Goal: Task Accomplishment & Management: Use online tool/utility

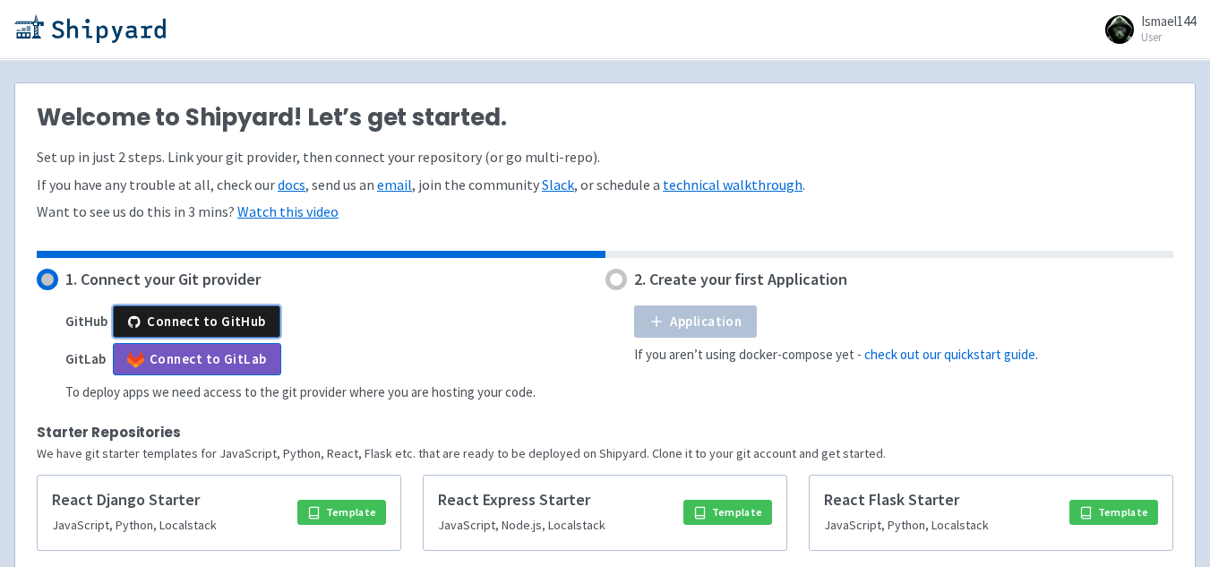
click at [210, 306] on button "Connect to GitHub" at bounding box center [197, 321] width 168 height 32
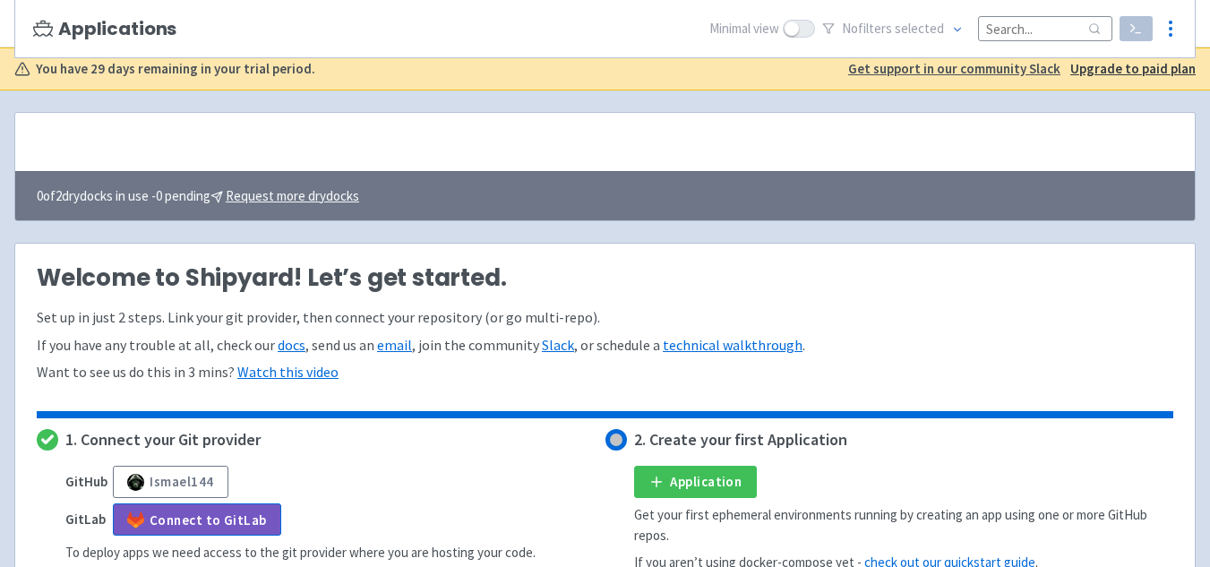
scroll to position [269, 0]
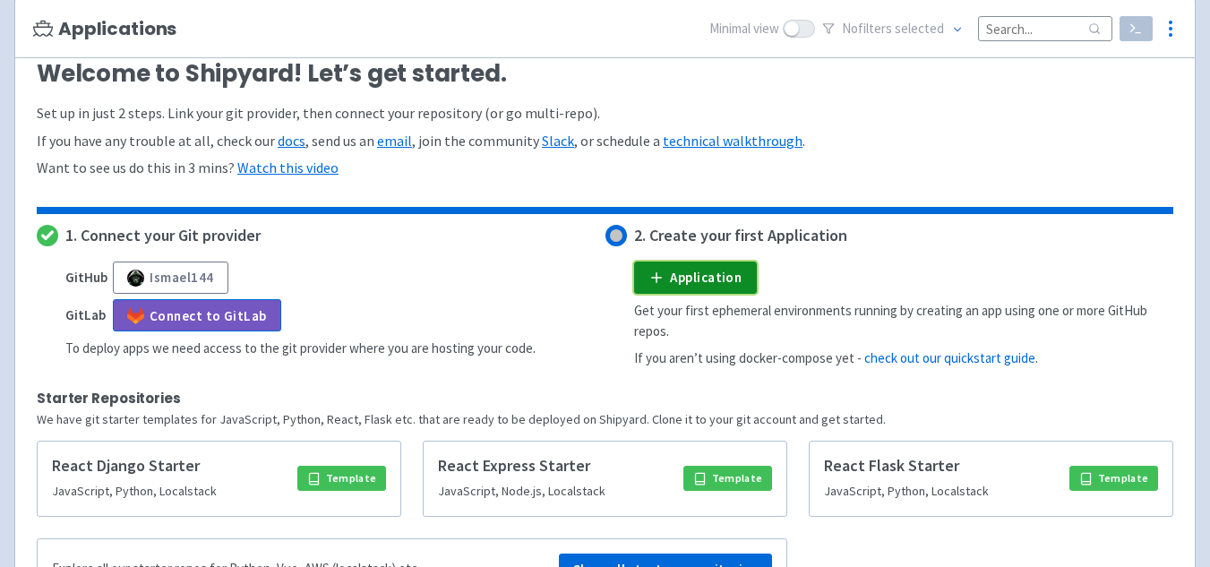
click at [729, 288] on link "Application" at bounding box center [695, 278] width 123 height 32
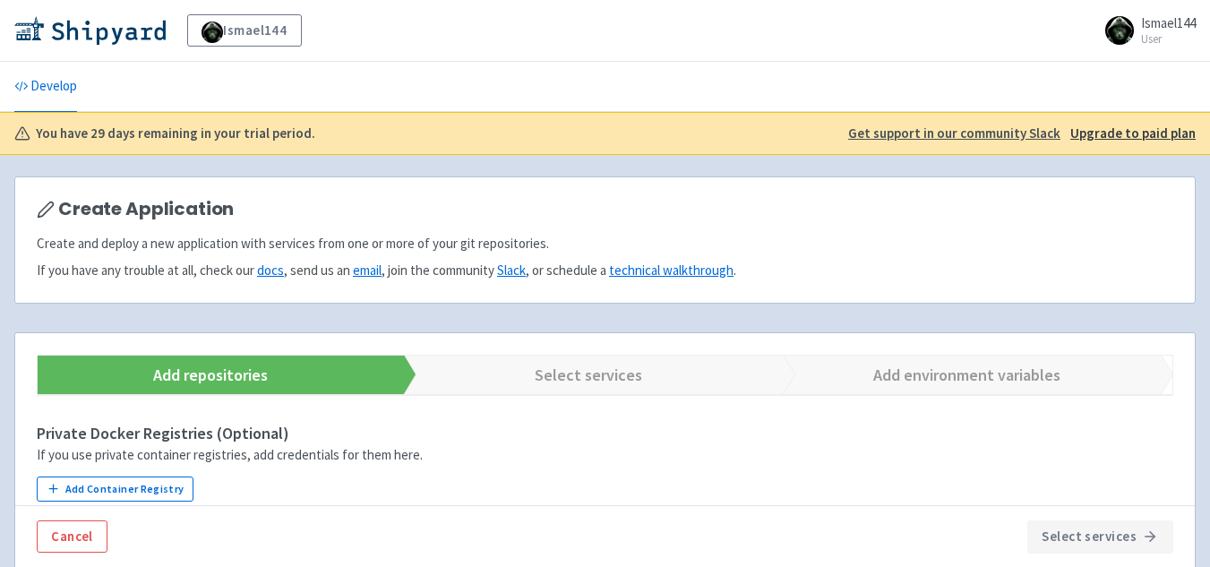
scroll to position [361, 0]
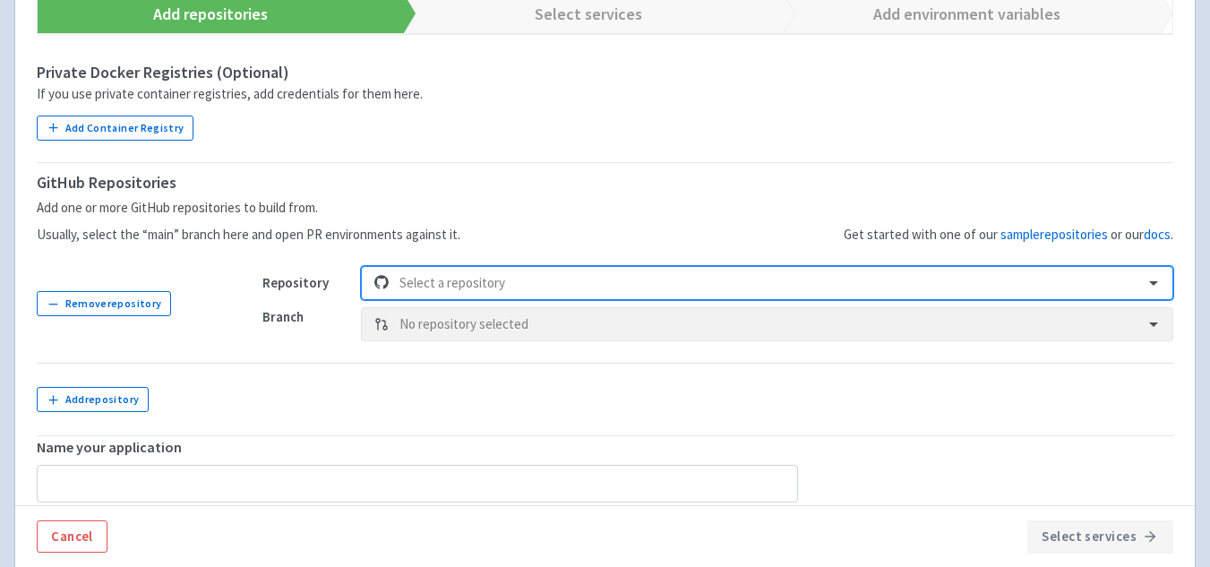
click at [507, 286] on div at bounding box center [767, 283] width 734 height 24
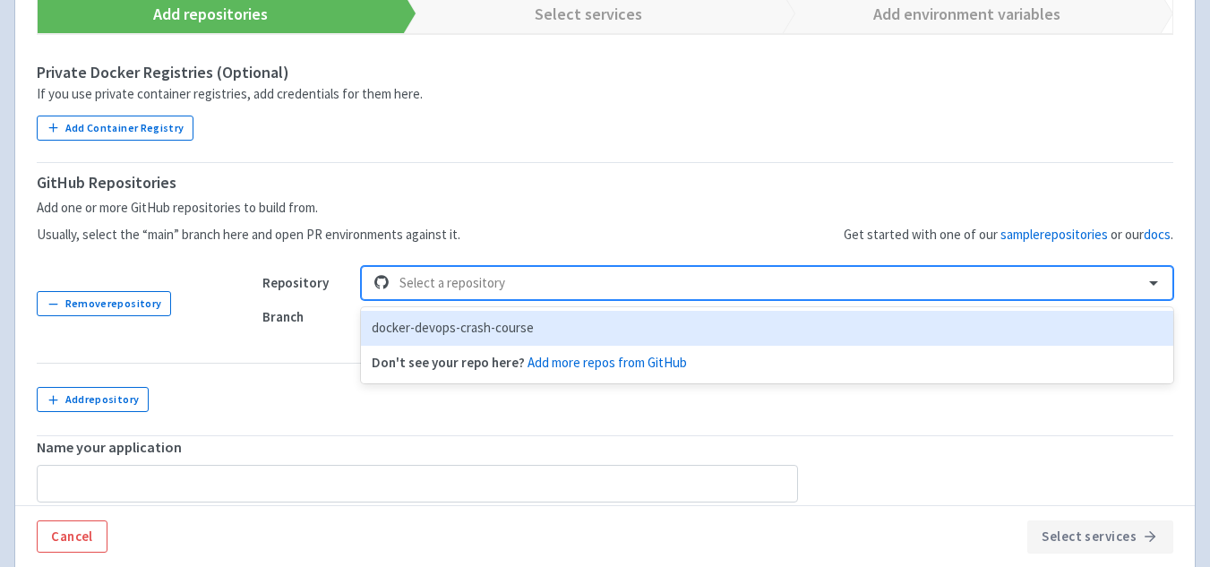
click at [451, 333] on div "docker-devops-crash-course" at bounding box center [767, 328] width 813 height 35
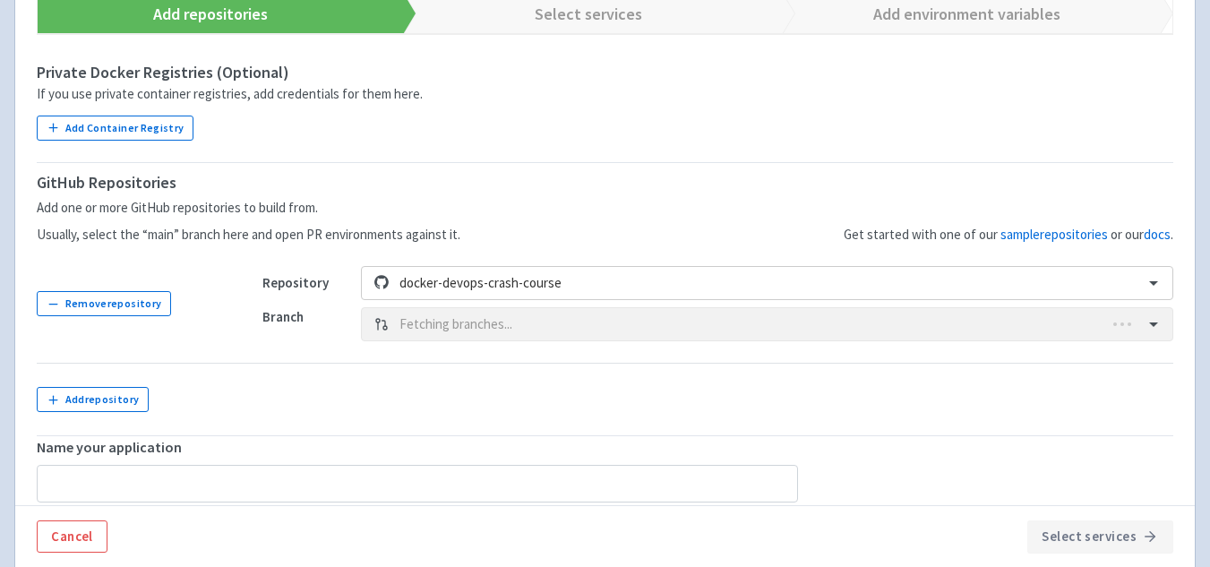
click at [500, 332] on div "Branch Fetching branches..." at bounding box center [717, 324] width 911 height 34
type input "docker-devops-crash-course"
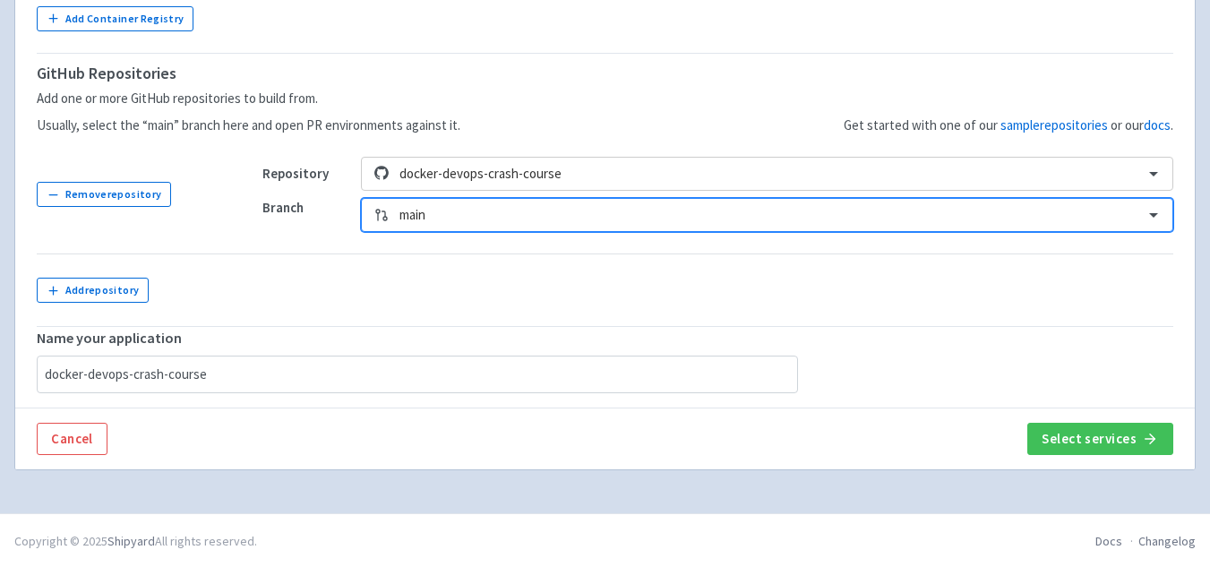
scroll to position [472, 0]
click at [272, 359] on input "docker-devops-crash-course" at bounding box center [417, 373] width 761 height 38
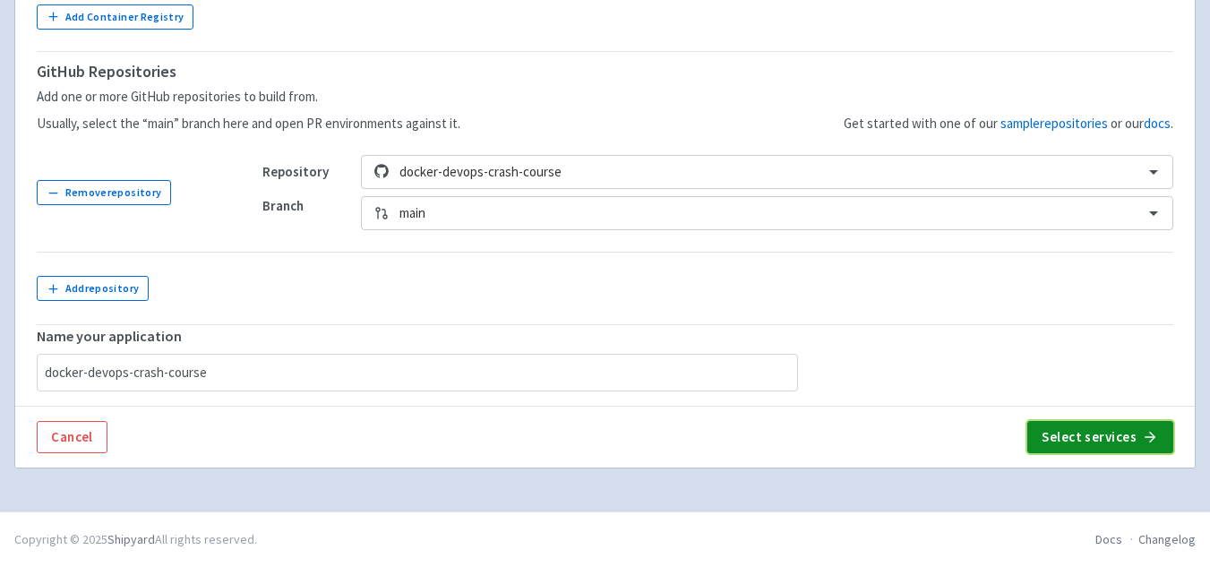
click at [1089, 436] on button "Select services" at bounding box center [1101, 437] width 146 height 32
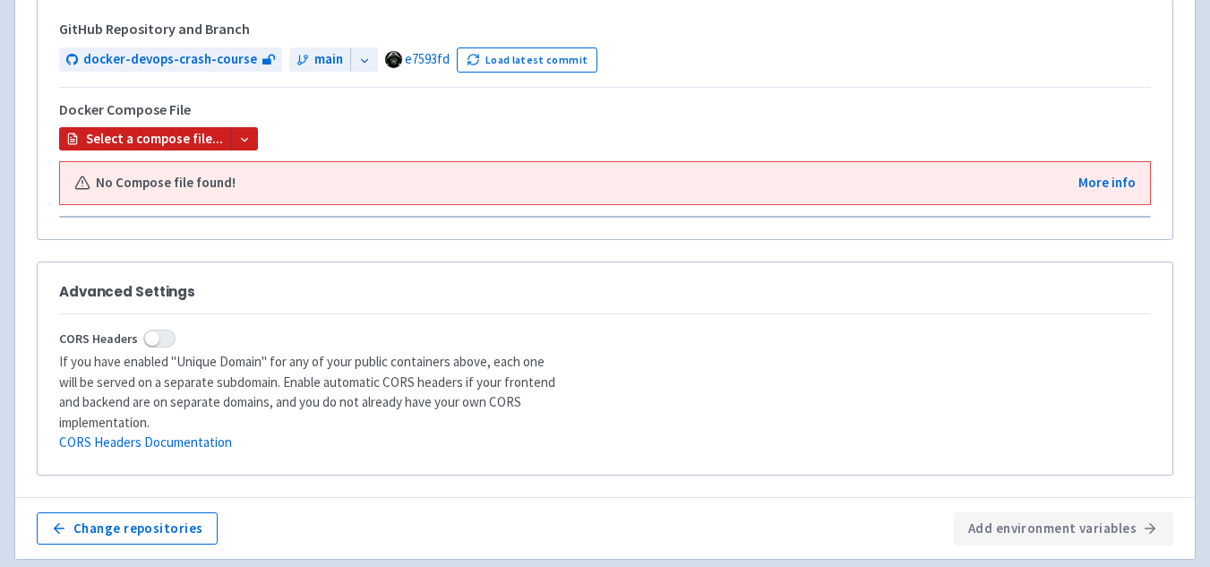
drag, startPoint x: 237, startPoint y: 142, endPoint x: 246, endPoint y: 138, distance: 10.0
click at [238, 142] on icon at bounding box center [244, 139] width 13 height 13
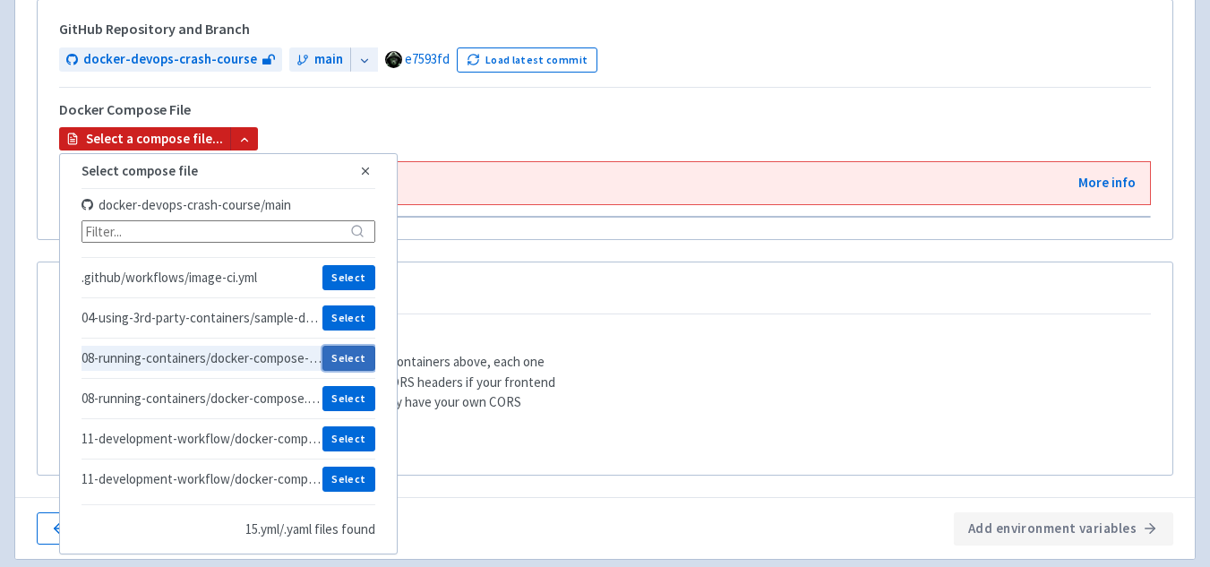
click at [355, 357] on button "Select" at bounding box center [349, 358] width 53 height 25
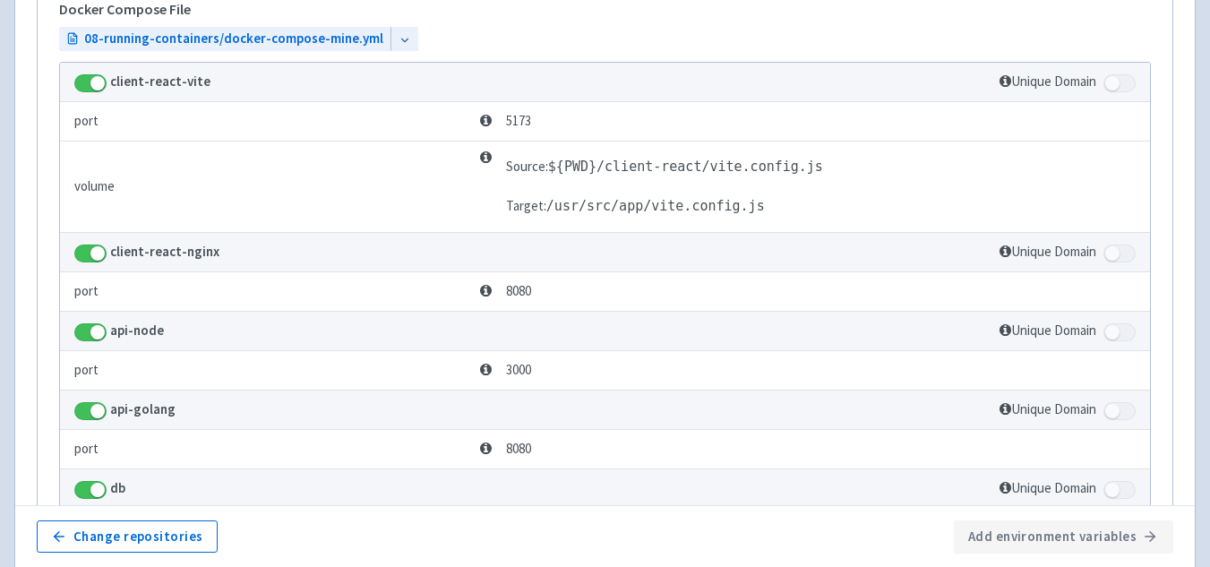
scroll to position [620, 0]
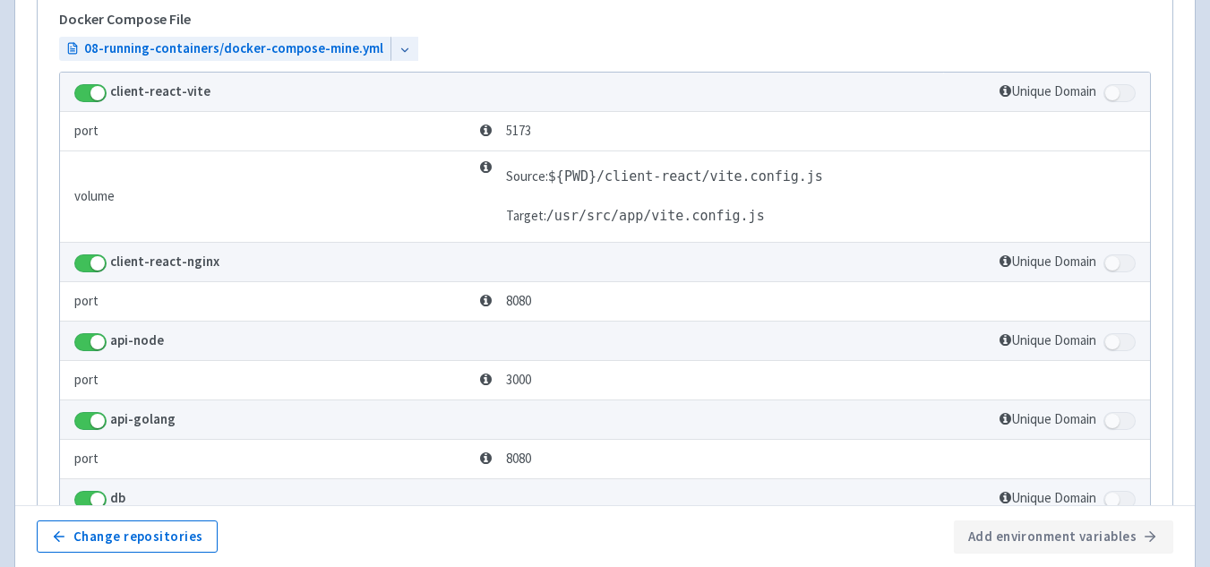
click at [85, 97] on span at bounding box center [90, 93] width 32 height 18
click at [85, 93] on input "checkbox" at bounding box center [80, 88] width 12 height 12
checkbox input "false"
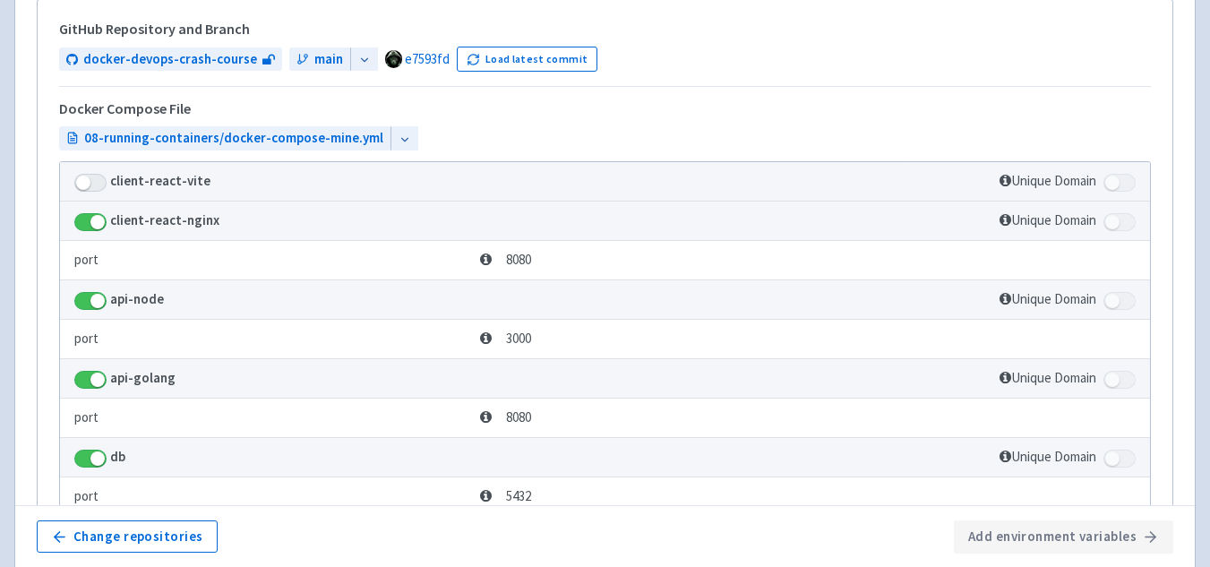
scroll to position [366, 0]
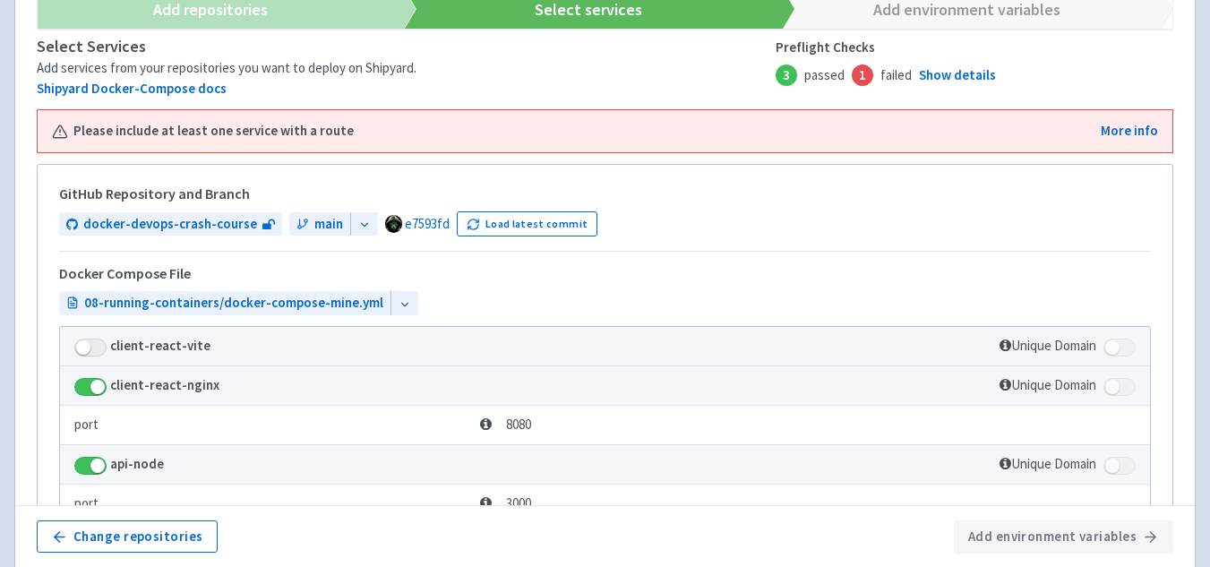
click at [391, 304] on div at bounding box center [405, 303] width 28 height 24
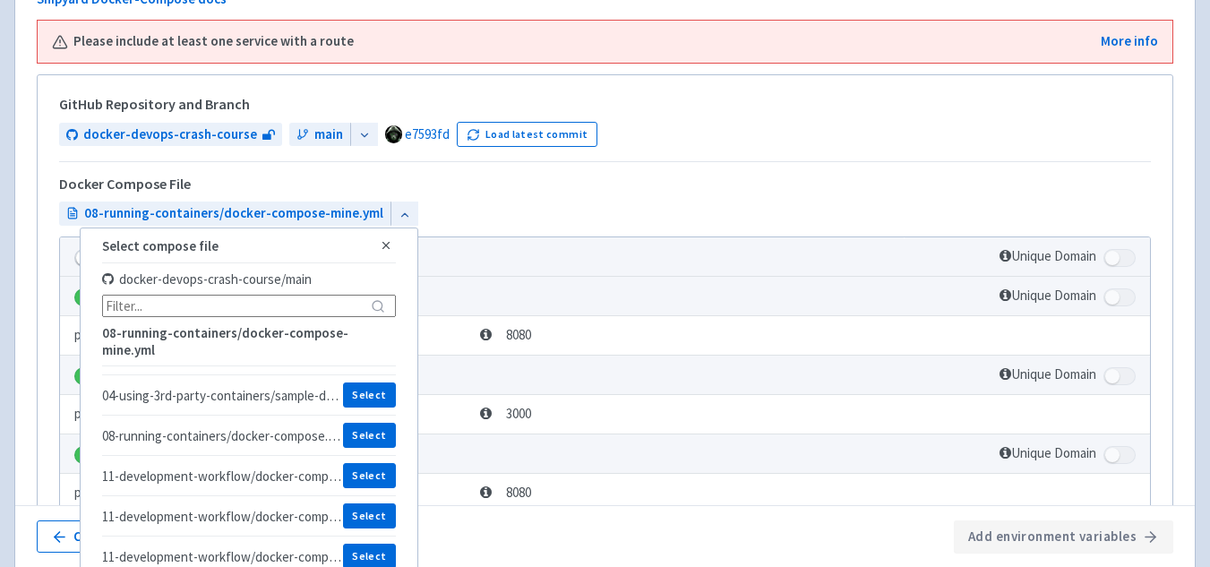
scroll to position [0, 0]
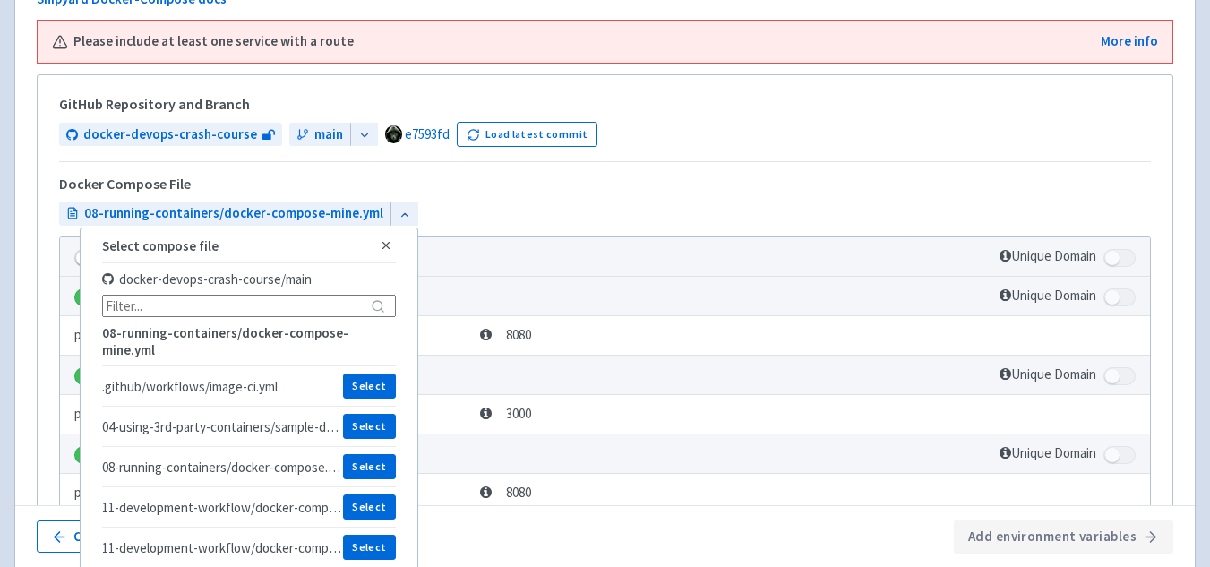
click at [632, 376] on td "api-node" at bounding box center [482, 375] width 844 height 39
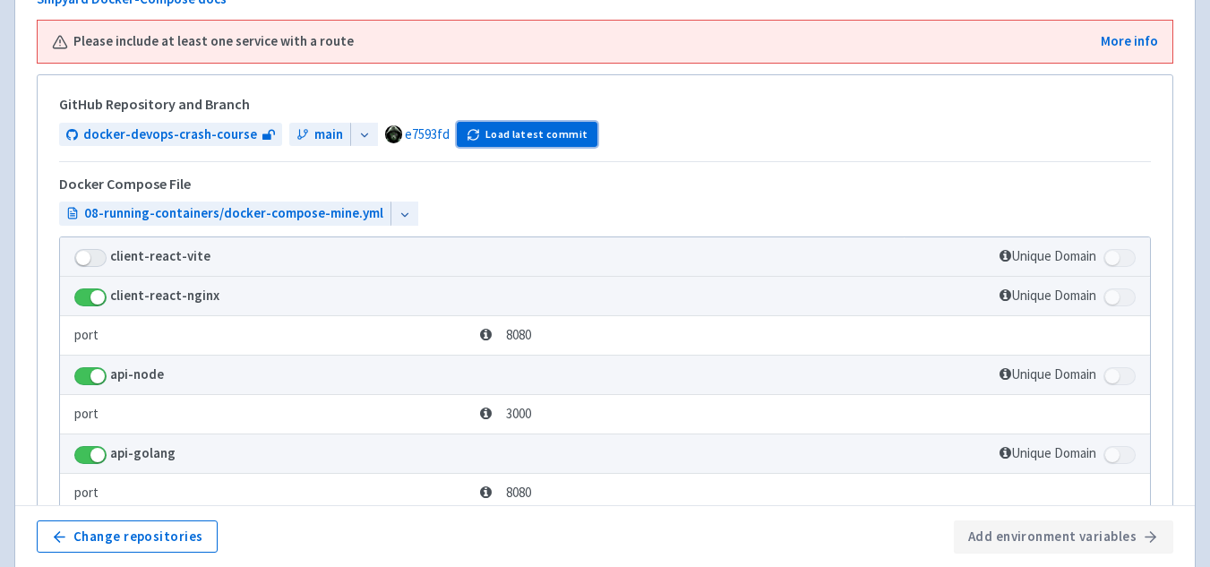
click at [492, 144] on button "Load latest commit" at bounding box center [527, 134] width 141 height 25
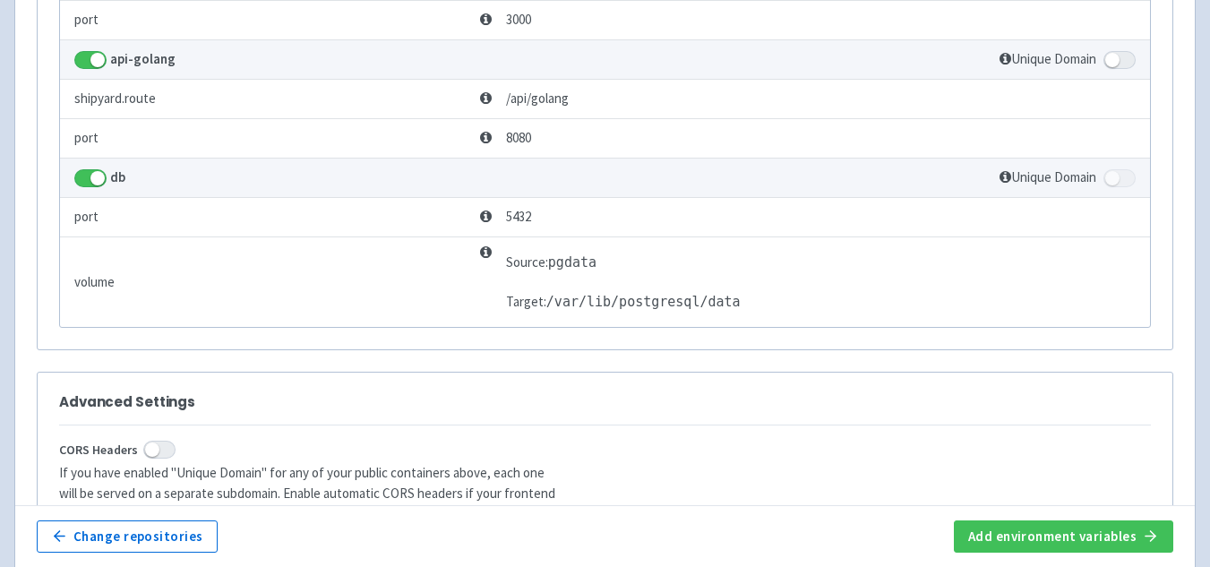
scroll to position [1092, 0]
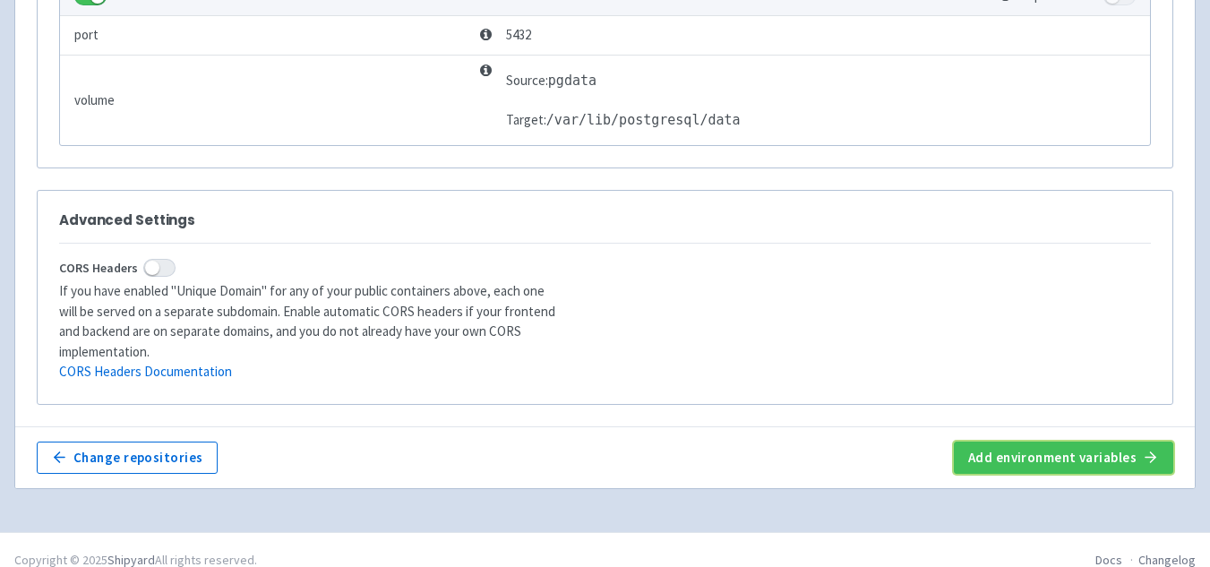
click at [1124, 442] on button "Add environment variables" at bounding box center [1063, 458] width 219 height 32
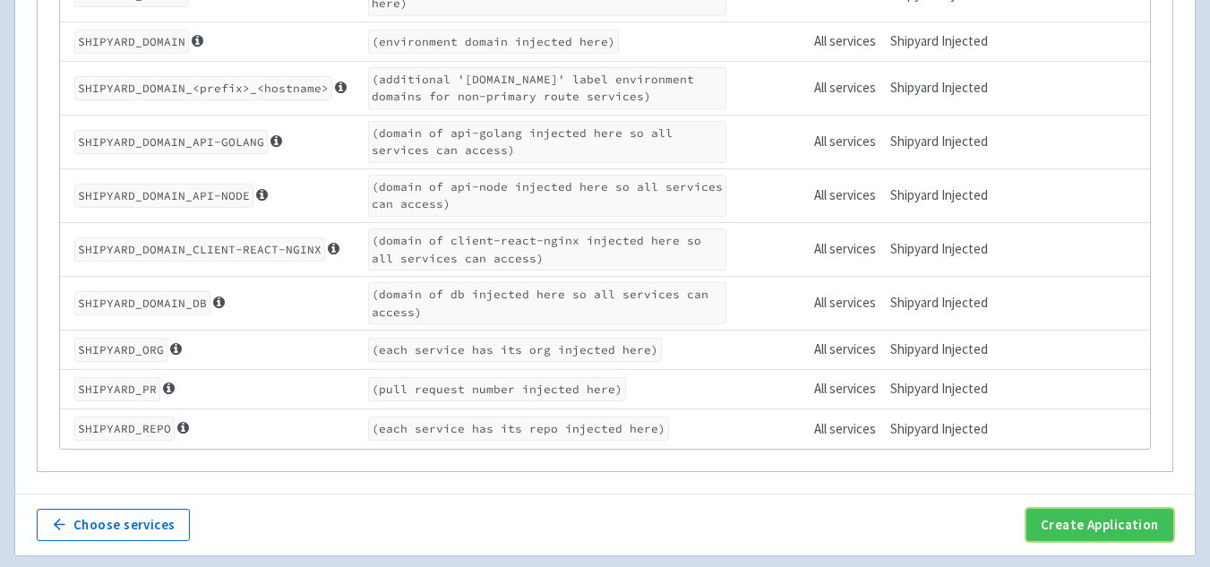
scroll to position [996, 0]
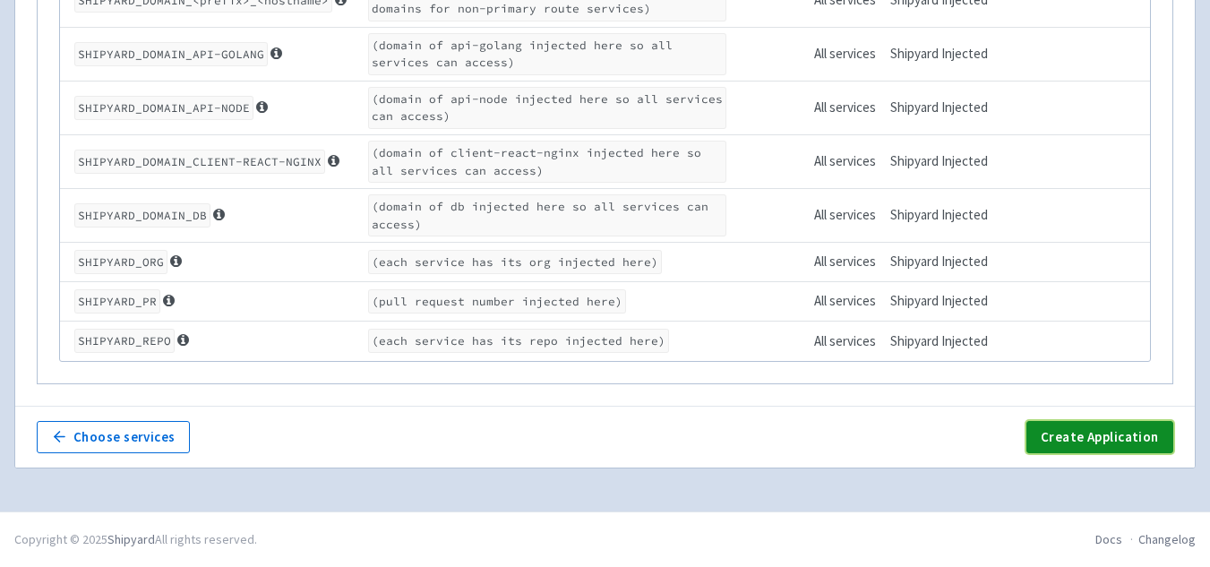
click at [1095, 434] on button "Create Application" at bounding box center [1100, 437] width 147 height 32
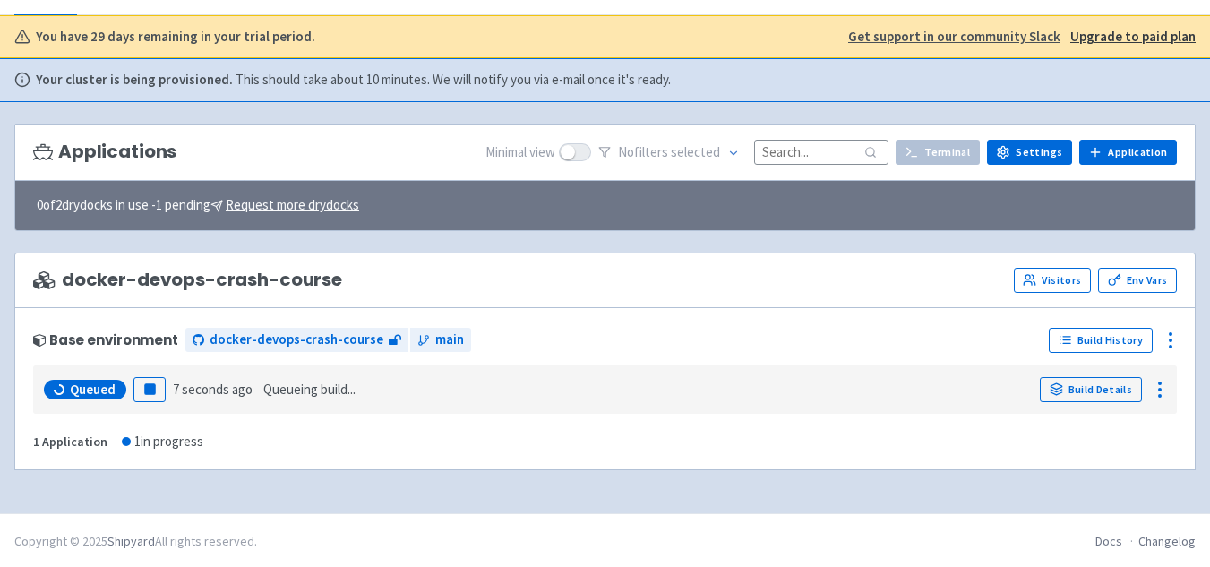
scroll to position [99, 0]
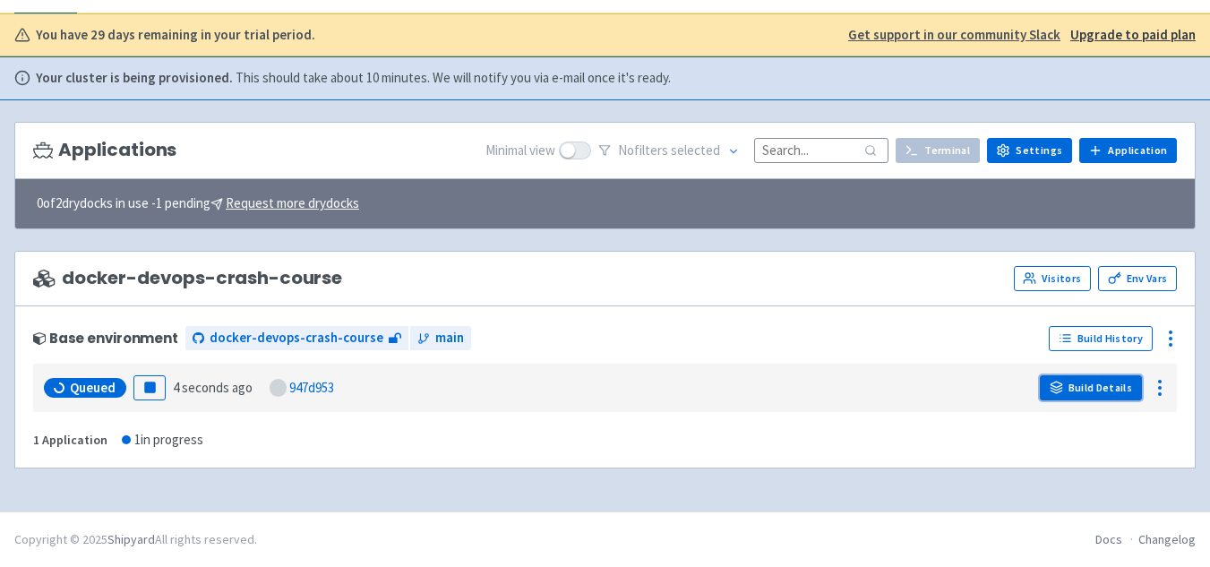
click at [1110, 383] on link "Build Details" at bounding box center [1091, 387] width 102 height 25
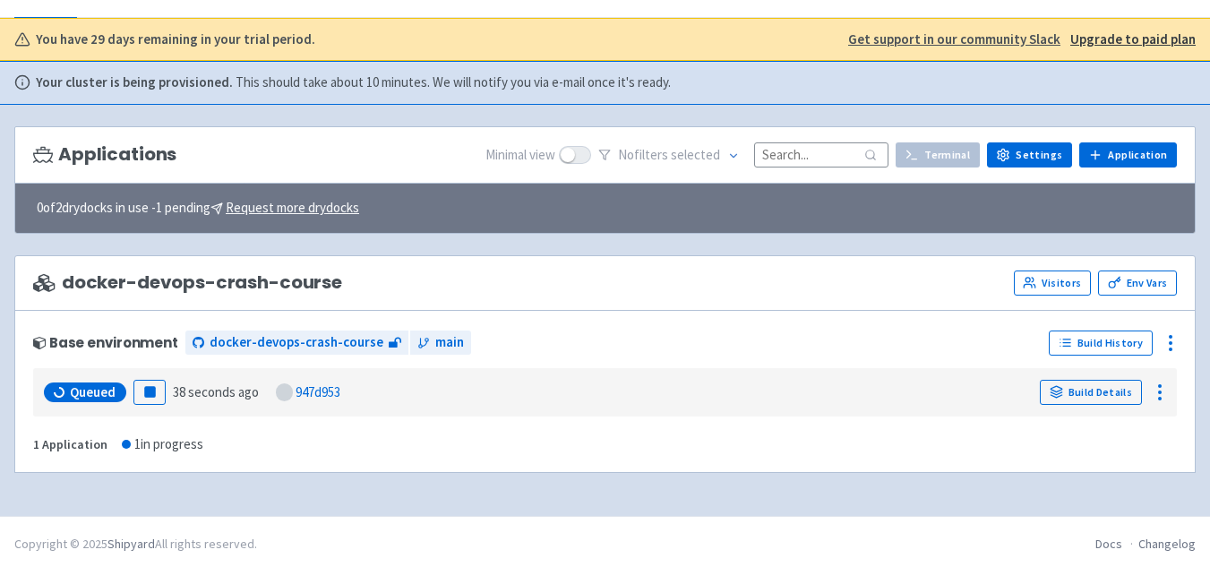
scroll to position [99, 0]
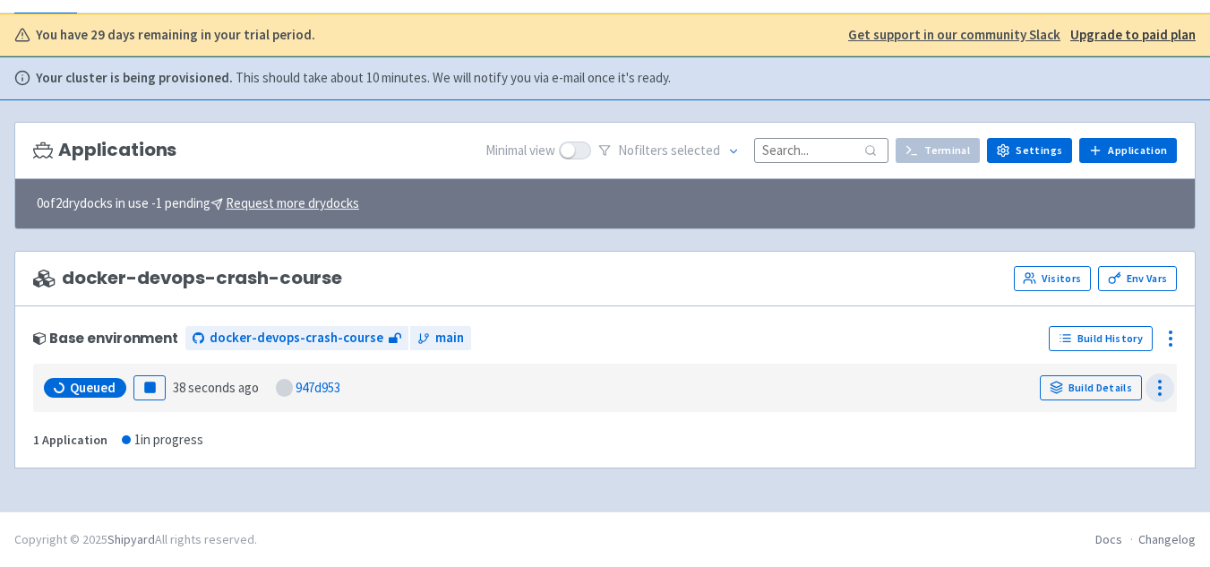
click at [1166, 387] on icon at bounding box center [1160, 388] width 22 height 22
click at [1168, 336] on icon at bounding box center [1171, 339] width 22 height 22
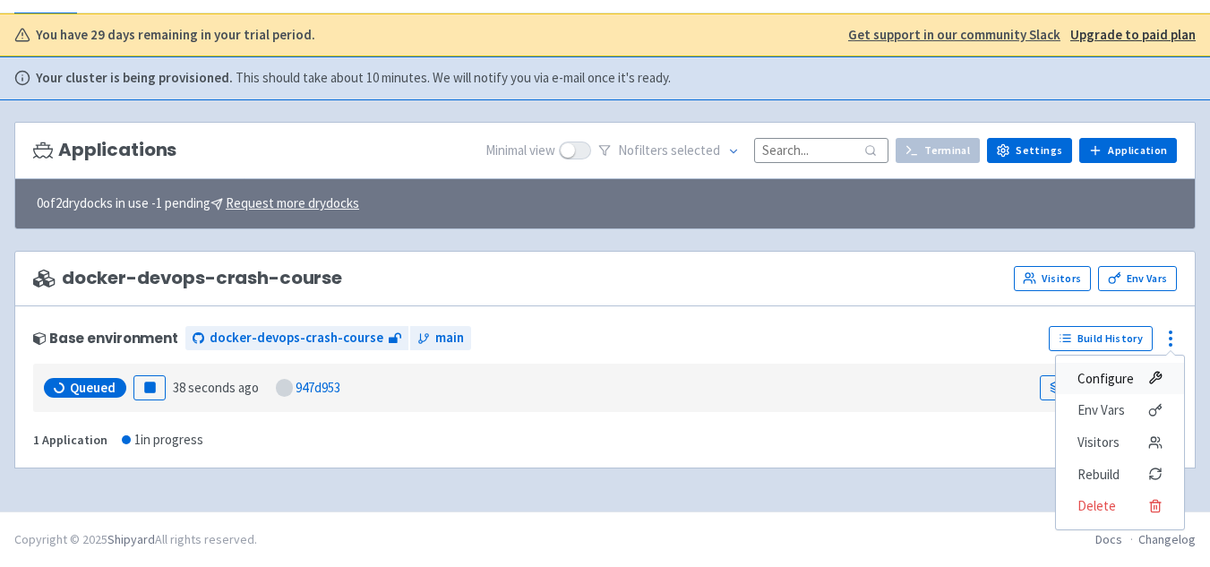
click at [1110, 378] on span "Configure" at bounding box center [1106, 378] width 56 height 25
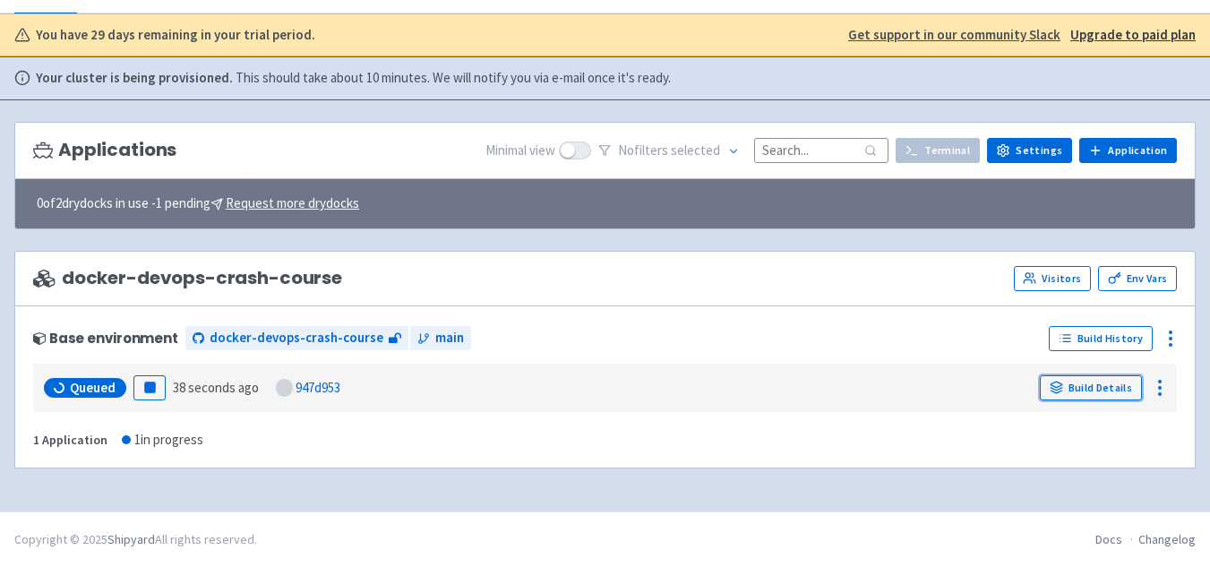
click at [1110, 378] on link "Build Details" at bounding box center [1091, 387] width 102 height 25
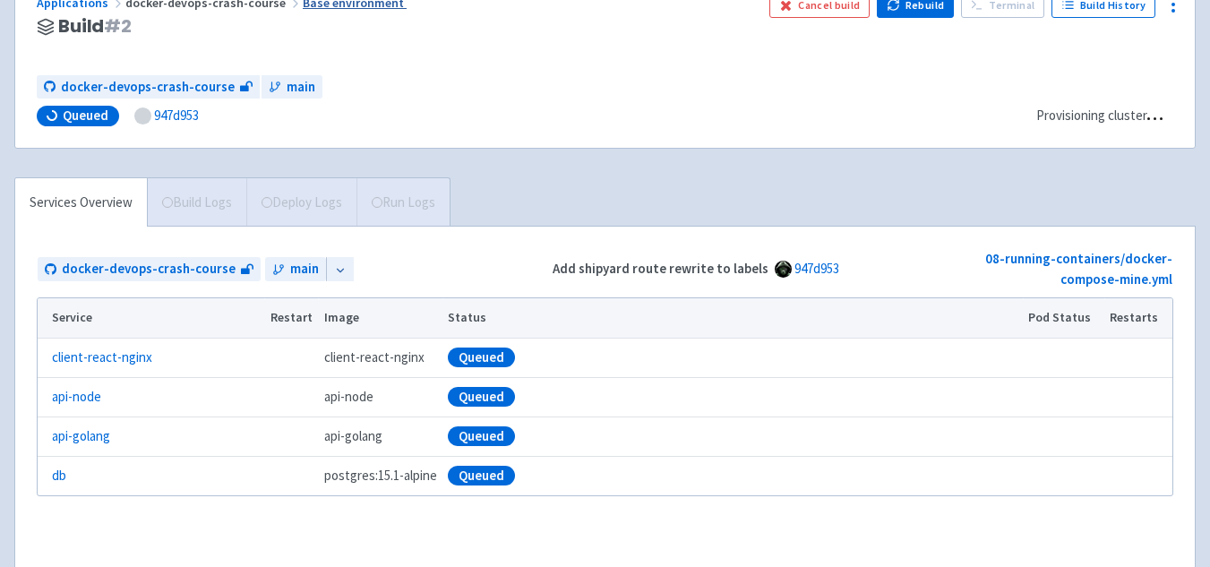
scroll to position [99, 0]
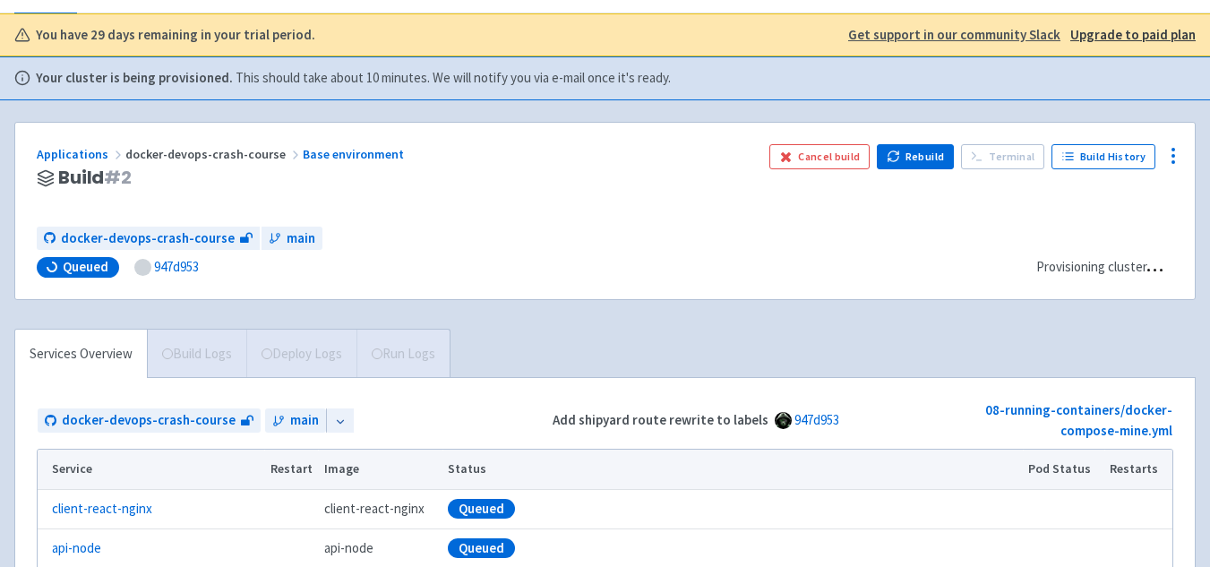
click at [384, 332] on div "Services Overview Build Logs Deploy Logs Run Logs" at bounding box center [232, 353] width 436 height 49
click at [305, 357] on div "Services Overview Build Logs Deploy Logs Run Logs" at bounding box center [232, 353] width 436 height 49
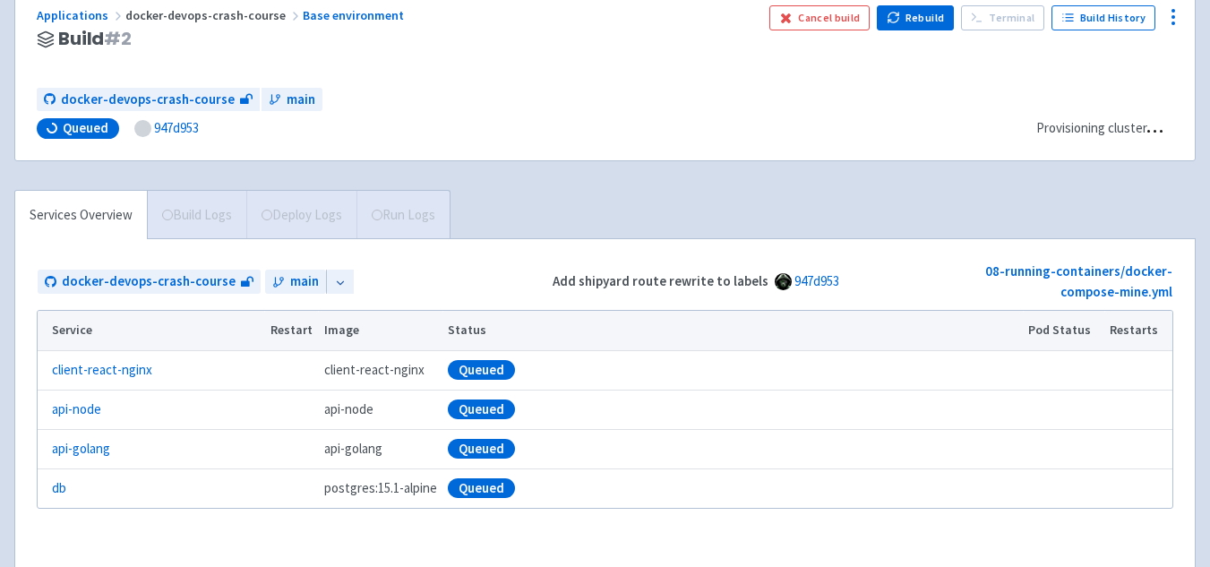
scroll to position [367, 0]
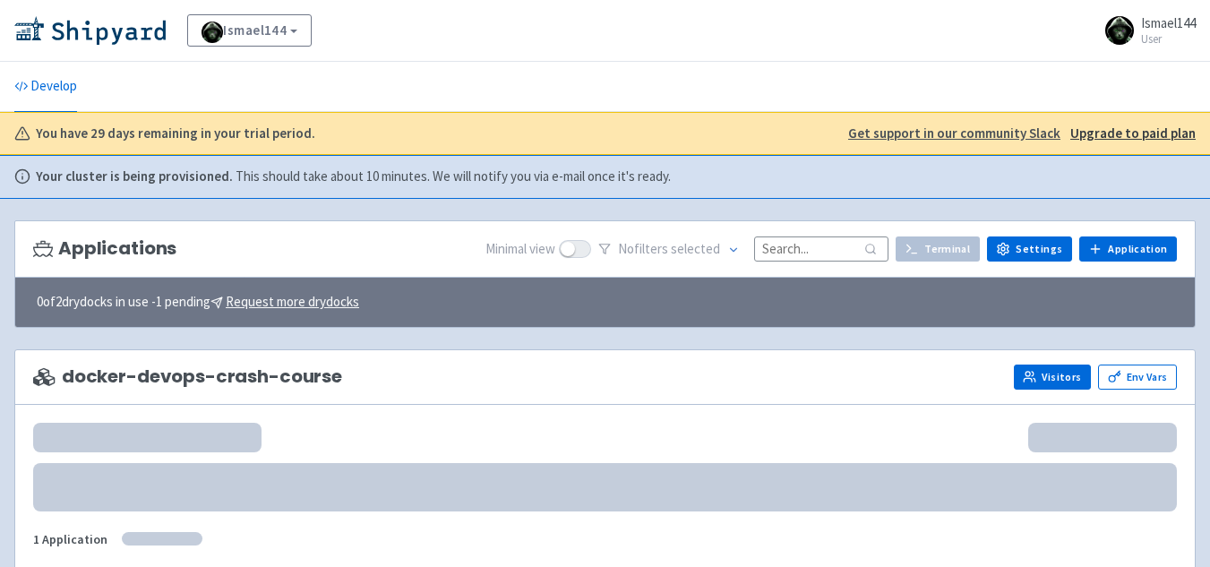
scroll to position [80, 0]
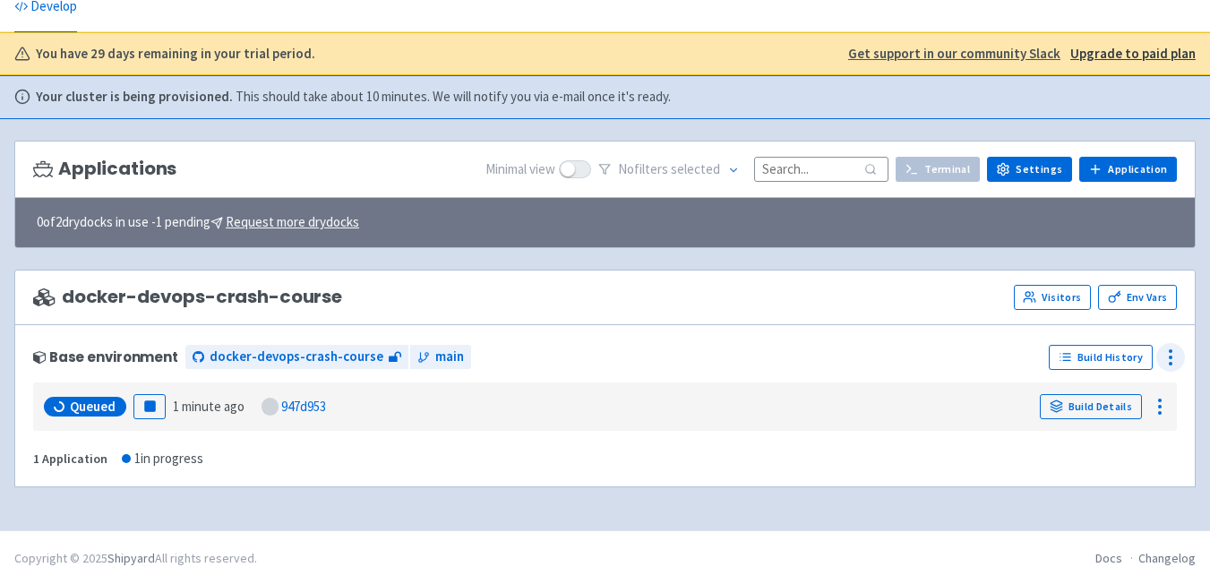
click at [1162, 354] on icon at bounding box center [1171, 358] width 22 height 22
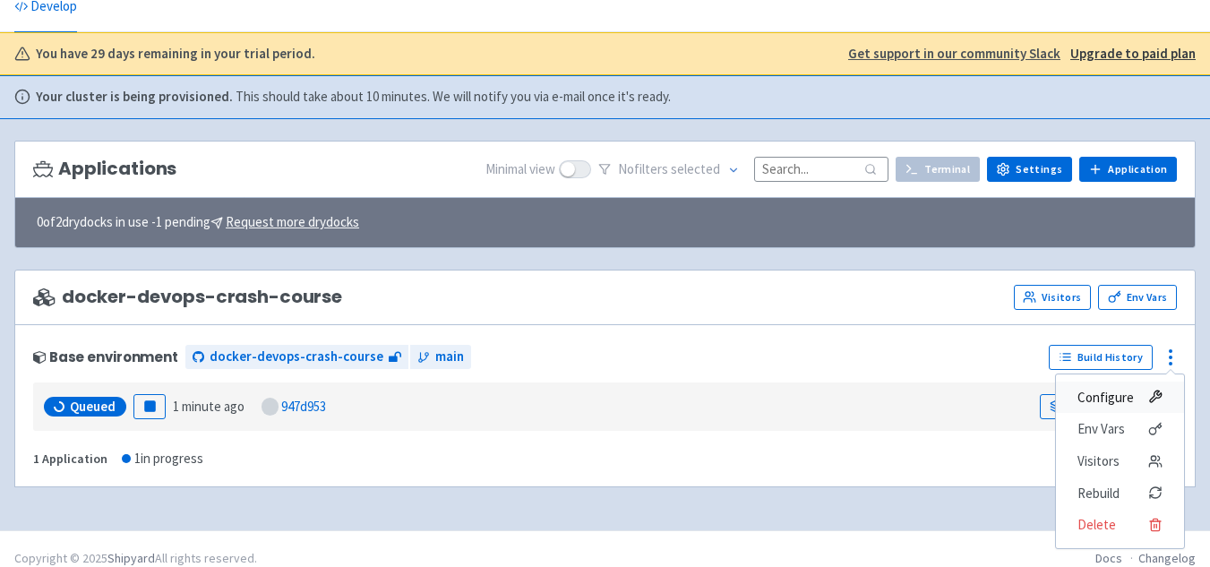
click at [1126, 397] on span "Configure" at bounding box center [1106, 397] width 56 height 25
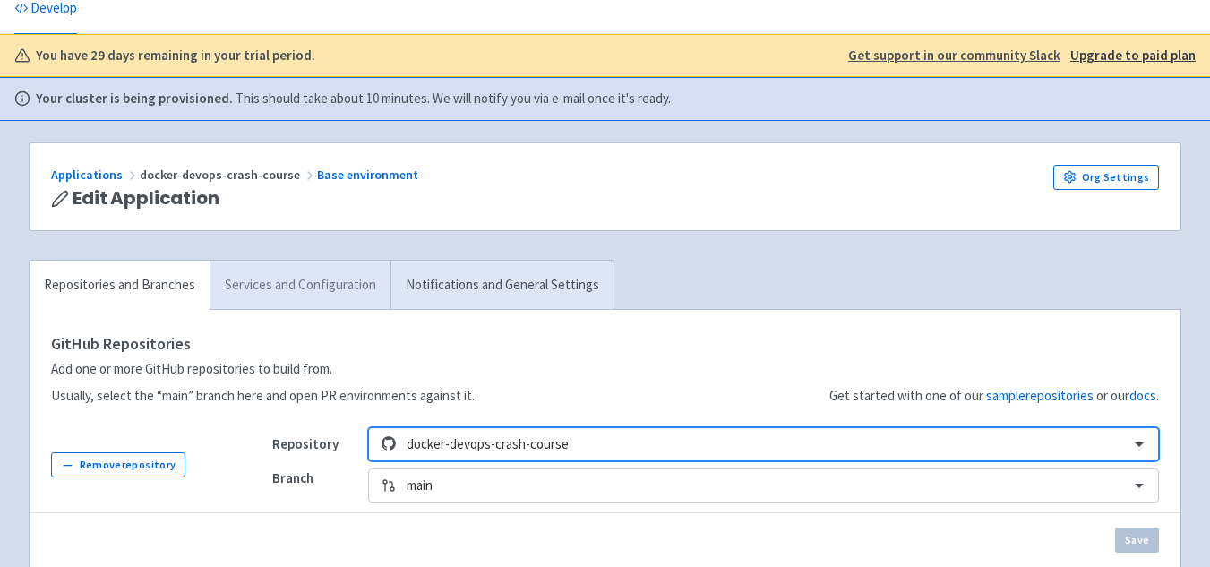
scroll to position [90, 0]
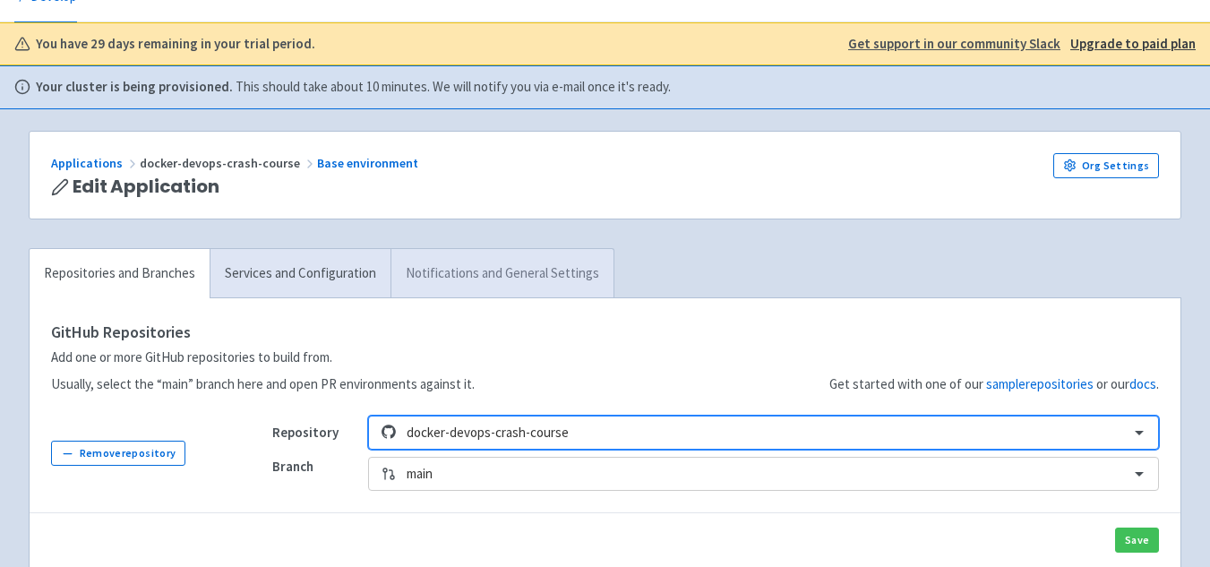
click at [484, 276] on link "Notifications and General Settings" at bounding box center [502, 273] width 223 height 49
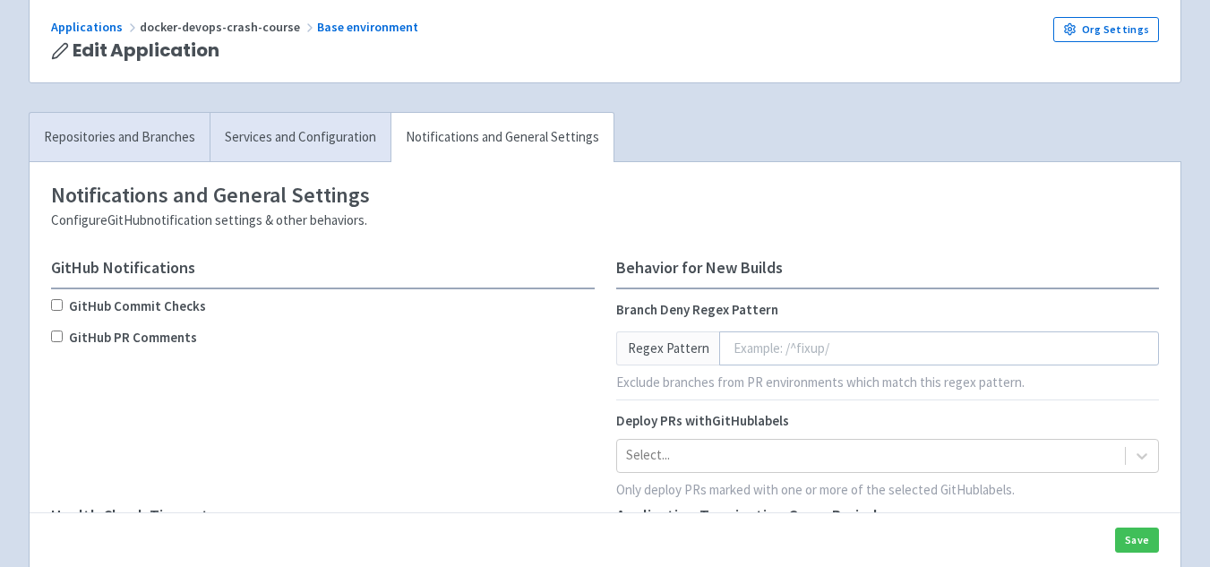
scroll to position [269, 0]
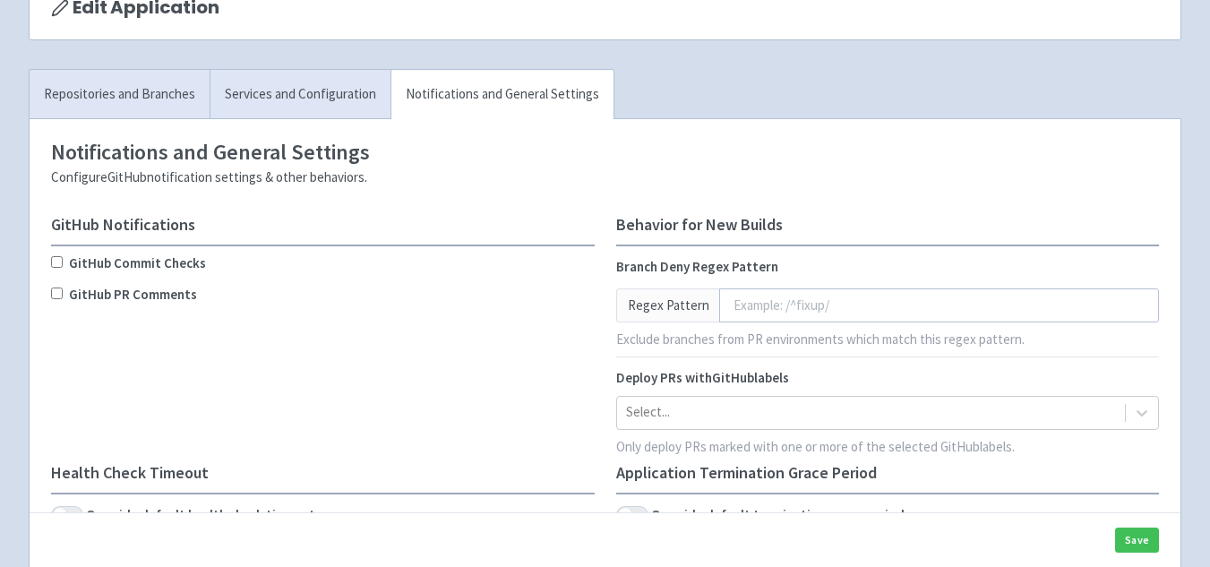
click at [55, 263] on input "GitHub Commit Checks" at bounding box center [57, 262] width 12 height 12
checkbox input "true"
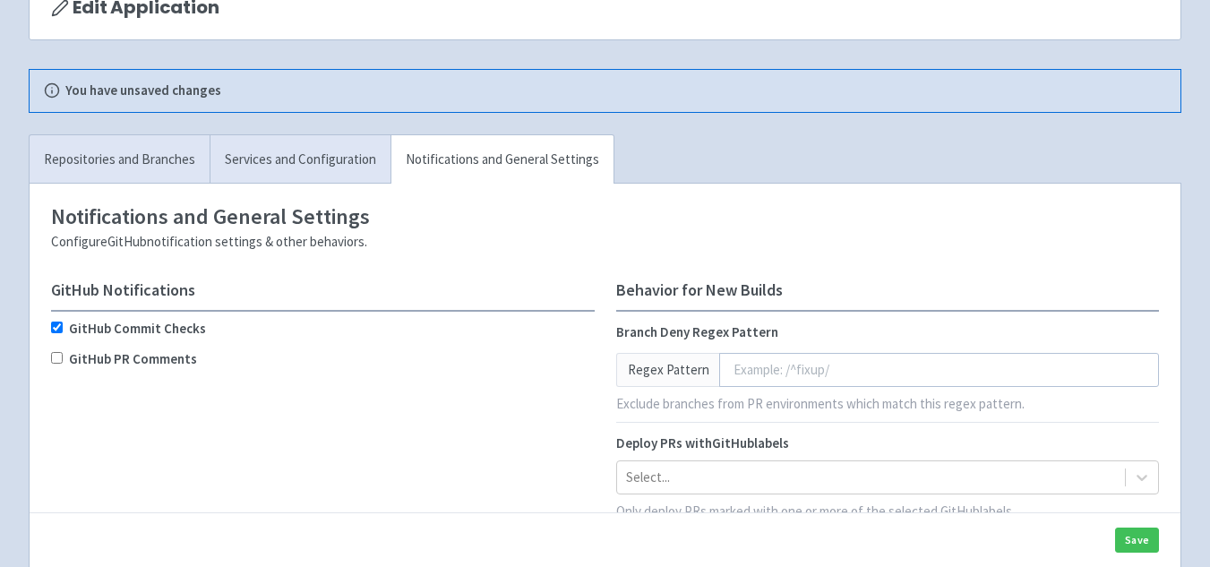
click at [58, 358] on input "GitHub PR Comments" at bounding box center [57, 358] width 12 height 12
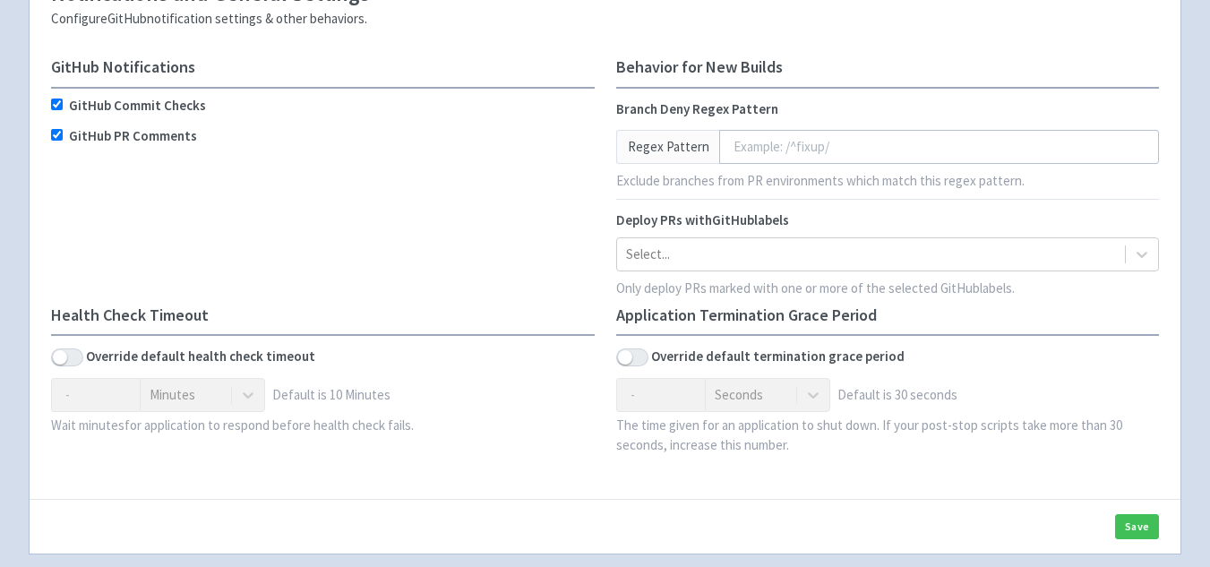
scroll to position [448, 0]
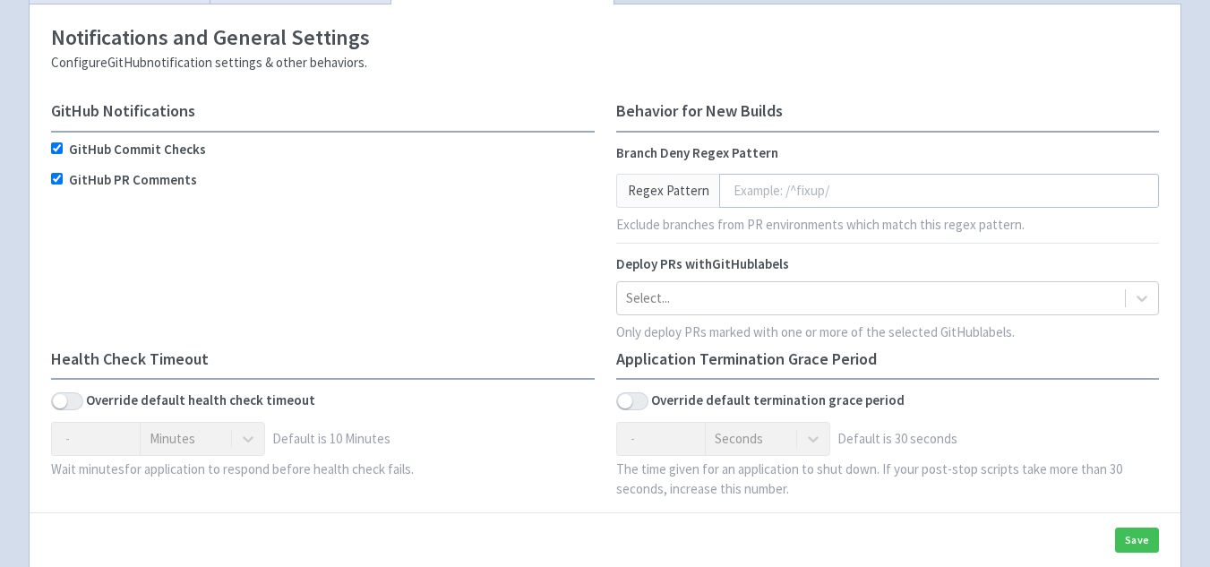
click at [56, 180] on input "GitHub PR Comments" at bounding box center [57, 179] width 12 height 12
checkbox input "true"
click at [53, 150] on input "GitHub Commit Checks" at bounding box center [57, 148] width 12 height 12
click at [55, 150] on input "GitHub Commit Checks" at bounding box center [57, 148] width 12 height 12
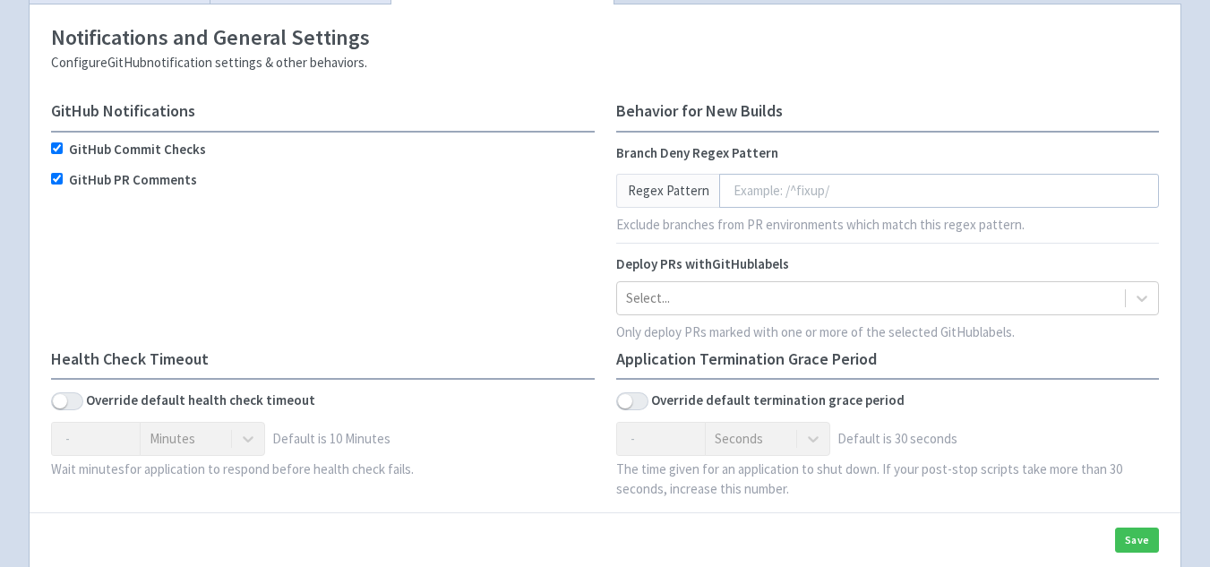
checkbox input "true"
click at [649, 294] on div "Select..." at bounding box center [888, 298] width 544 height 34
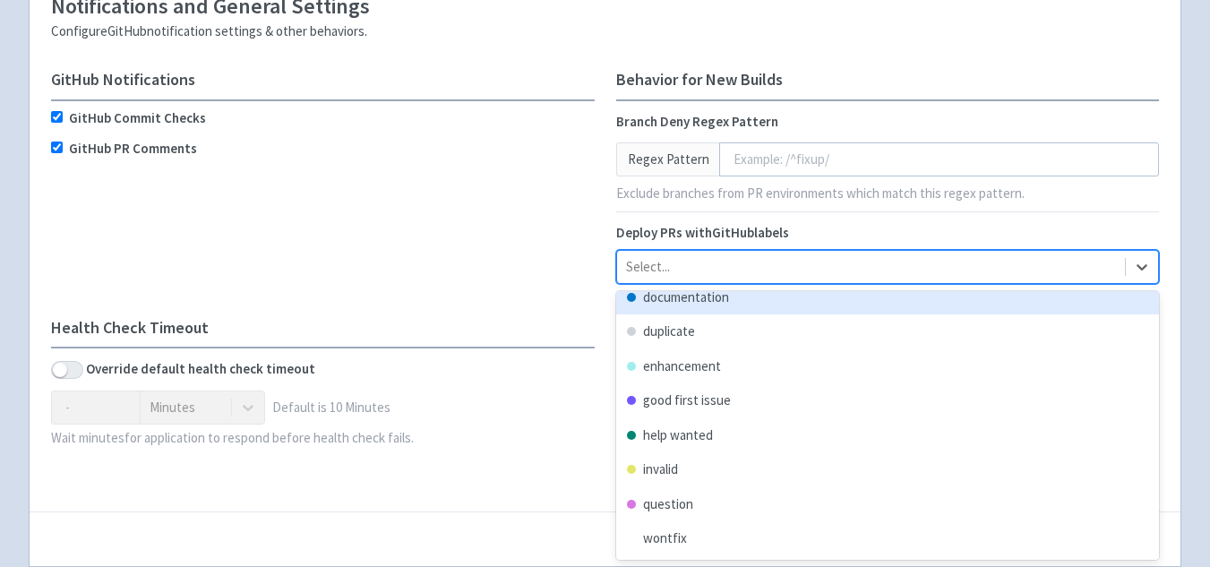
scroll to position [0, 0]
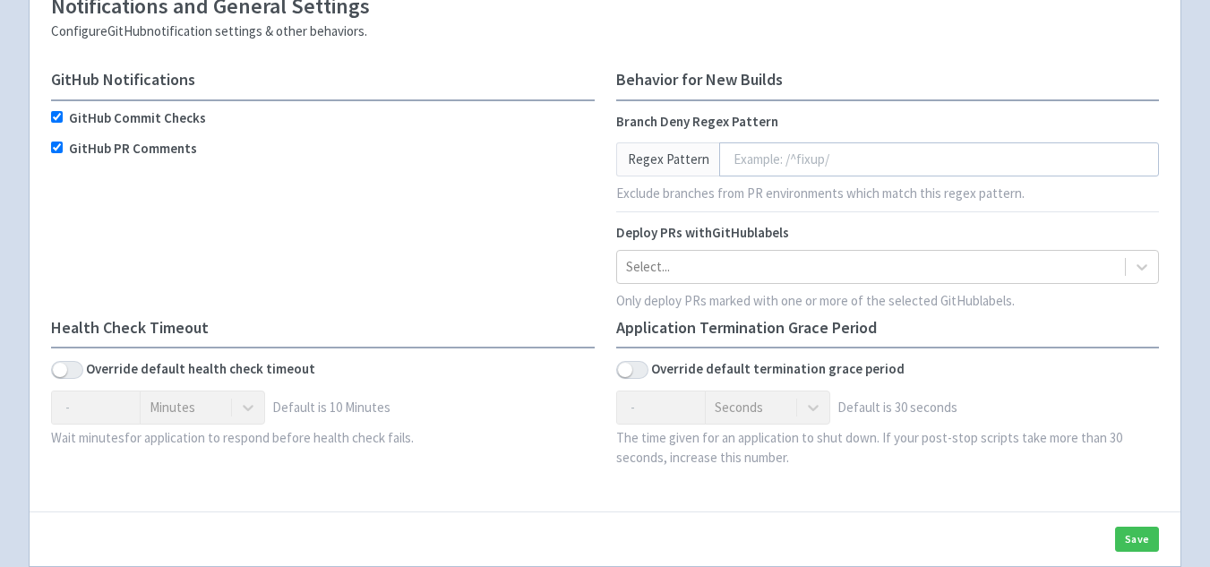
drag, startPoint x: 452, startPoint y: 251, endPoint x: 490, endPoint y: 254, distance: 38.7
click at [477, 254] on div "GitHub Notifications GitHub Commit Checks GitHub PR Comments" at bounding box center [322, 195] width 565 height 248
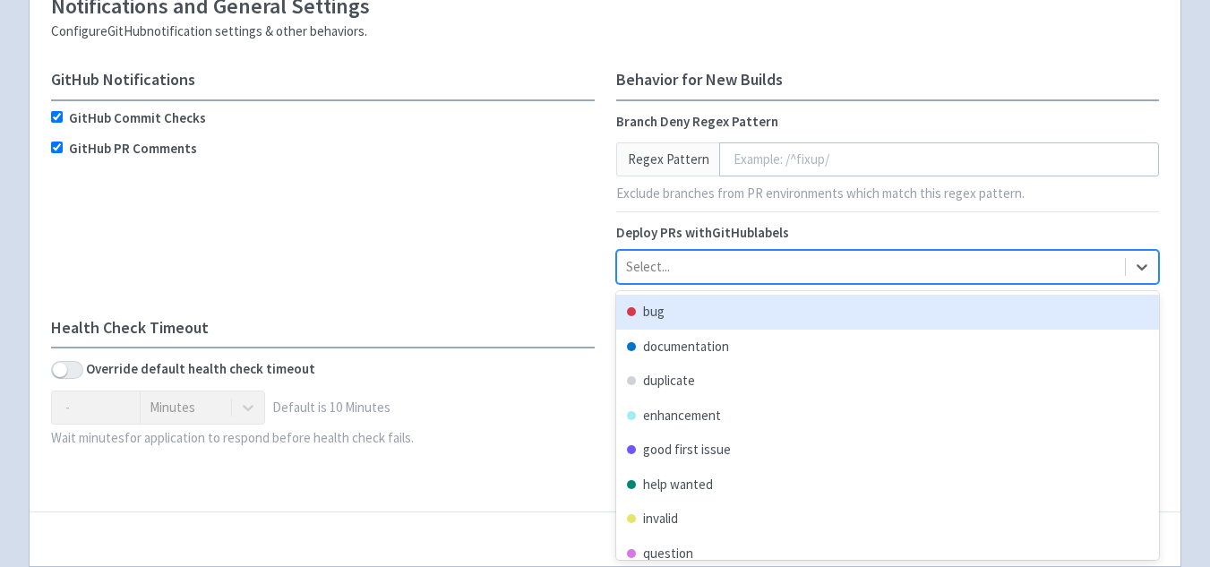
click at [780, 267] on div at bounding box center [871, 267] width 491 height 24
click at [665, 321] on div "bug" at bounding box center [888, 312] width 544 height 35
click at [665, 321] on h4 "Application Termination Grace Period" at bounding box center [888, 328] width 544 height 18
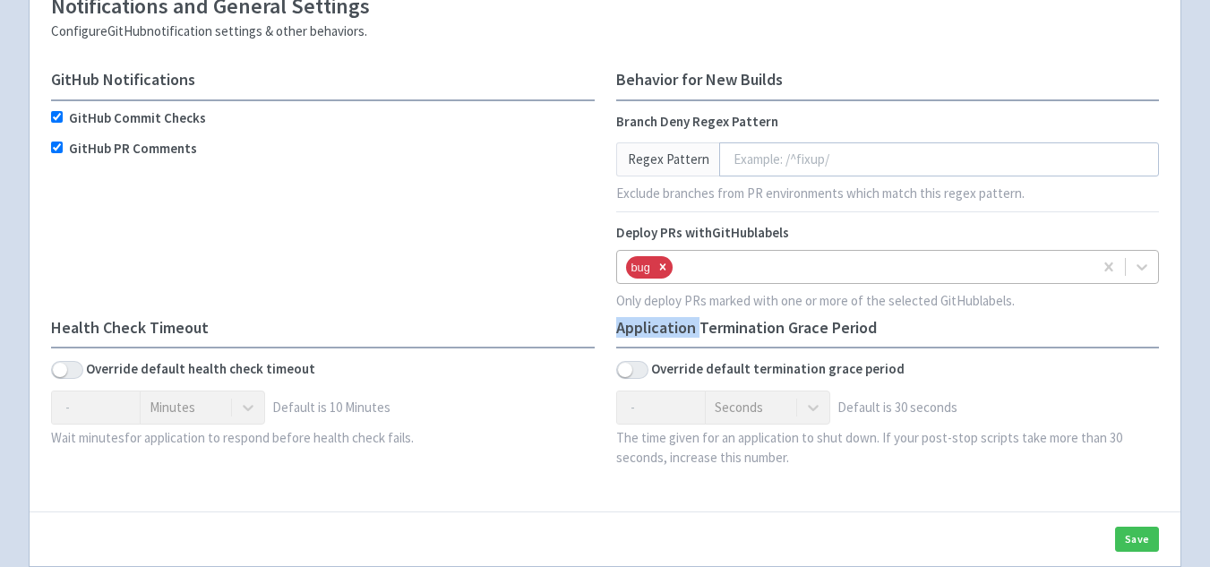
click at [669, 271] on icon "Remove bug" at bounding box center [663, 267] width 13 height 13
click at [676, 271] on div at bounding box center [880, 267] width 408 height 24
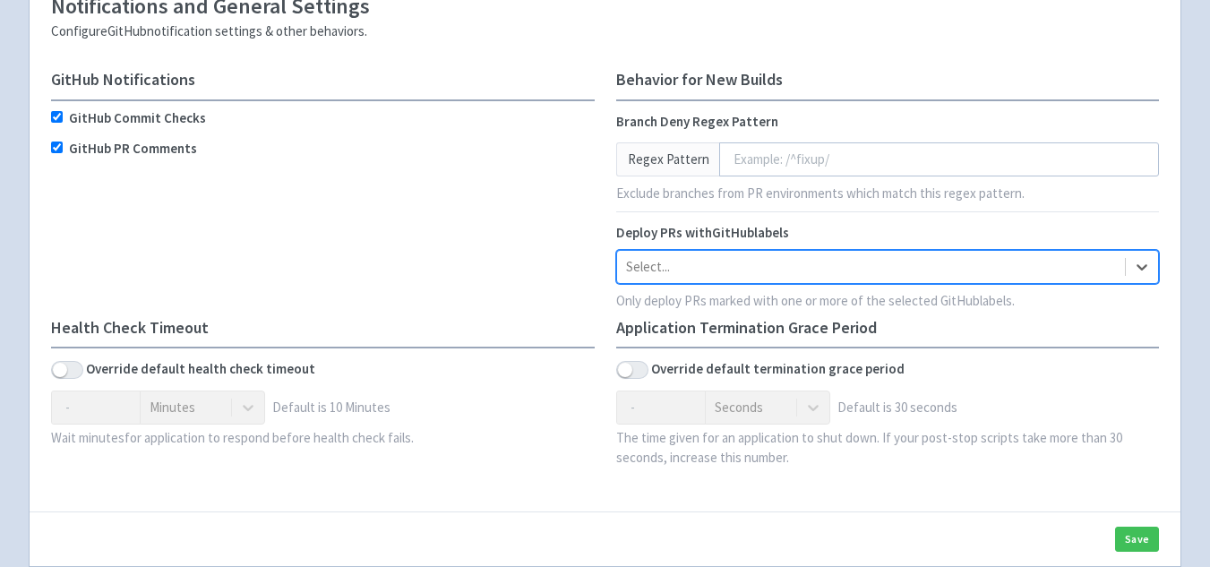
click at [671, 276] on div at bounding box center [871, 267] width 491 height 24
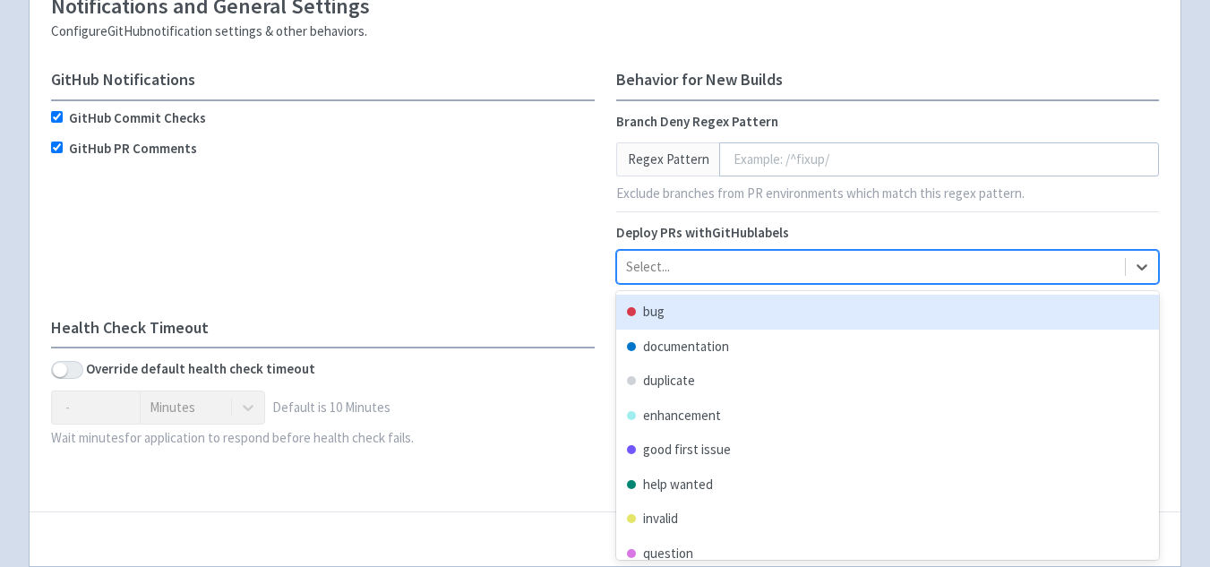
click at [671, 276] on div at bounding box center [871, 267] width 491 height 24
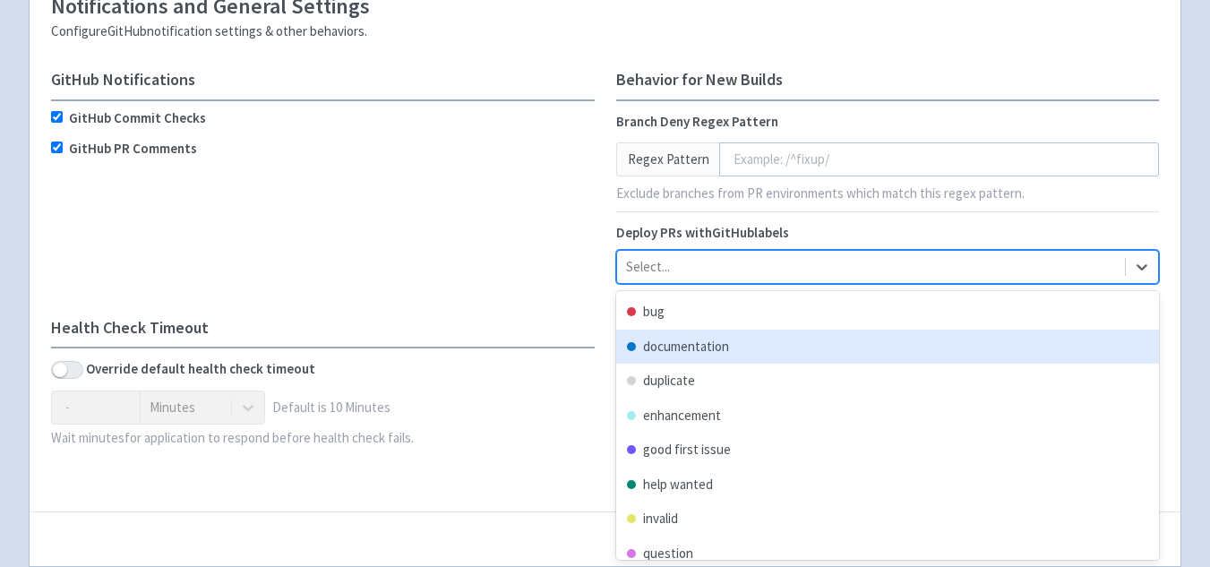
click at [407, 285] on div "GitHub Notifications GitHub Commit Checks GitHub PR Comments" at bounding box center [322, 195] width 565 height 248
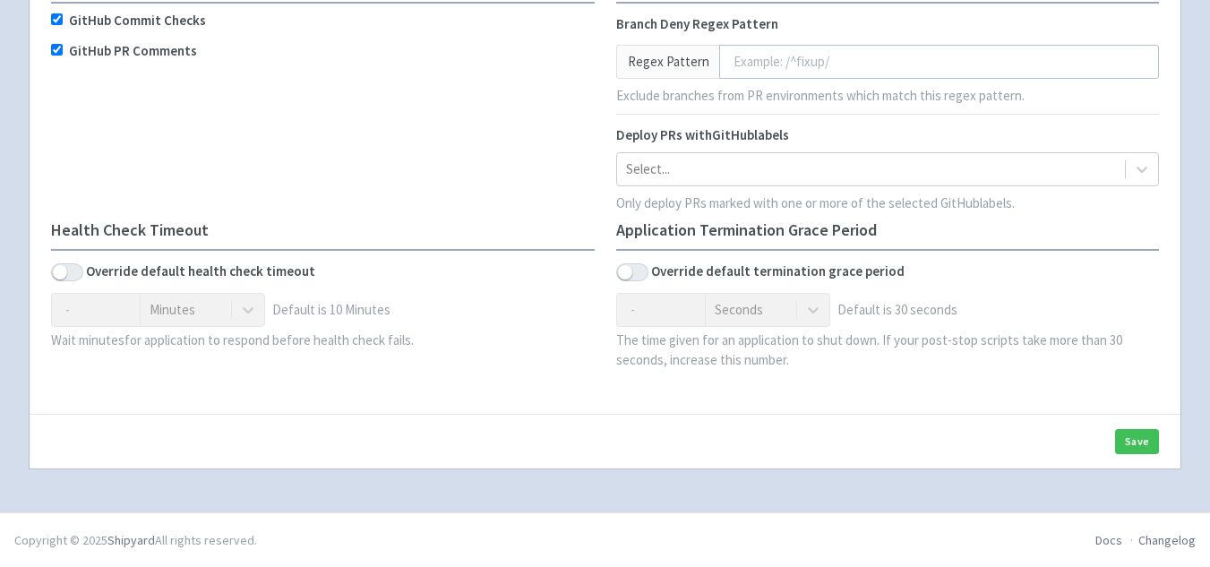
scroll to position [578, 0]
click at [1131, 442] on button "Save" at bounding box center [1137, 440] width 44 height 25
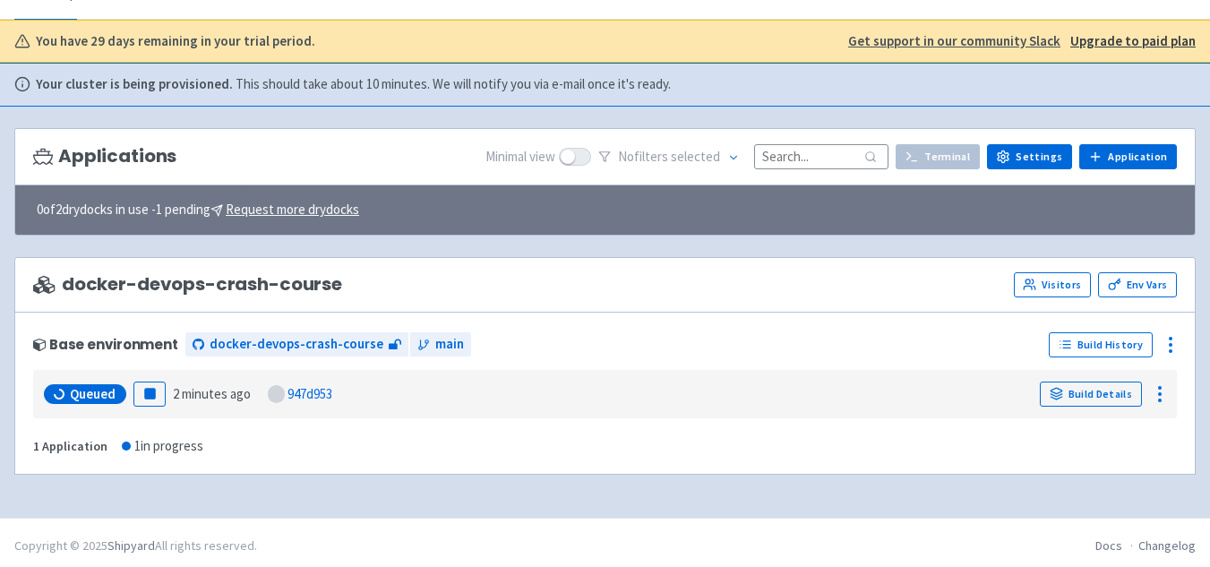
scroll to position [99, 0]
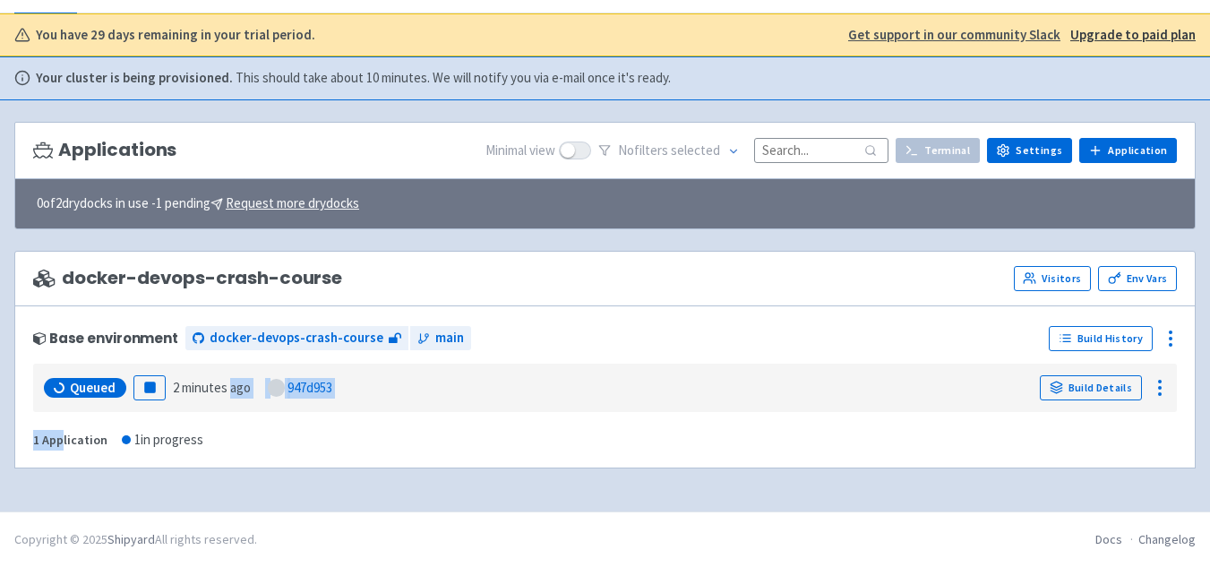
drag, startPoint x: 231, startPoint y: 439, endPoint x: 61, endPoint y: 435, distance: 170.2
click at [61, 435] on div "Base environment docker-devops-crash-course main Build History Queued Pause 2 m…" at bounding box center [605, 387] width 1182 height 164
click at [131, 443] on div "1 in progress" at bounding box center [163, 440] width 82 height 21
click at [206, 440] on div "Base environment docker-devops-crash-course main Build History Queued Pause 2 m…" at bounding box center [605, 387] width 1182 height 164
drag, startPoint x: 206, startPoint y: 440, endPoint x: 174, endPoint y: 440, distance: 32.3
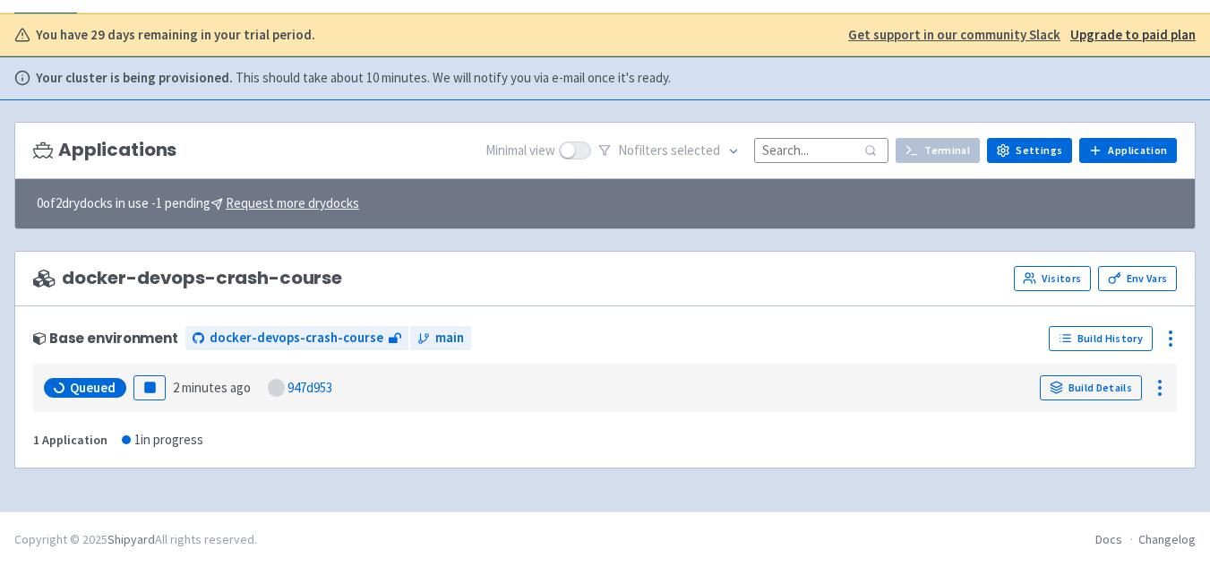
click at [179, 440] on div "Base environment docker-devops-crash-course main Build History Queued Pause 2 m…" at bounding box center [605, 387] width 1182 height 164
click at [64, 440] on div "1 Application" at bounding box center [70, 440] width 74 height 21
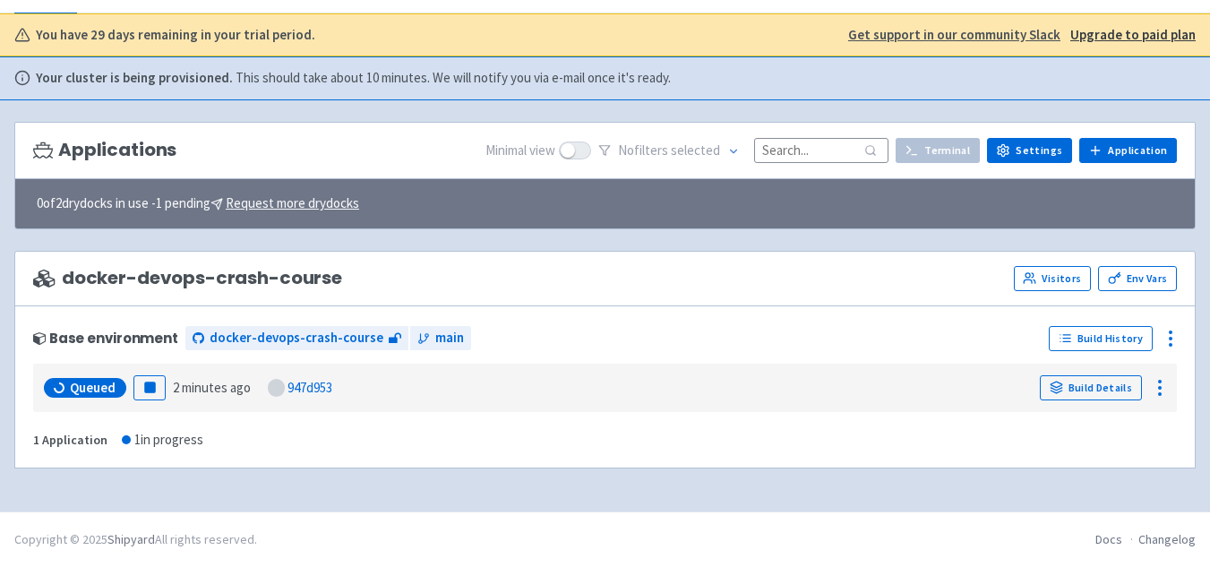
click at [146, 455] on div "Base environment docker-devops-crash-course main Build History Queued Pause 2 m…" at bounding box center [605, 387] width 1182 height 164
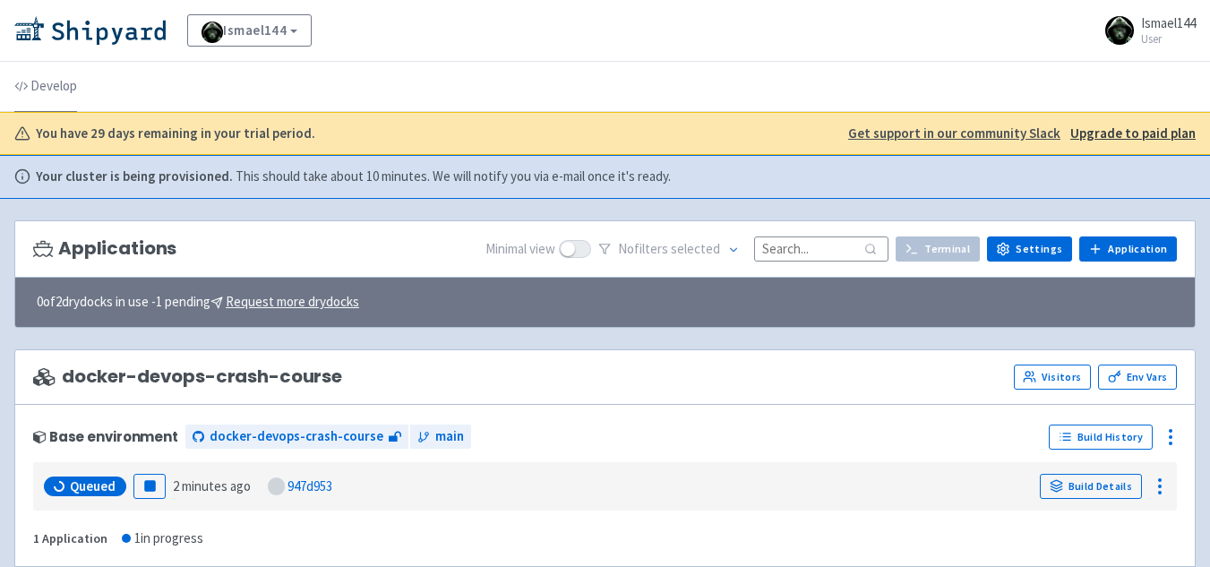
click at [60, 97] on link "Develop" at bounding box center [45, 87] width 63 height 50
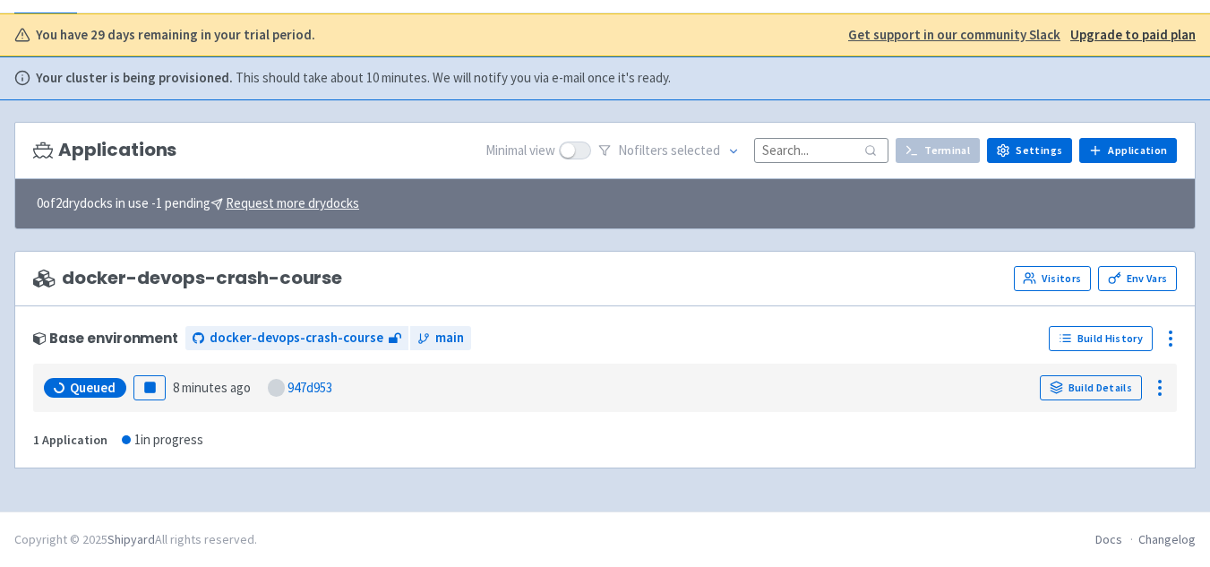
scroll to position [56, 0]
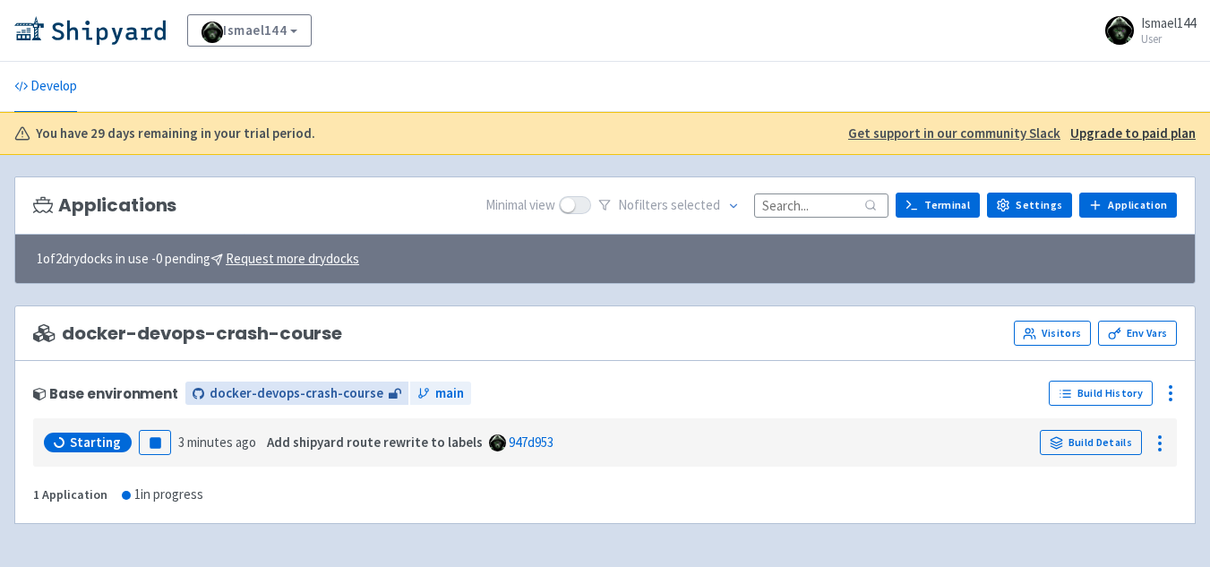
scroll to position [56, 0]
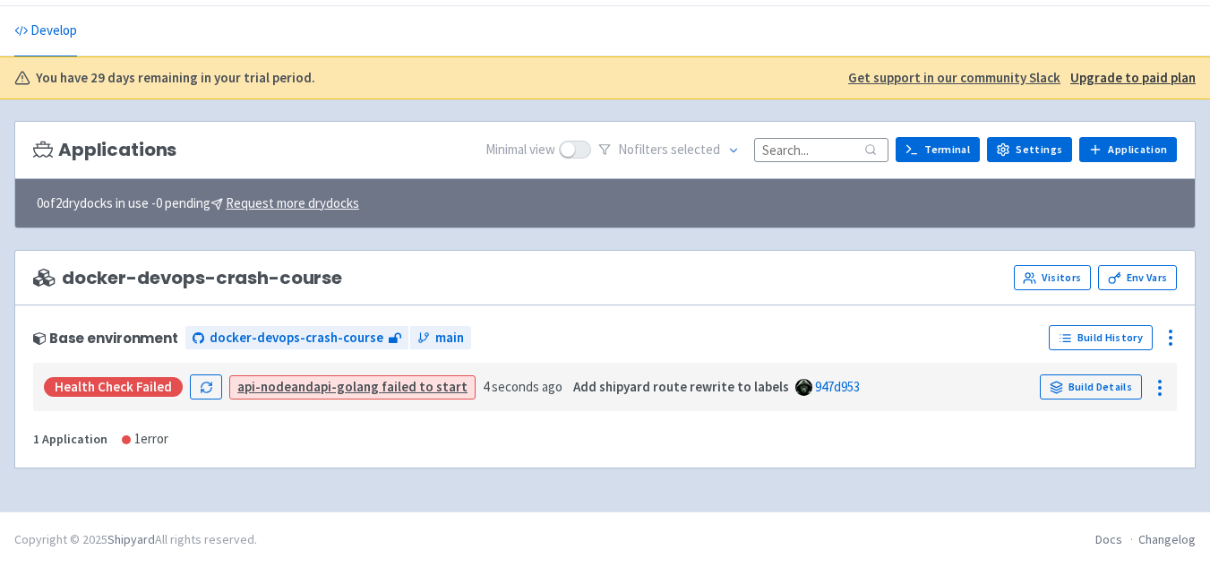
click at [411, 380] on link "api-node and api-golang failed to start" at bounding box center [352, 386] width 230 height 17
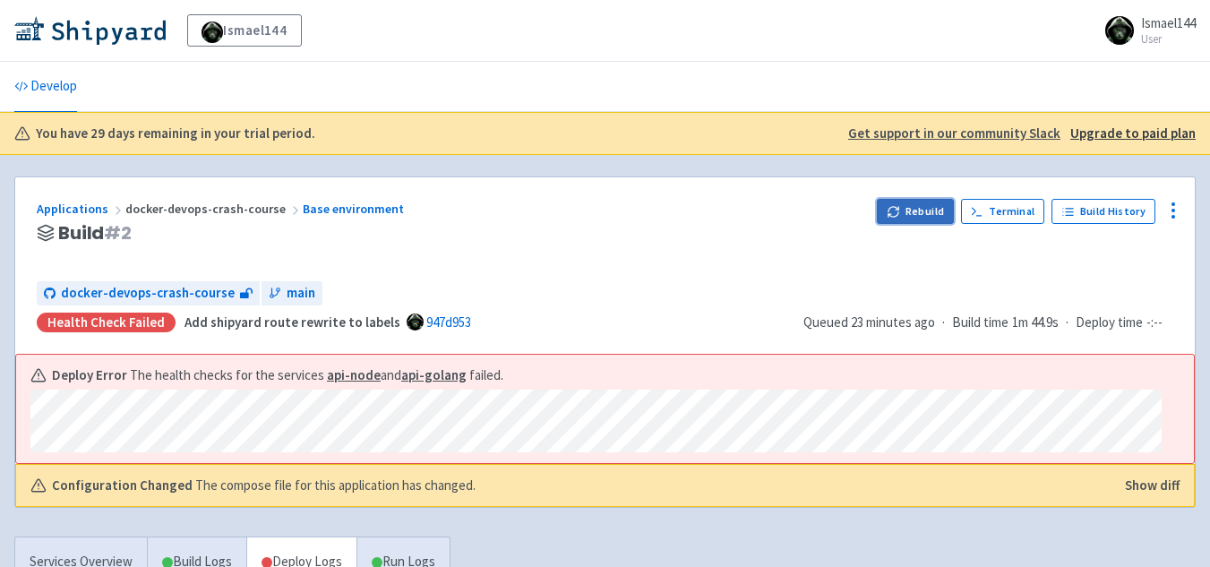
click at [939, 202] on button "Rebuild" at bounding box center [915, 211] width 77 height 25
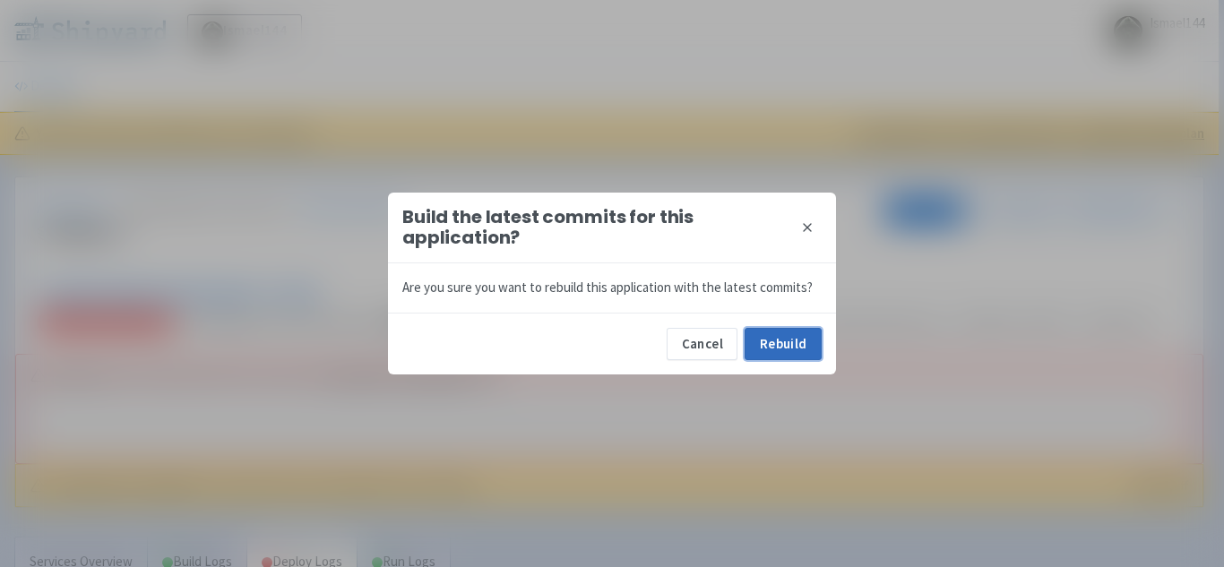
click at [786, 333] on button "Rebuild" at bounding box center [782, 344] width 77 height 32
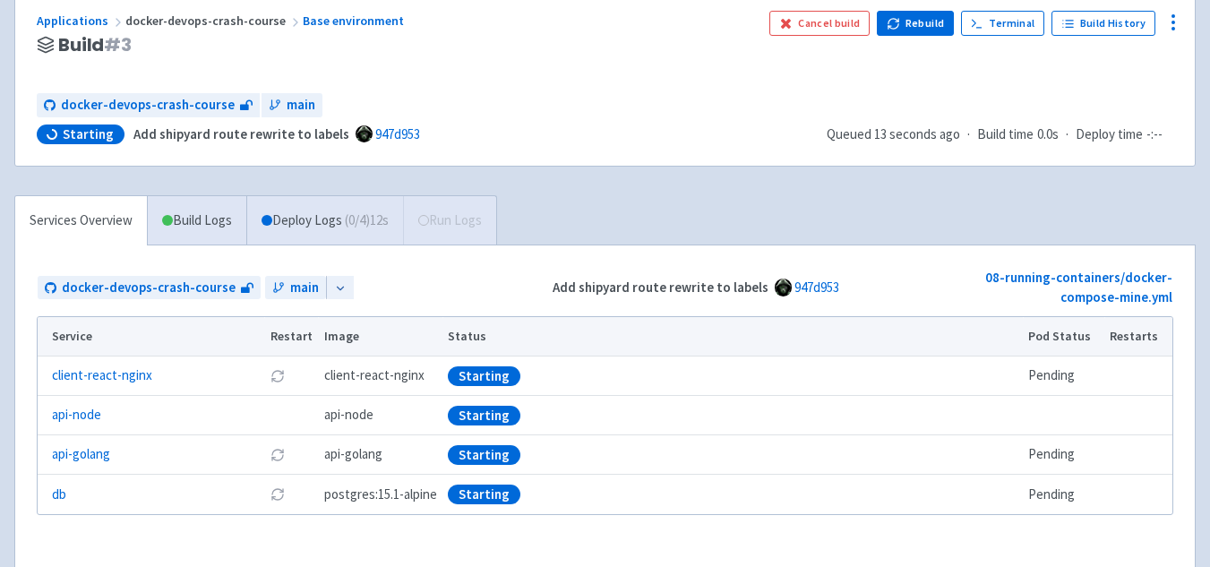
scroll to position [269, 0]
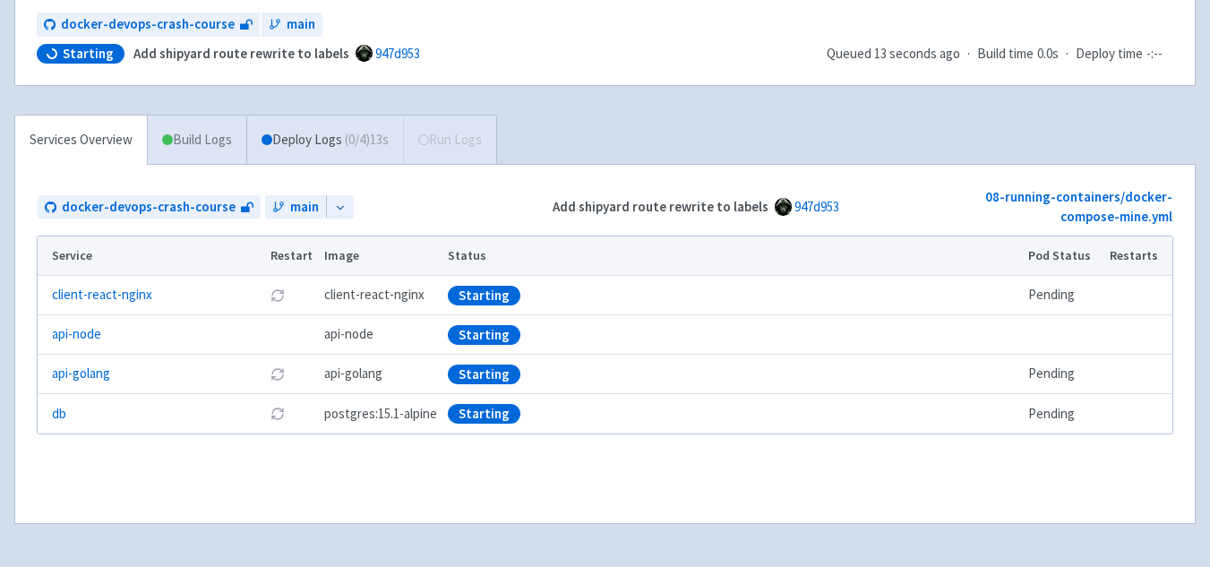
click at [211, 161] on link "Build Logs" at bounding box center [197, 140] width 99 height 49
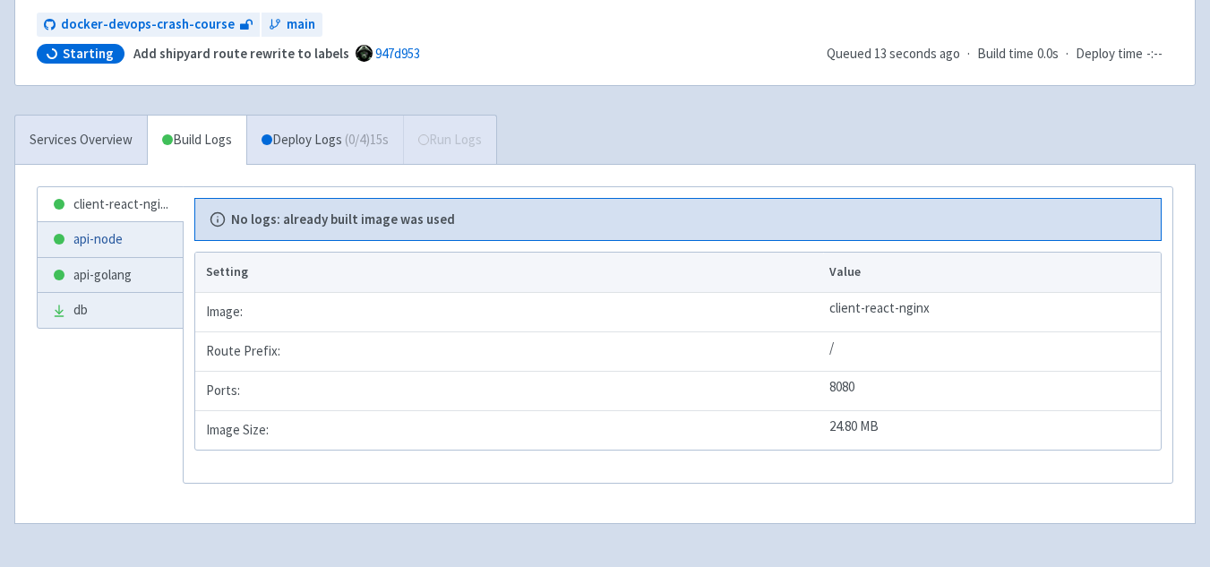
click at [122, 226] on link "api-node" at bounding box center [110, 239] width 145 height 35
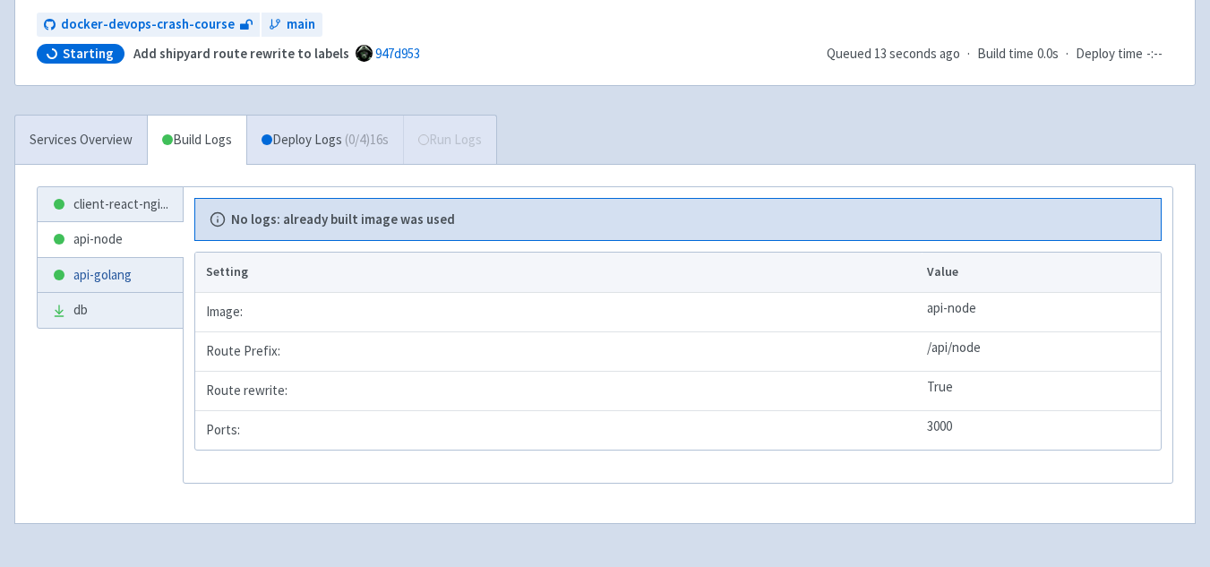
click at [134, 262] on link "api-golang" at bounding box center [110, 275] width 145 height 35
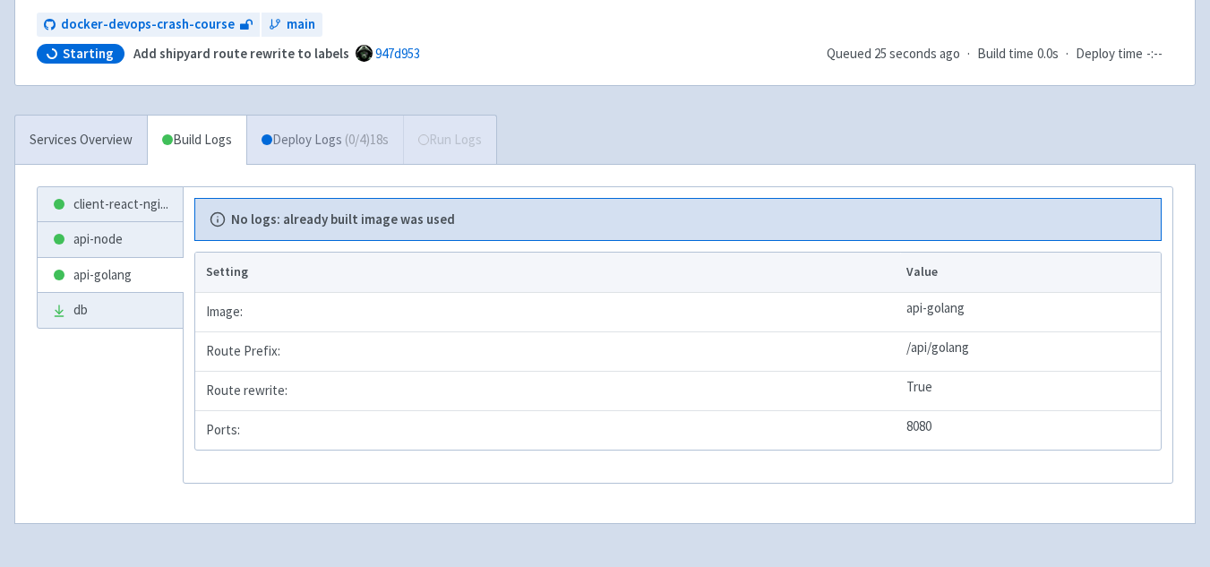
click at [367, 150] on span "( 0 / 4 ) 18s" at bounding box center [367, 140] width 44 height 21
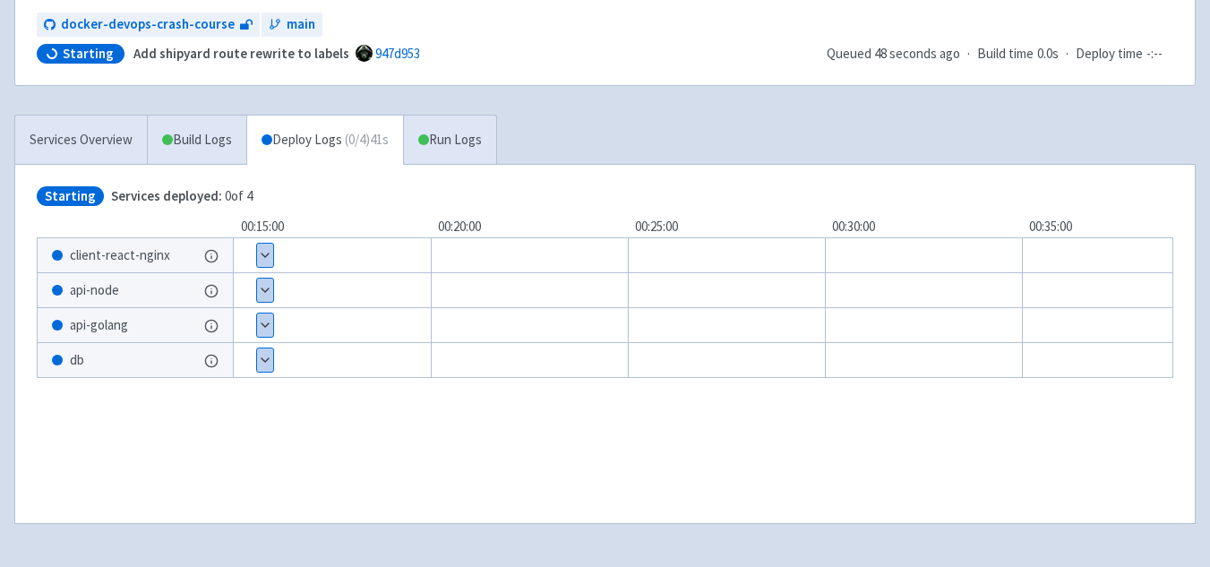
click at [268, 254] on button "Show details" at bounding box center [265, 255] width 16 height 23
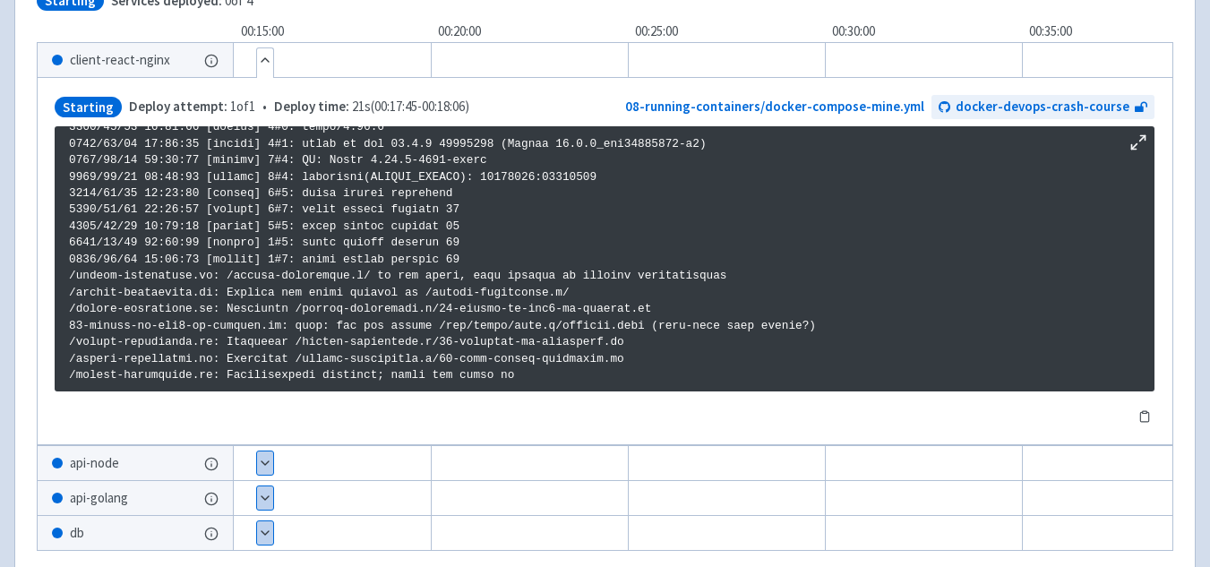
scroll to position [574, 0]
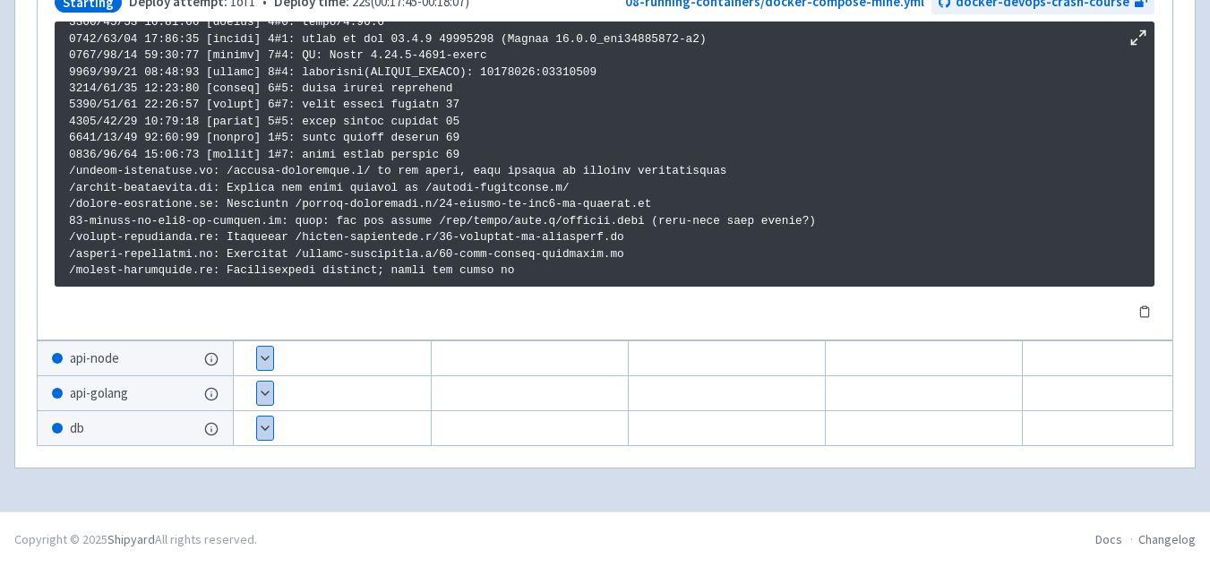
click at [260, 357] on button "Show details" at bounding box center [265, 358] width 16 height 23
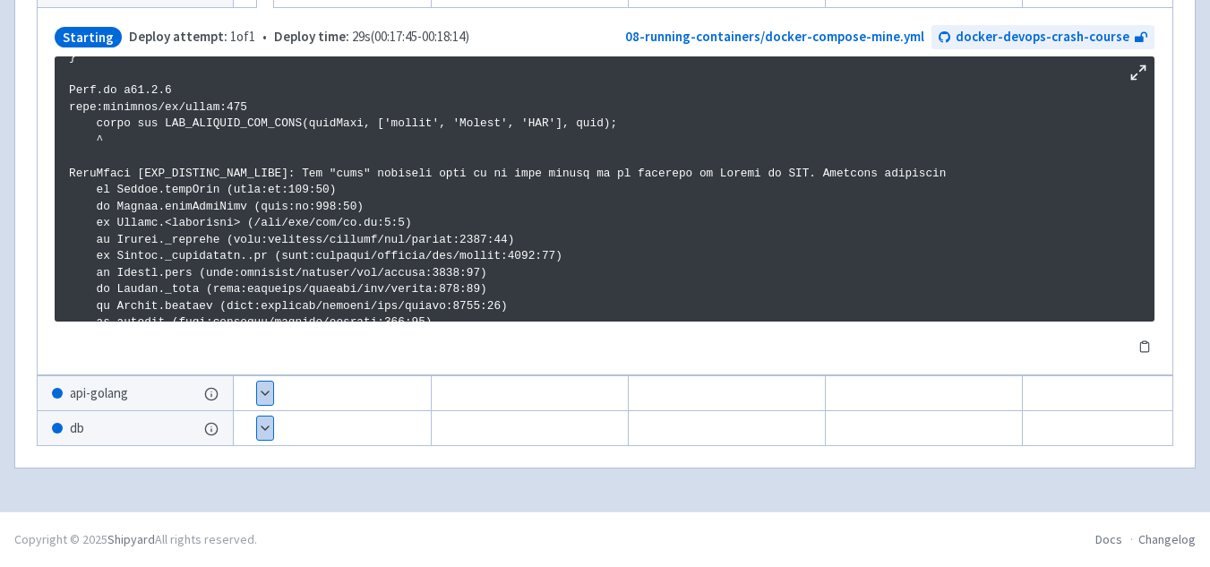
scroll to position [378, 0]
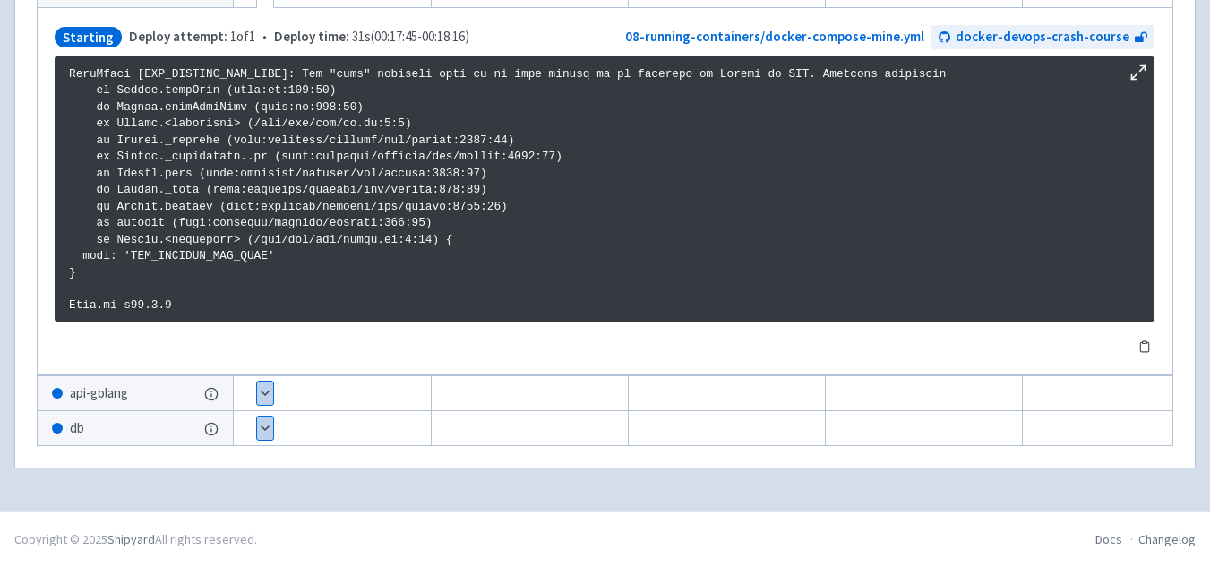
click at [278, 375] on div "Show details 1 / 1 ⋅ Starting" at bounding box center [678, 393] width 1003 height 36
click at [264, 388] on button "Show details" at bounding box center [265, 393] width 16 height 23
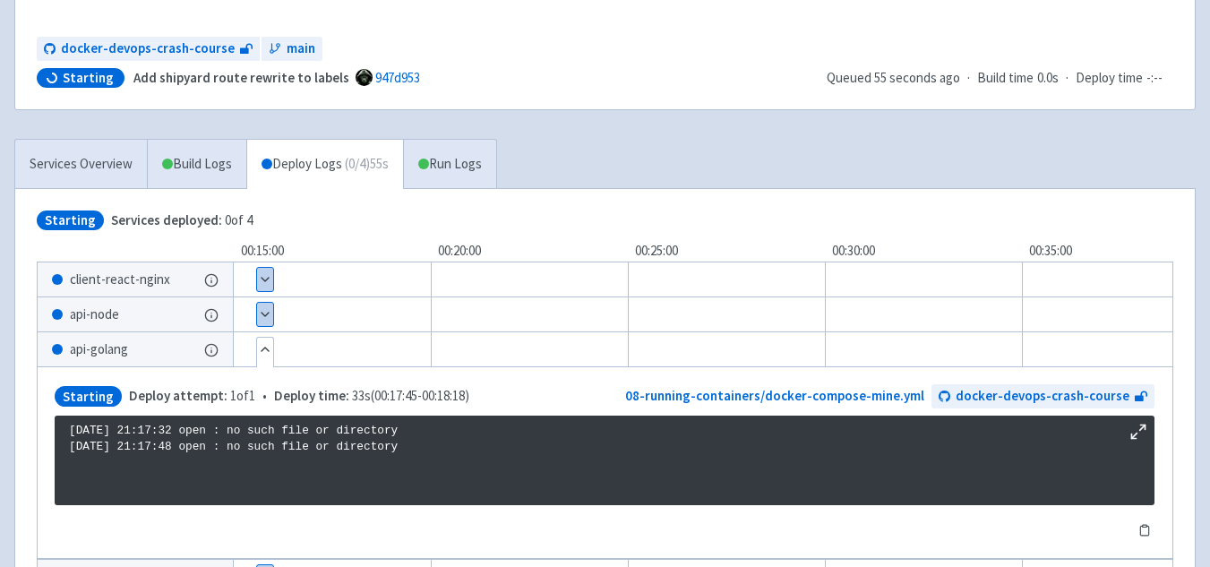
scroll to position [399, 0]
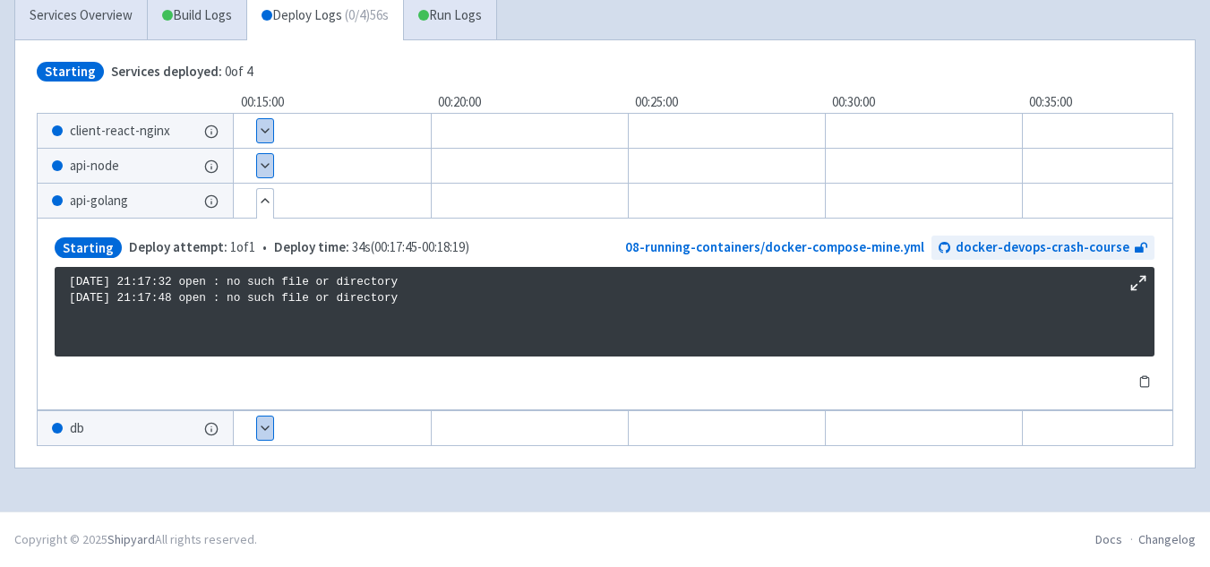
click at [270, 423] on button "Show details" at bounding box center [265, 428] width 16 height 23
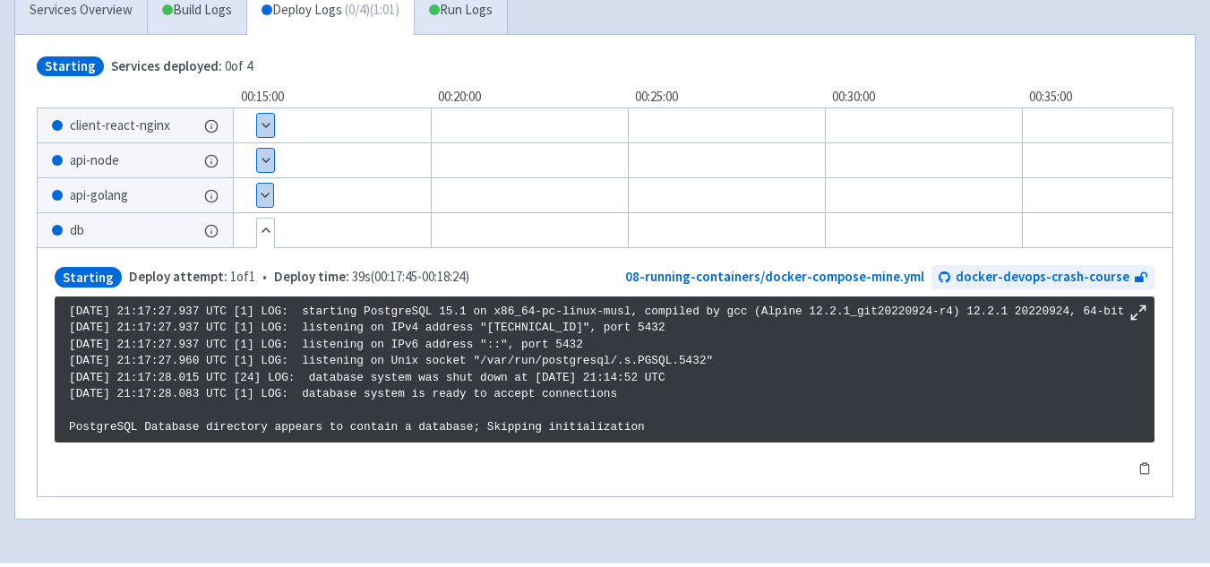
click at [266, 194] on button "Show details" at bounding box center [265, 195] width 16 height 23
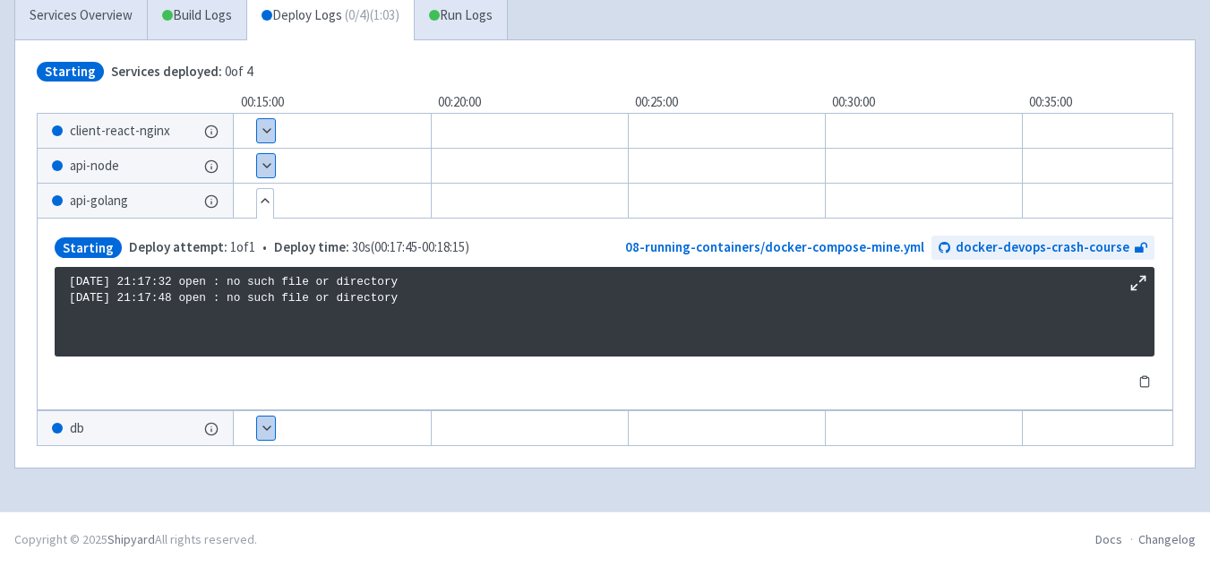
drag, startPoint x: 402, startPoint y: 305, endPoint x: 328, endPoint y: 285, distance: 77.2
click at [366, 296] on pre "2025/09/26 21:17:32 open : no such file or directory 2025/09/26 21:17:48 open :…" at bounding box center [605, 312] width 1100 height 90
drag, startPoint x: 328, startPoint y: 285, endPoint x: 157, endPoint y: 258, distance: 173.2
click at [226, 274] on p "2025/09/26 21:17:32 open : no such file or directory 2025/09/26 21:17:48 open :…" at bounding box center [604, 290] width 1071 height 33
drag, startPoint x: 157, startPoint y: 258, endPoint x: 121, endPoint y: 257, distance: 35.8
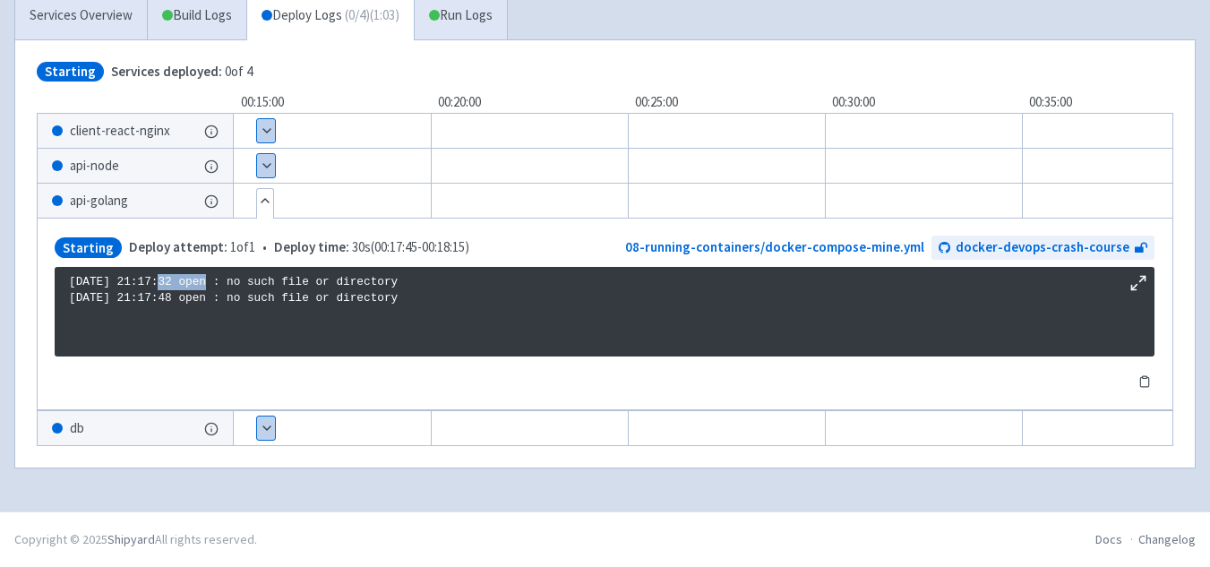
click at [130, 258] on div "Starting Deploy attempt: 1 of 1 • Deploy time: 30s ( 00:17:45 - 00:18:15 ) 08-r…" at bounding box center [605, 314] width 1136 height 193
click at [126, 257] on div "Starting Deploy attempt: 1 of 1 • Deploy time: 30s ( 00:17:45 - 00:18:15 ) 08-r…" at bounding box center [605, 314] width 1136 height 193
drag, startPoint x: 99, startPoint y: 258, endPoint x: 121, endPoint y: 277, distance: 29.2
click at [93, 268] on div "Starting Deploy attempt: 1 of 1 • Deploy time: 30s ( 00:17:45 - 00:18:15 ) 08-r…" at bounding box center [605, 314] width 1136 height 193
click at [139, 286] on p "2025/09/26 21:17:32 open : no such file or directory 2025/09/26 21:17:48 open :…" at bounding box center [604, 290] width 1071 height 33
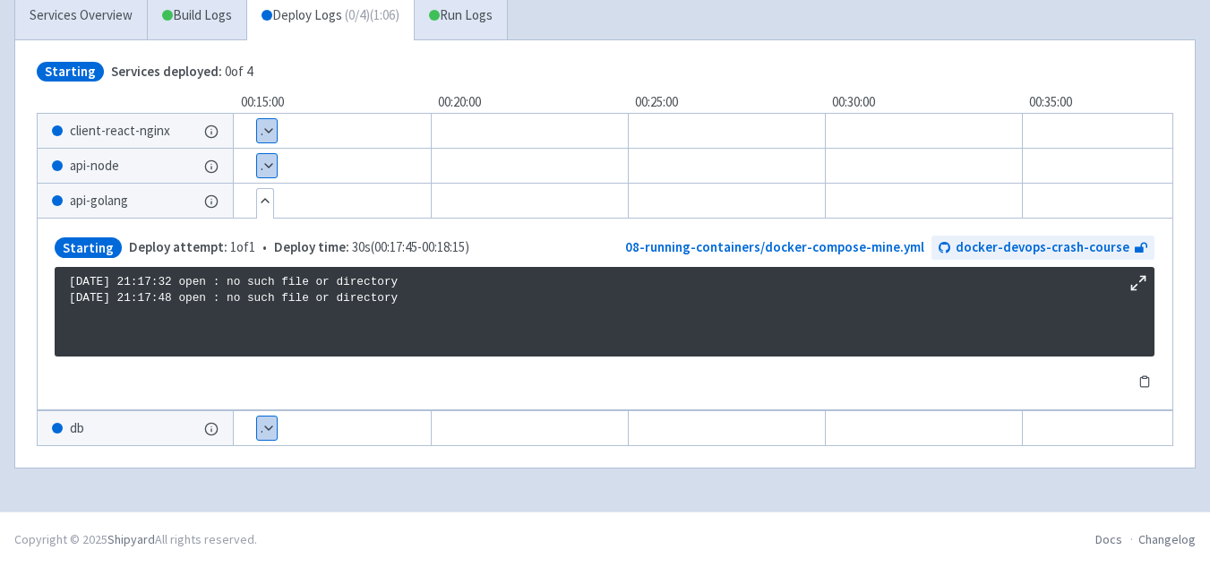
click at [272, 159] on button "Show details" at bounding box center [267, 165] width 20 height 23
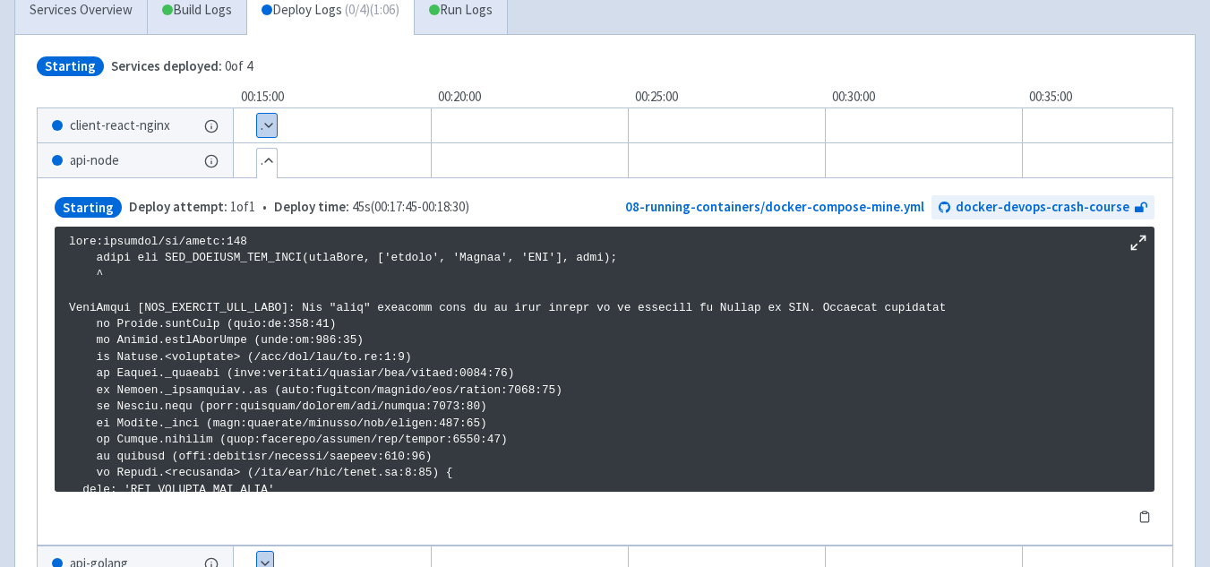
click at [272, 159] on button "Hide details" at bounding box center [267, 160] width 20 height 23
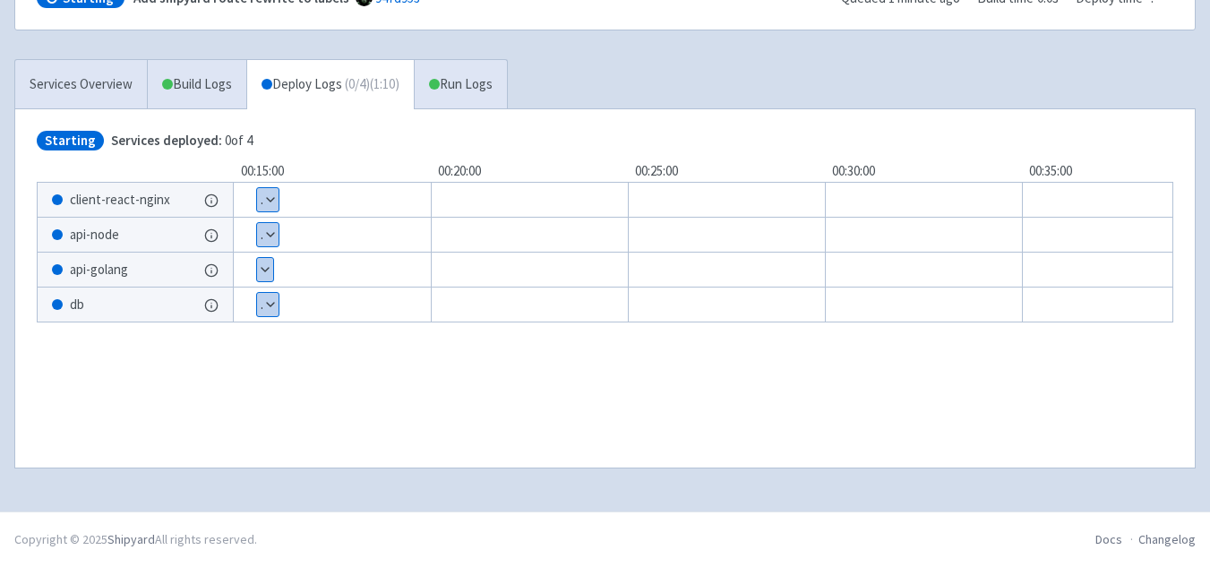
click at [261, 232] on button "Show details" at bounding box center [268, 234] width 22 height 23
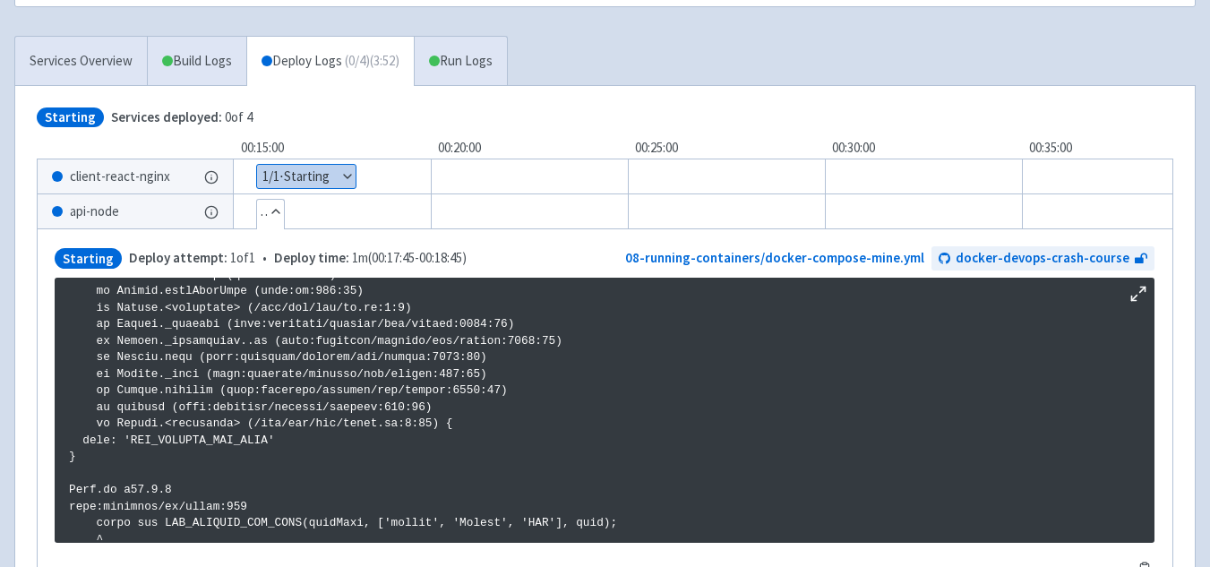
scroll to position [0, 0]
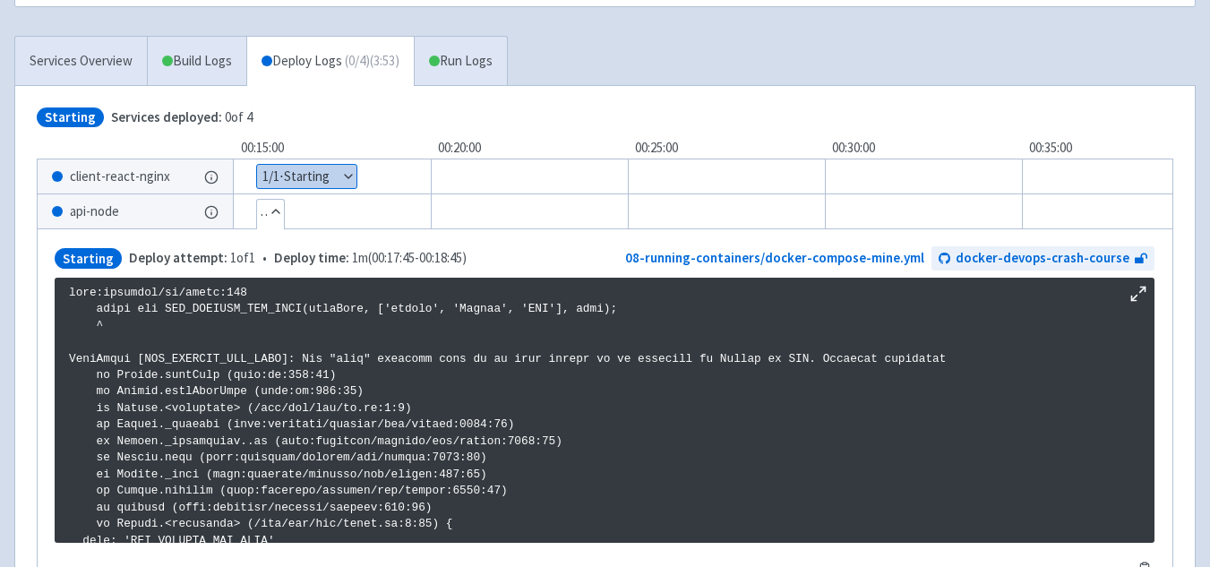
click at [313, 175] on button "Show details" at bounding box center [306, 176] width 99 height 23
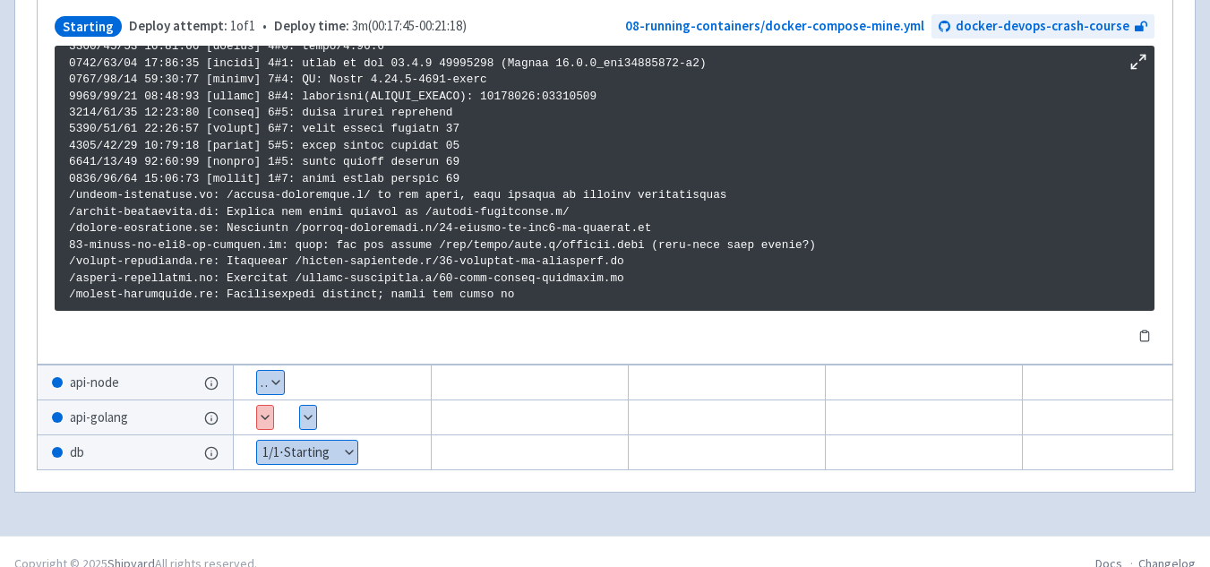
scroll to position [551, 0]
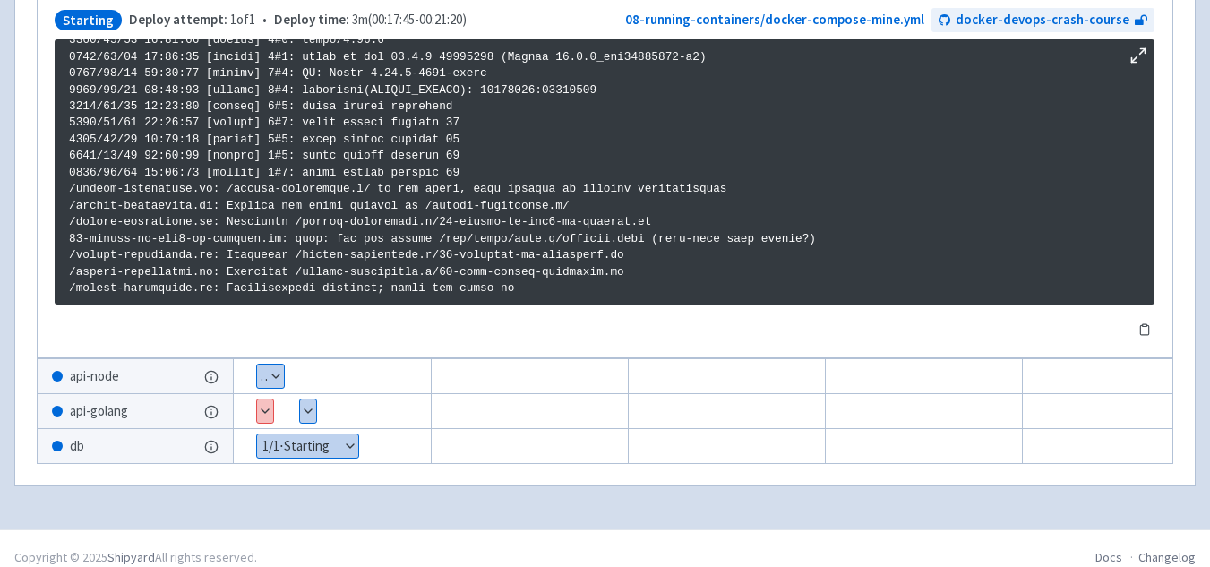
click at [269, 416] on button "Show details" at bounding box center [265, 411] width 16 height 23
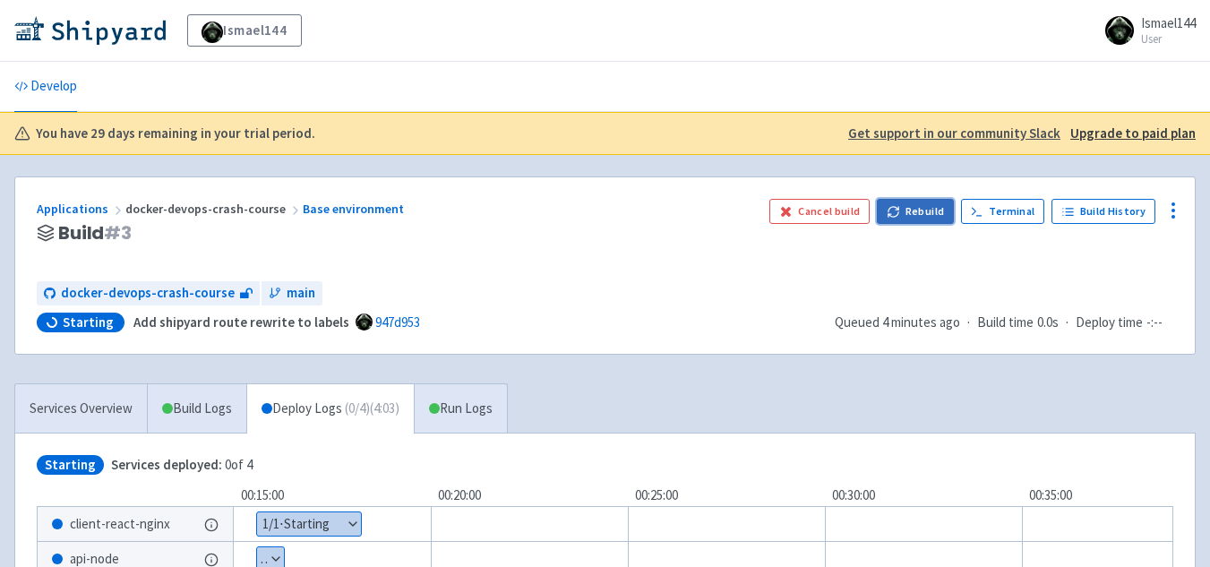
click at [910, 219] on button "Rebuild" at bounding box center [915, 211] width 77 height 25
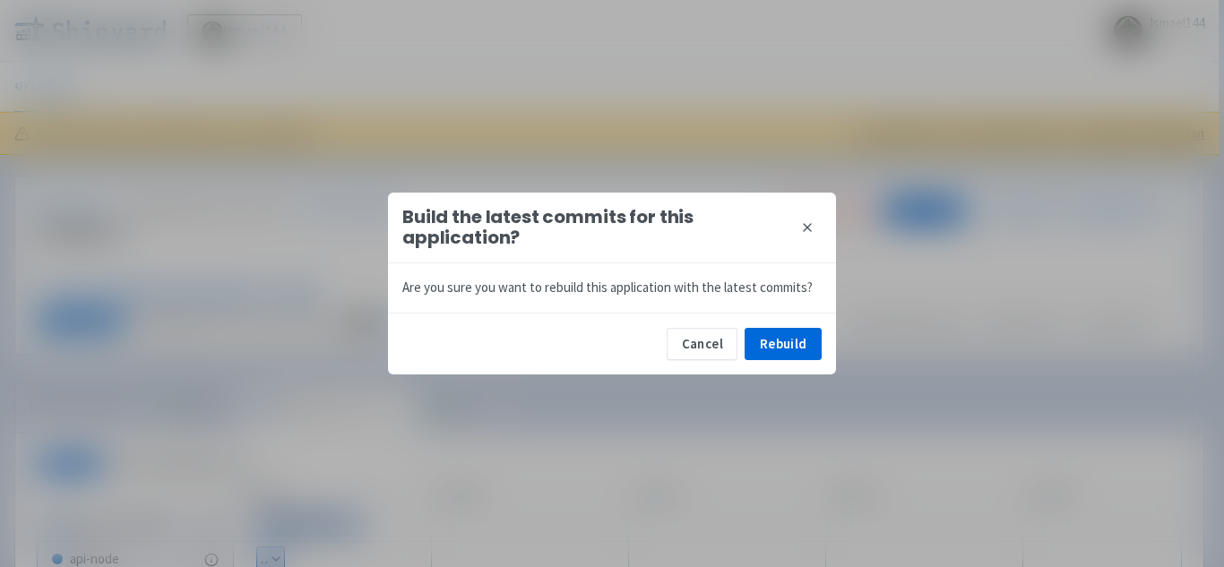
click at [799, 219] on button "close" at bounding box center [807, 227] width 29 height 29
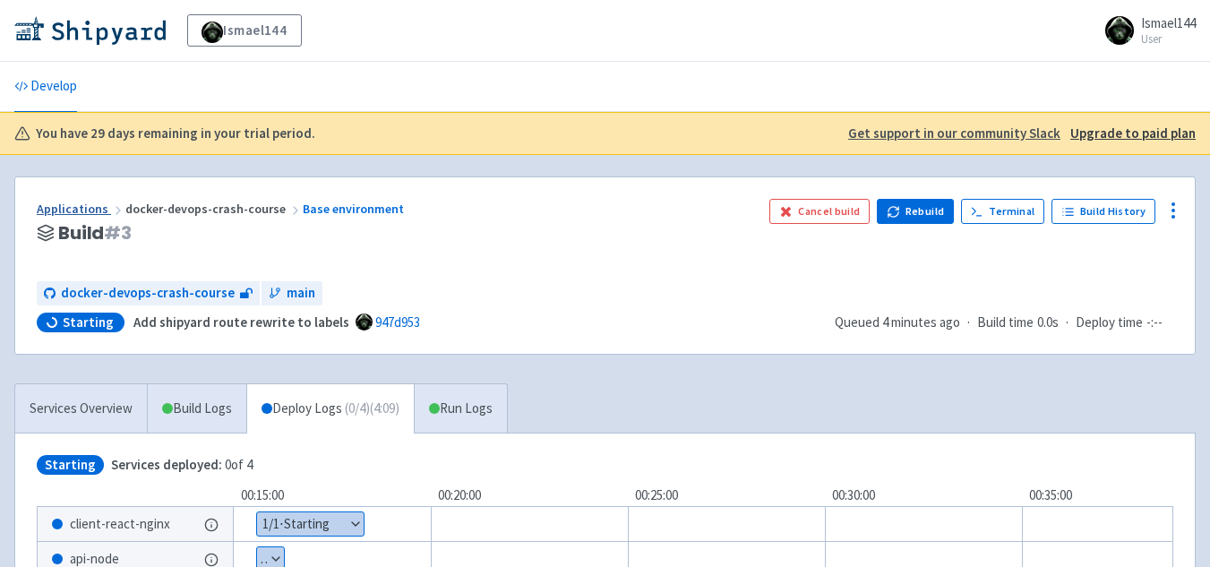
click at [76, 208] on link "Applications" at bounding box center [81, 209] width 89 height 16
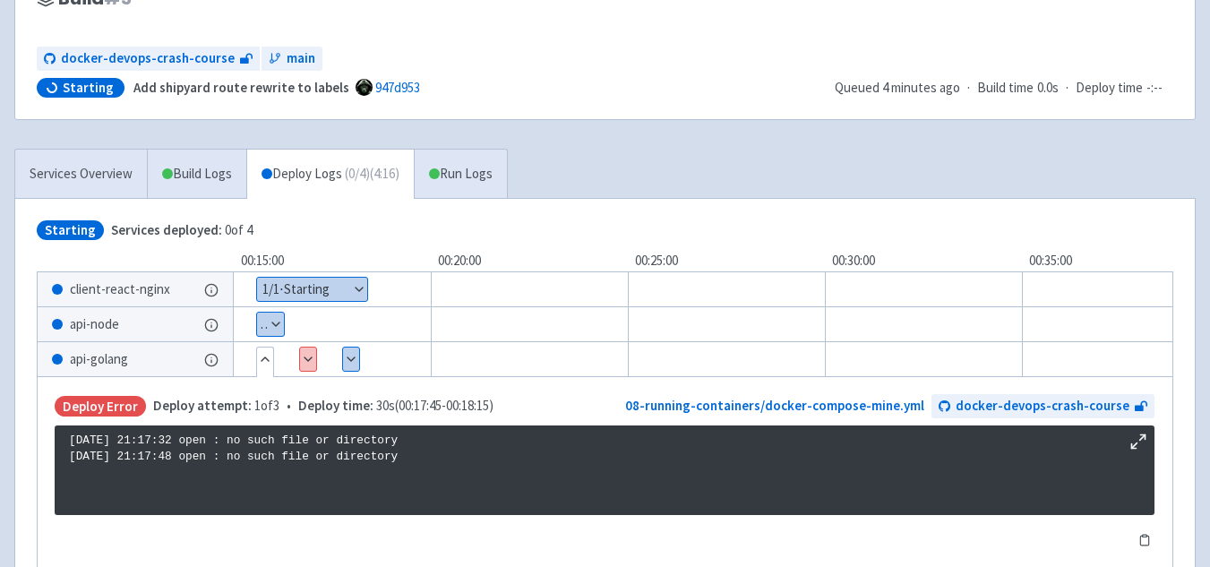
scroll to position [236, 0]
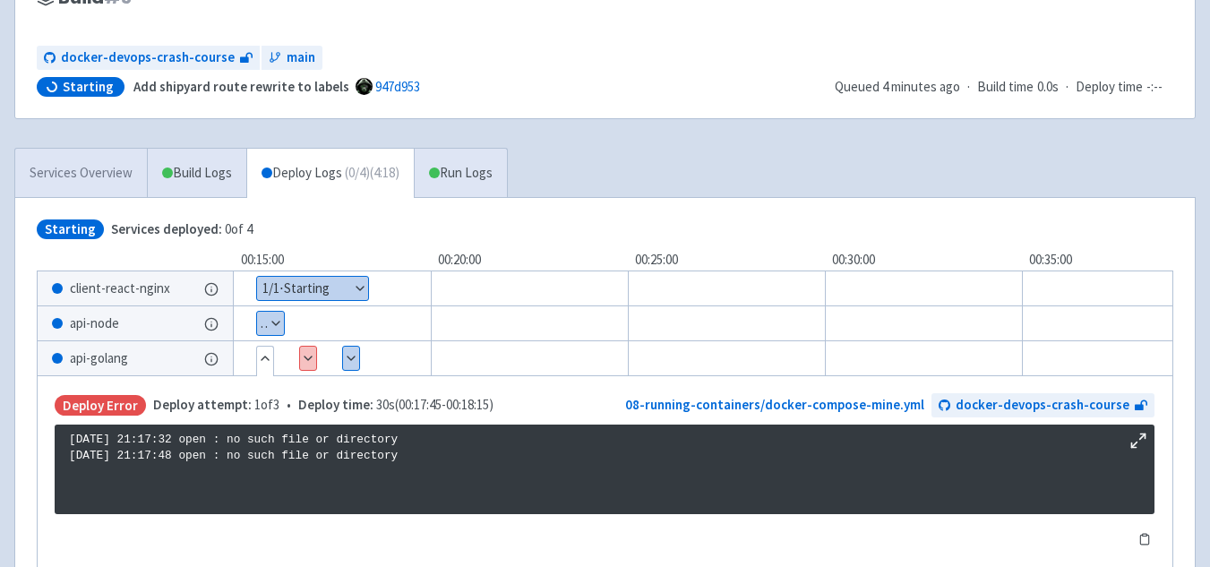
click at [73, 184] on link "Services Overview" at bounding box center [81, 173] width 132 height 49
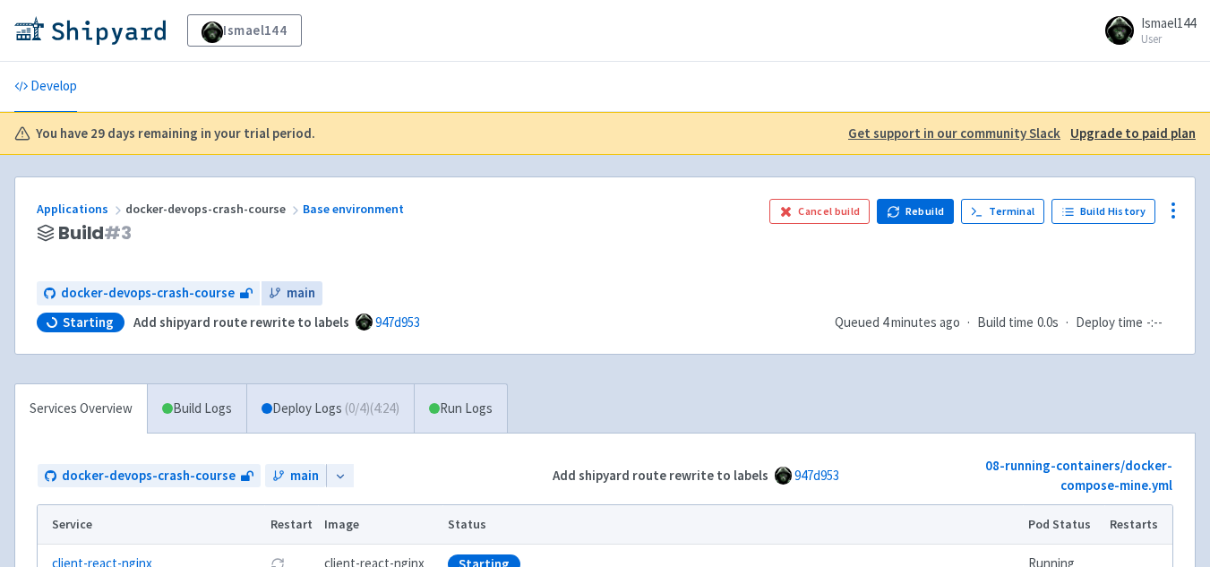
click at [288, 287] on span "main" at bounding box center [301, 293] width 29 height 21
click at [166, 295] on span "docker-devops-crash-course" at bounding box center [148, 293] width 174 height 21
click at [1176, 211] on icon at bounding box center [1174, 211] width 22 height 22
click at [802, 305] on div "docker-devops-crash-course main" at bounding box center [429, 293] width 784 height 24
click at [30, 95] on link "Develop" at bounding box center [45, 87] width 63 height 50
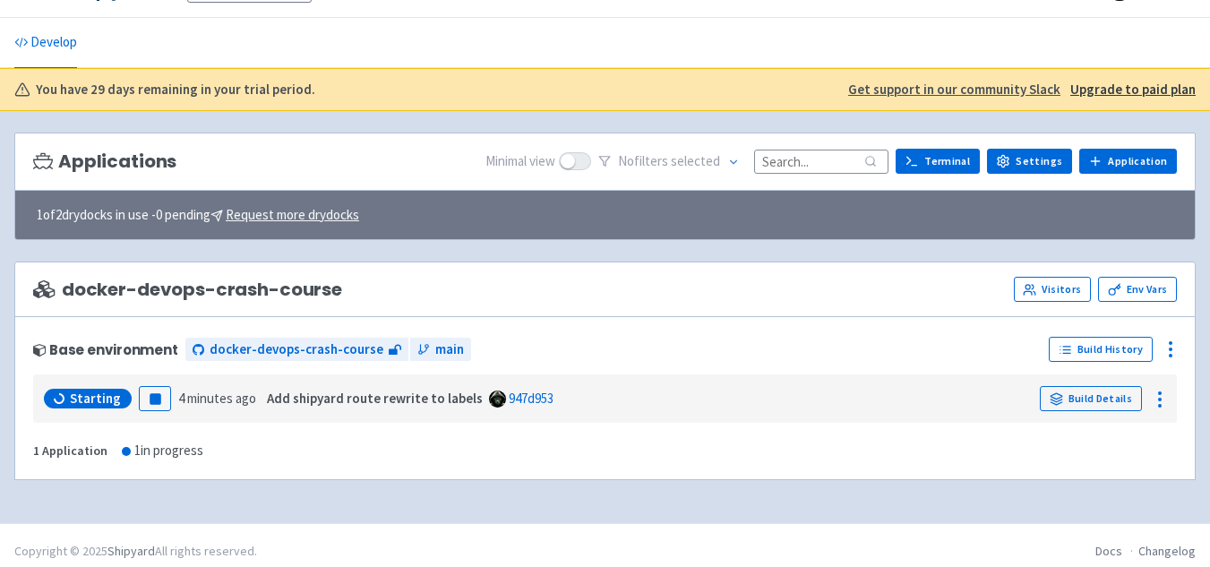
scroll to position [52, 0]
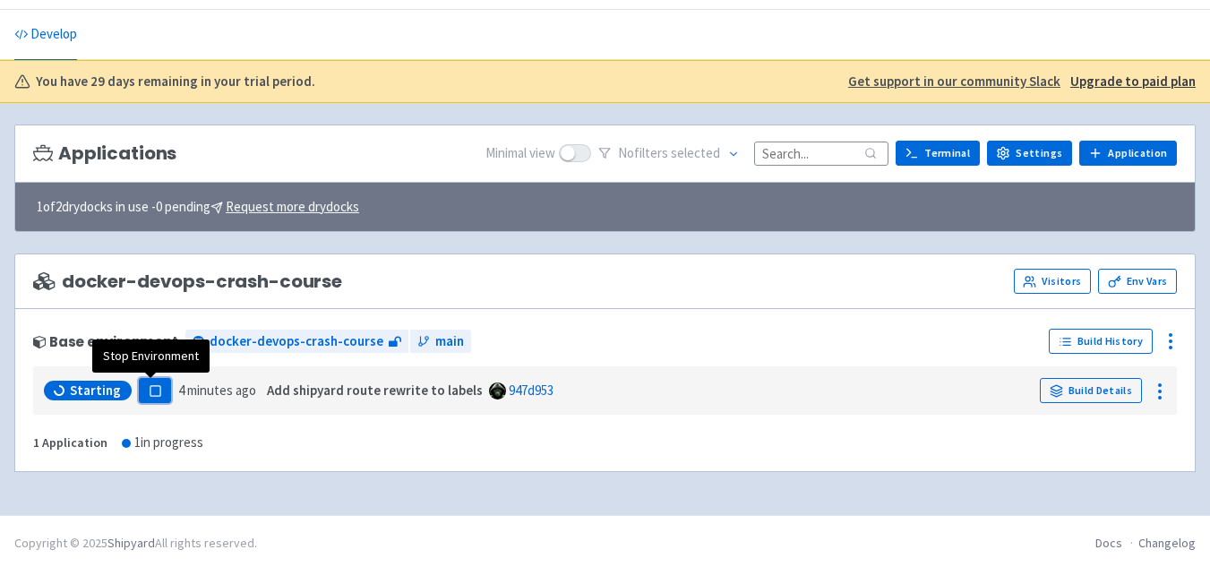
click at [155, 394] on rect "button" at bounding box center [155, 391] width 10 height 10
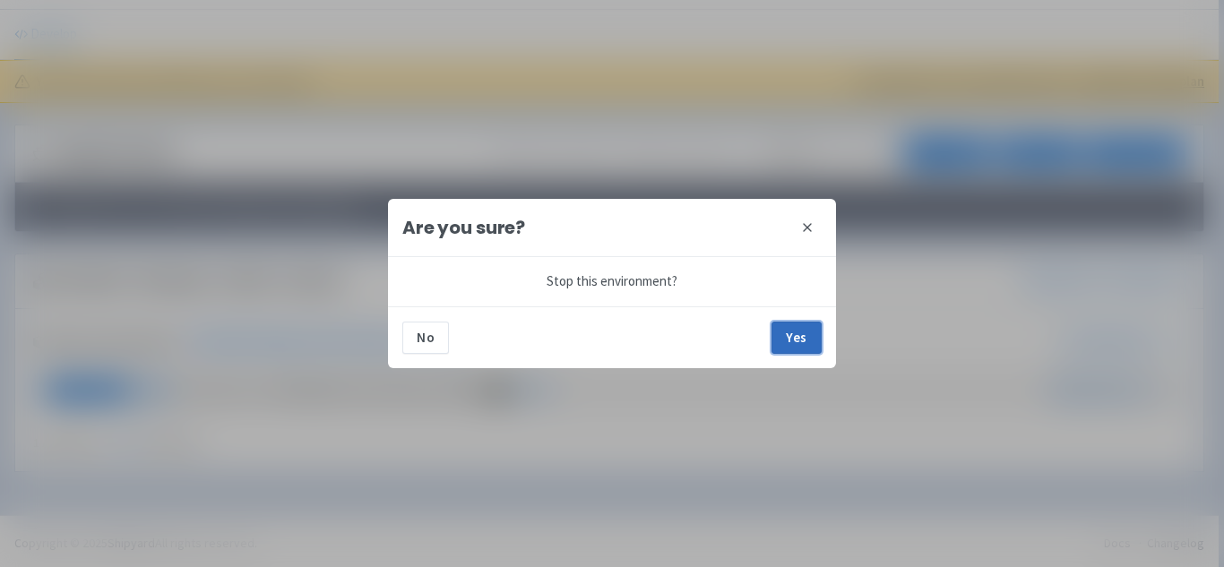
click at [787, 344] on button "Yes" at bounding box center [796, 338] width 50 height 32
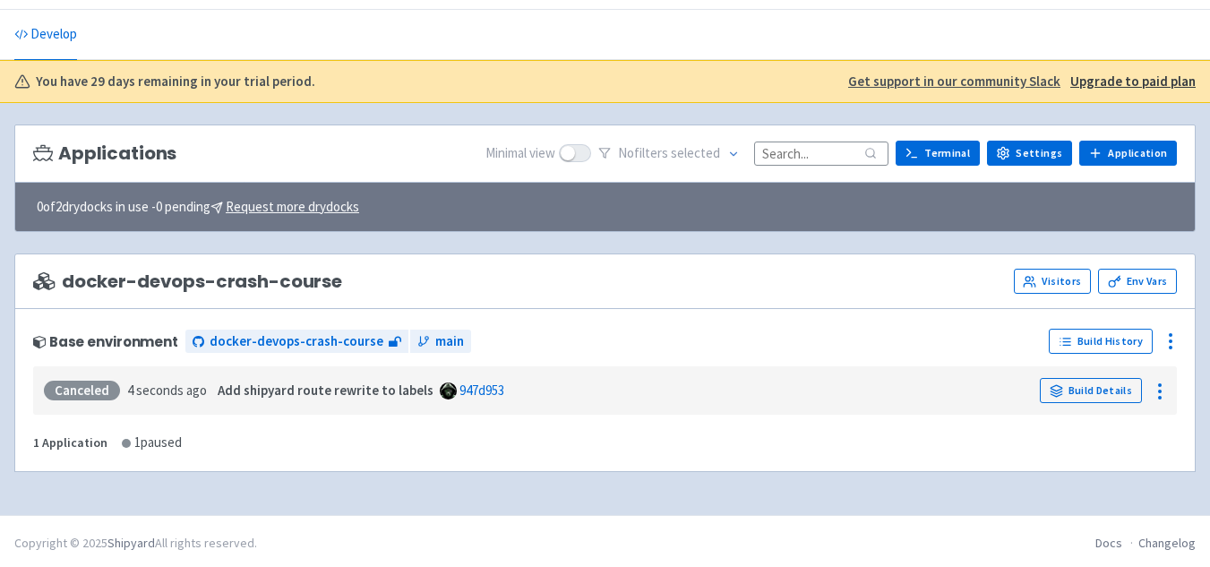
scroll to position [56, 0]
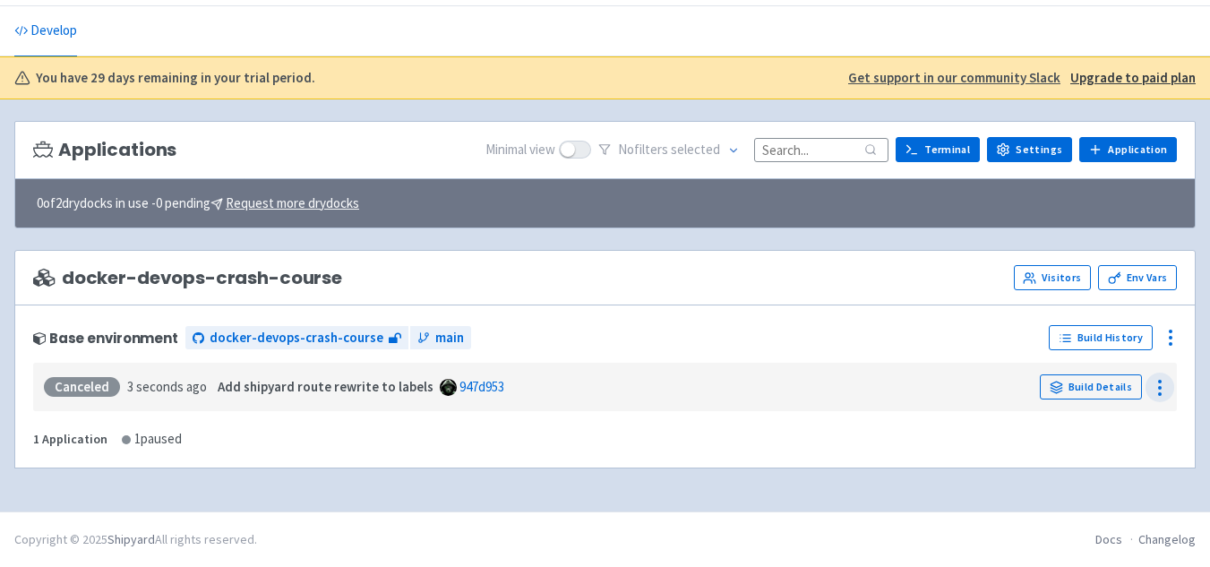
click at [1152, 384] on icon at bounding box center [1160, 388] width 22 height 22
click at [1056, 384] on icon at bounding box center [1056, 387] width 13 height 13
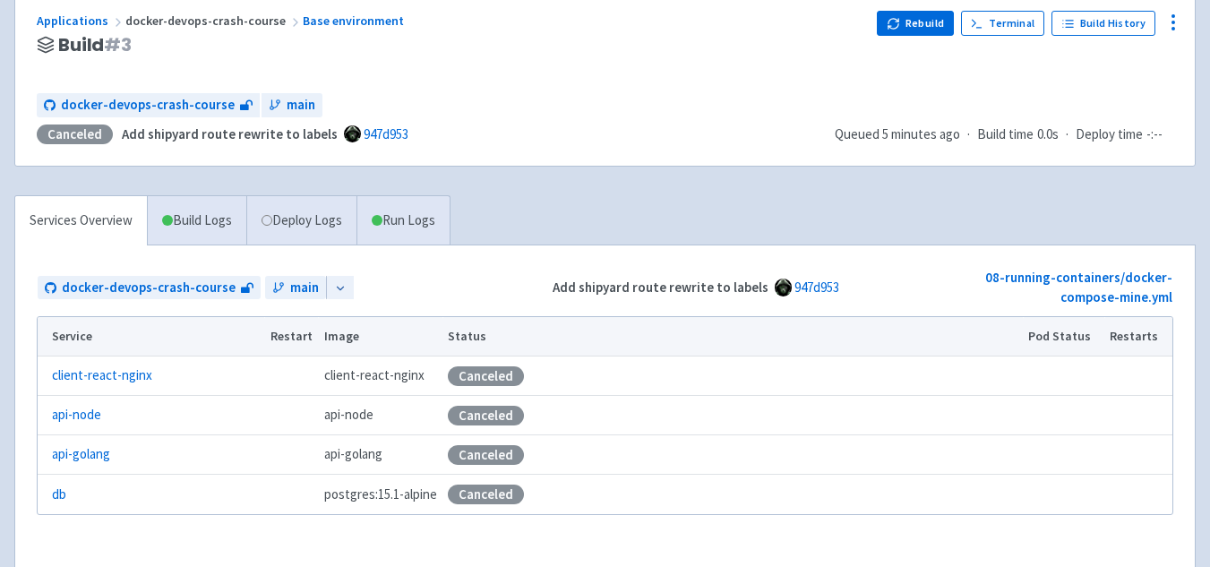
scroll to position [190, 0]
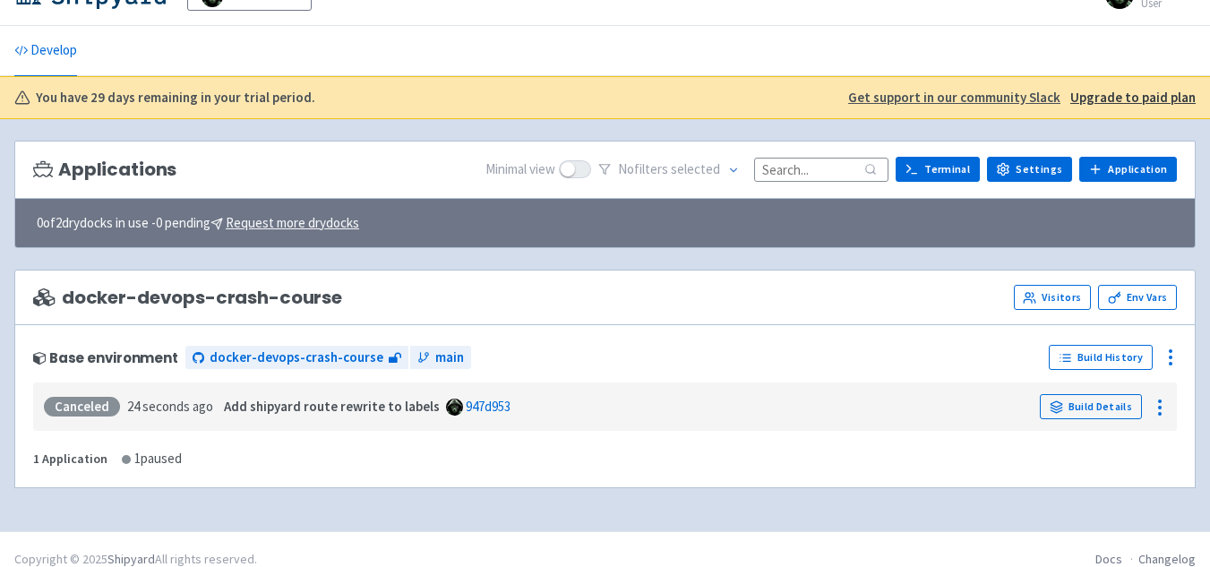
scroll to position [56, 0]
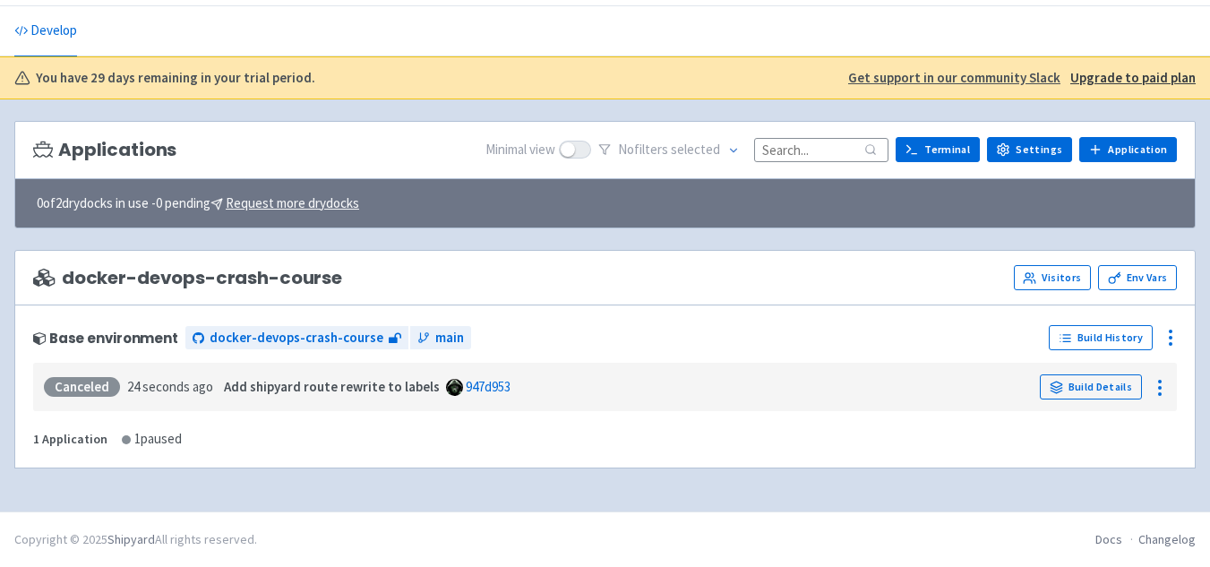
click at [383, 383] on strong "Add shipyard route rewrite to labels" at bounding box center [332, 386] width 216 height 17
click at [60, 408] on div "Canceled 24 seconds ago Add shipyard route rewrite to labels 947d953 Build Deta…" at bounding box center [605, 387] width 1144 height 48
click at [1127, 142] on link "Application" at bounding box center [1128, 149] width 98 height 25
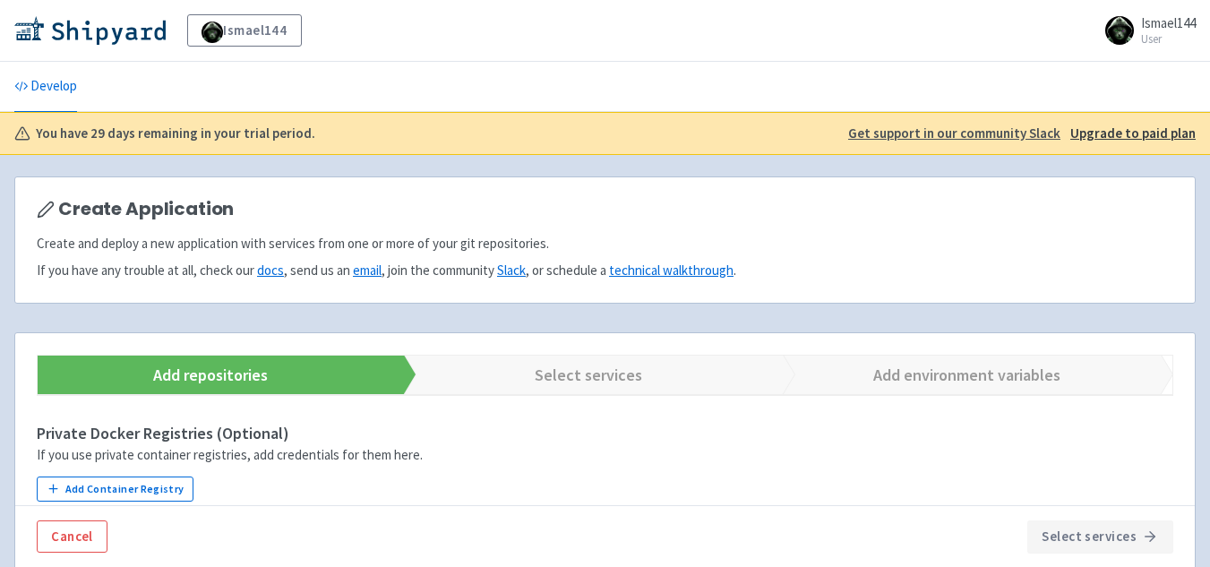
scroll to position [361, 0]
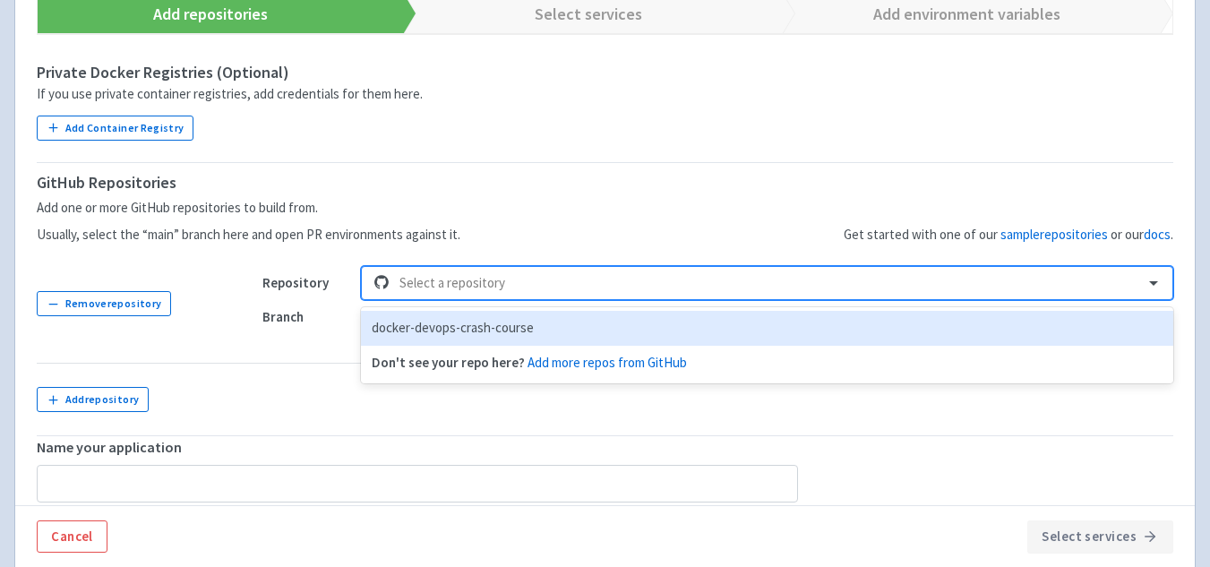
click at [503, 279] on div at bounding box center [767, 283] width 734 height 24
click at [422, 332] on div "docker-devops-crash-course" at bounding box center [767, 328] width 813 height 35
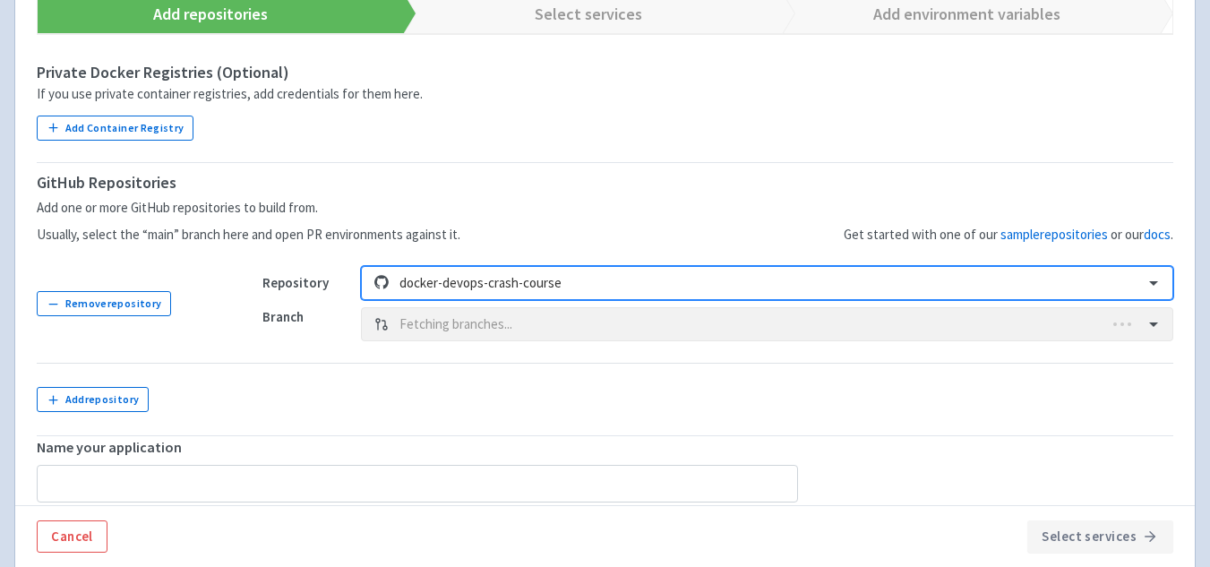
type input "docker-devops-crash-course-2"
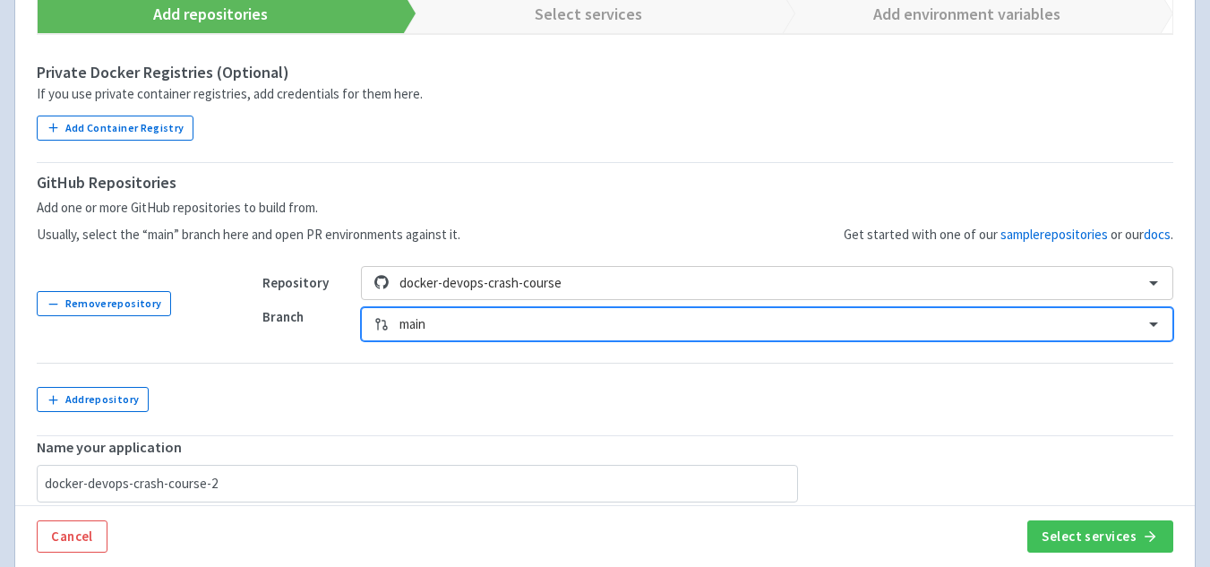
scroll to position [472, 0]
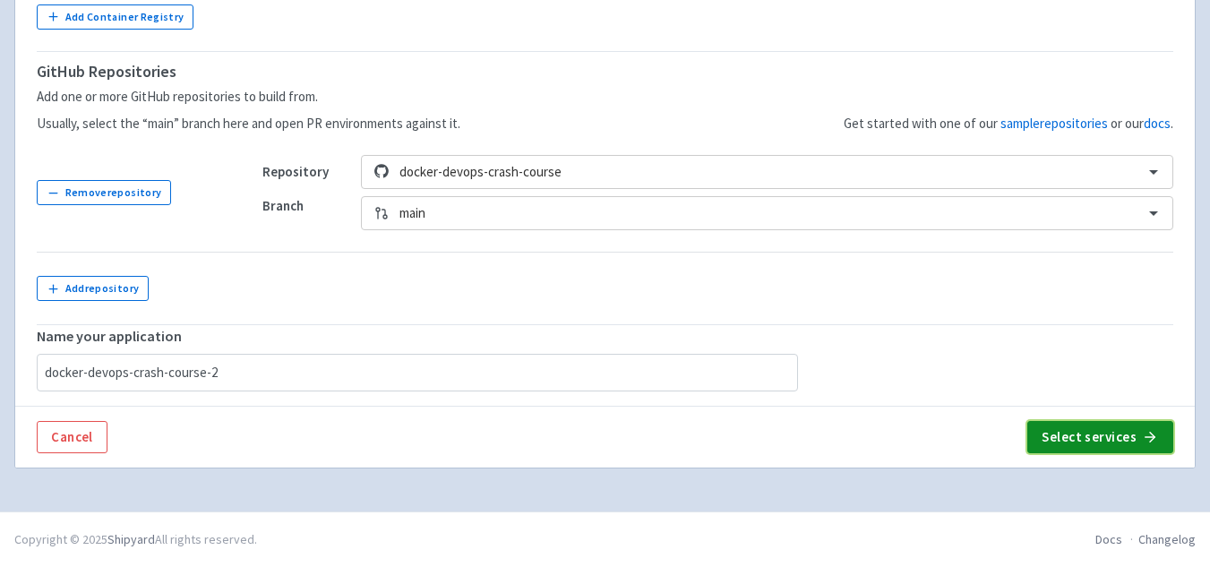
click at [1082, 442] on button "Select services" at bounding box center [1101, 437] width 146 height 32
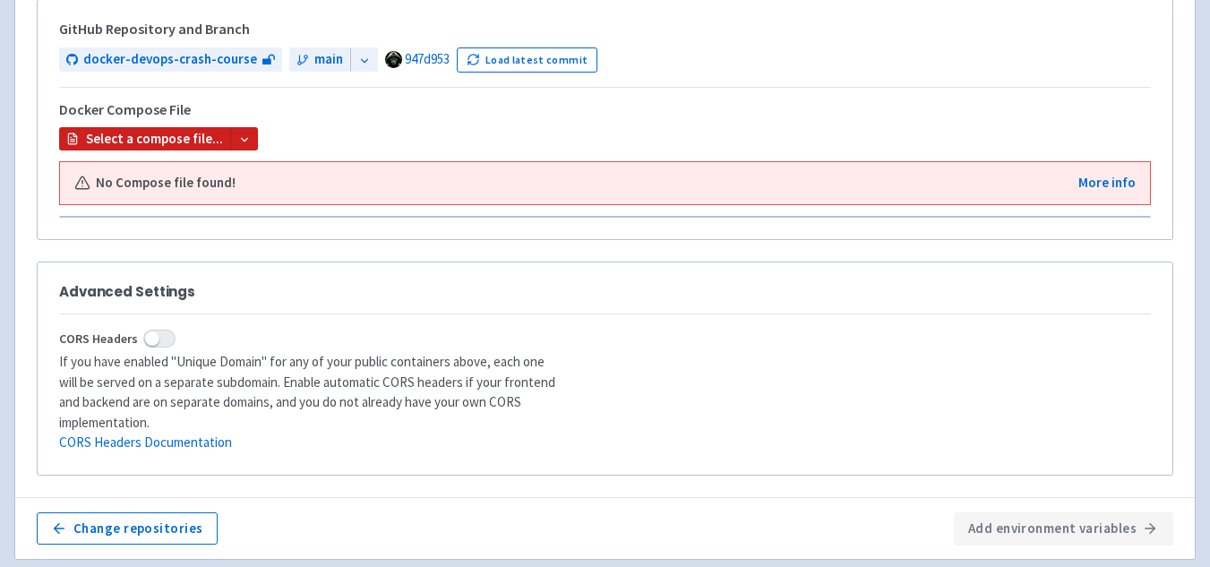
click at [238, 136] on icon at bounding box center [244, 139] width 13 height 13
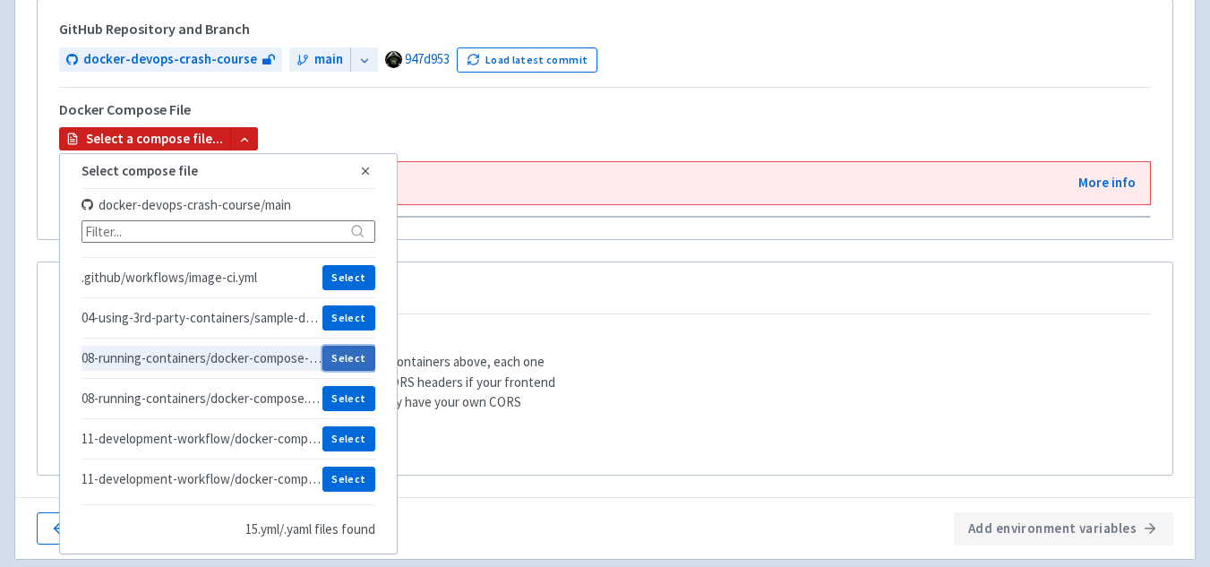
click at [334, 362] on button "Select" at bounding box center [349, 358] width 53 height 25
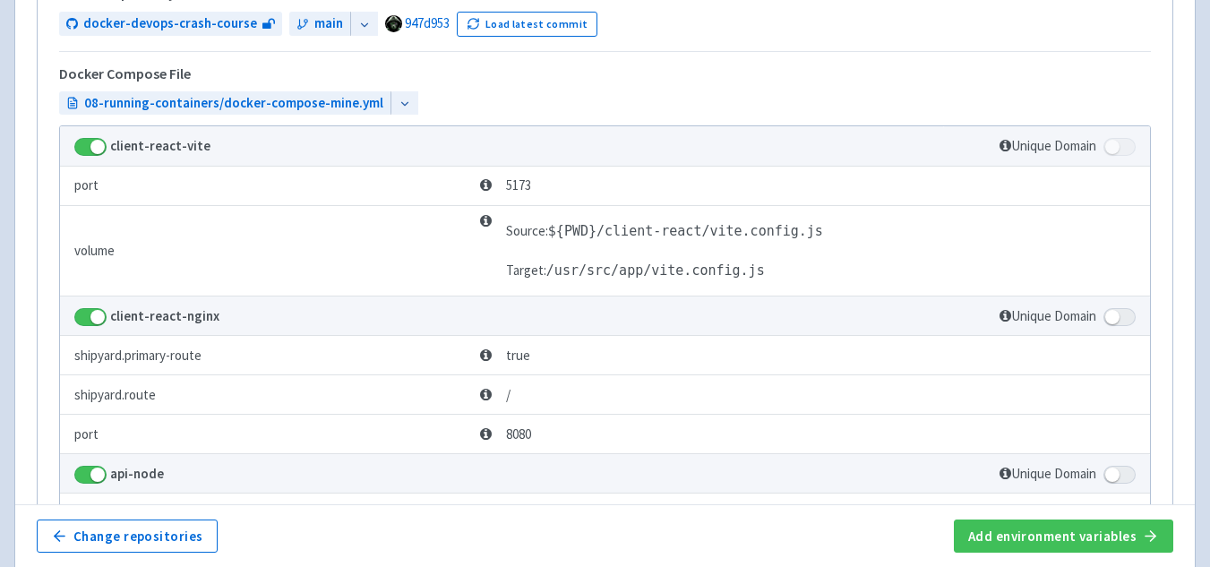
scroll to position [512, 0]
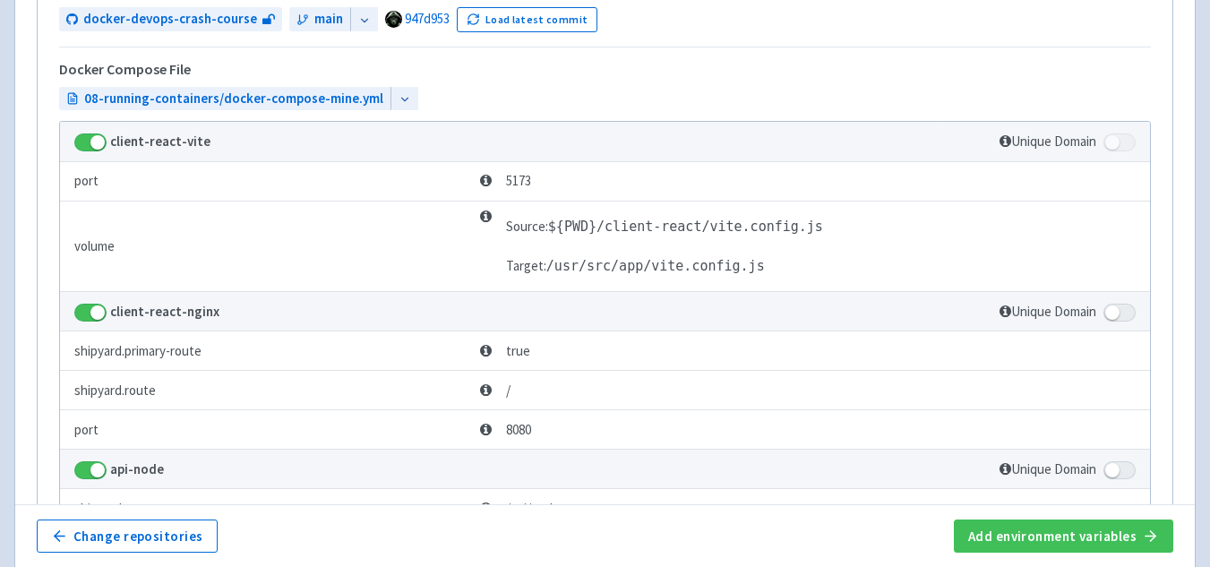
click at [90, 153] on td "client-react-vite" at bounding box center [501, 141] width 883 height 39
click at [90, 130] on td "client-react-vite" at bounding box center [501, 141] width 883 height 39
click at [85, 139] on span at bounding box center [90, 142] width 32 height 18
click at [85, 139] on input "checkbox" at bounding box center [80, 138] width 12 height 12
checkbox input "false"
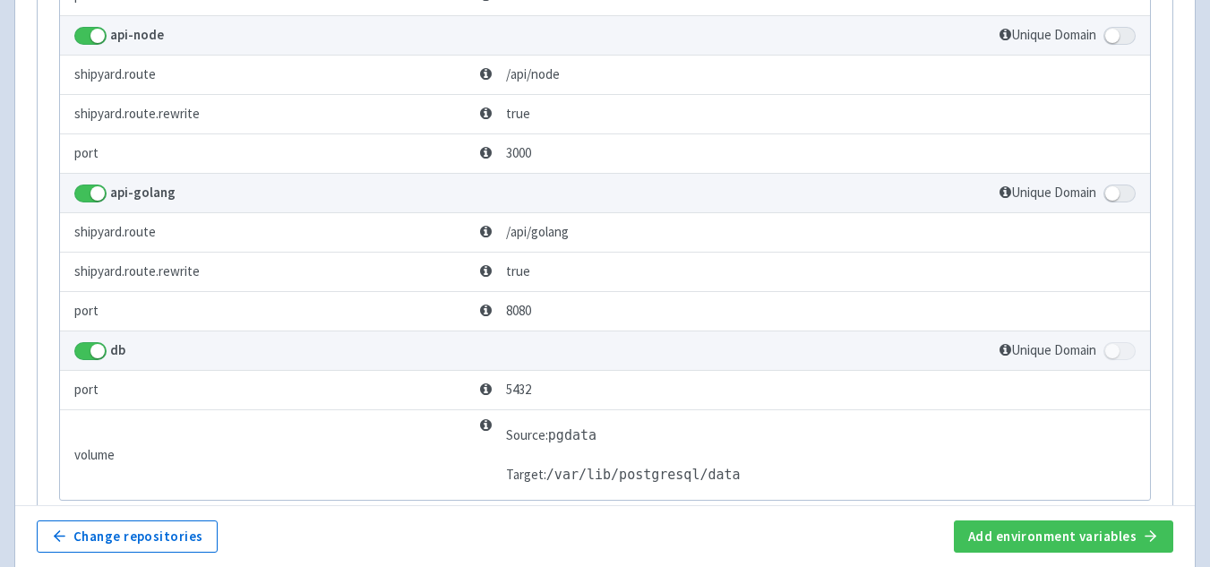
scroll to position [817, 0]
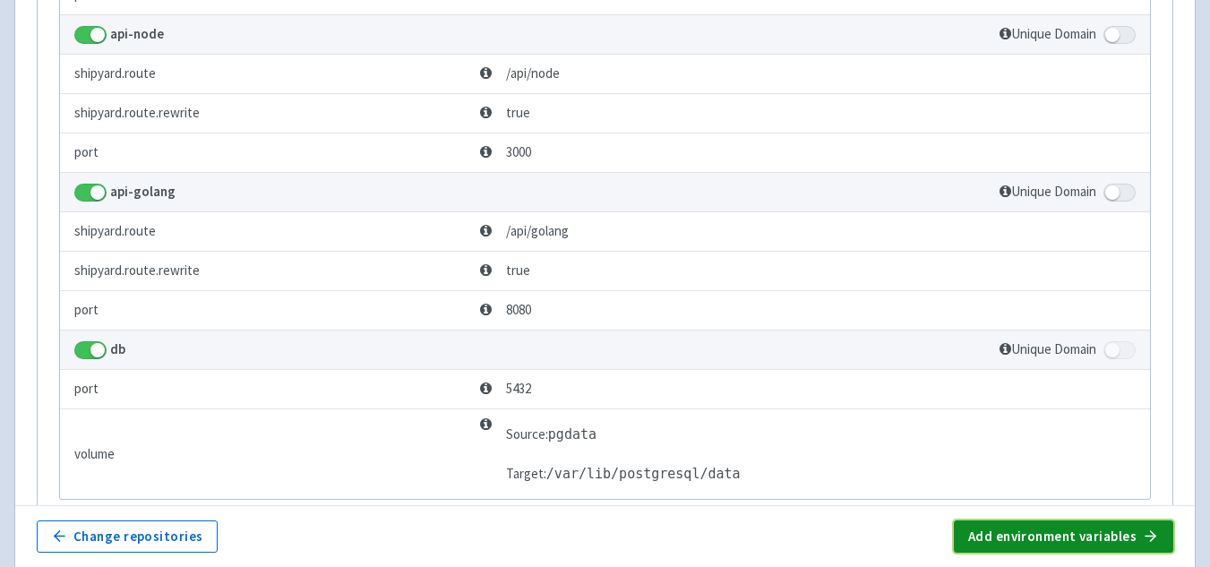
click at [1045, 536] on button "Add environment variables" at bounding box center [1063, 536] width 219 height 32
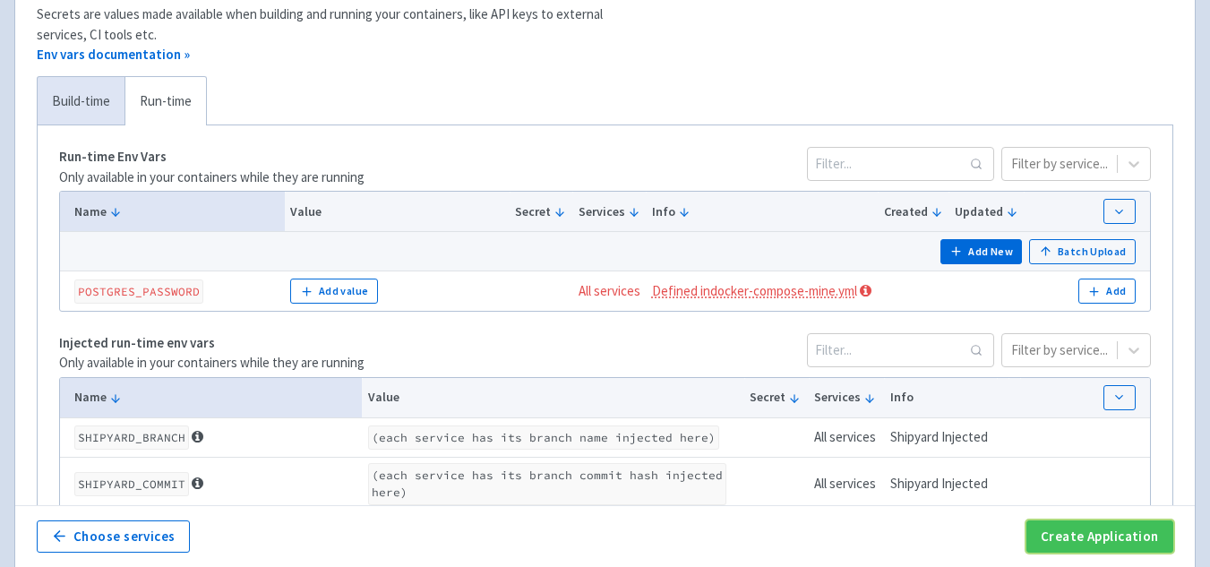
scroll to position [420, 0]
click at [1074, 520] on button "Create Application" at bounding box center [1100, 536] width 147 height 32
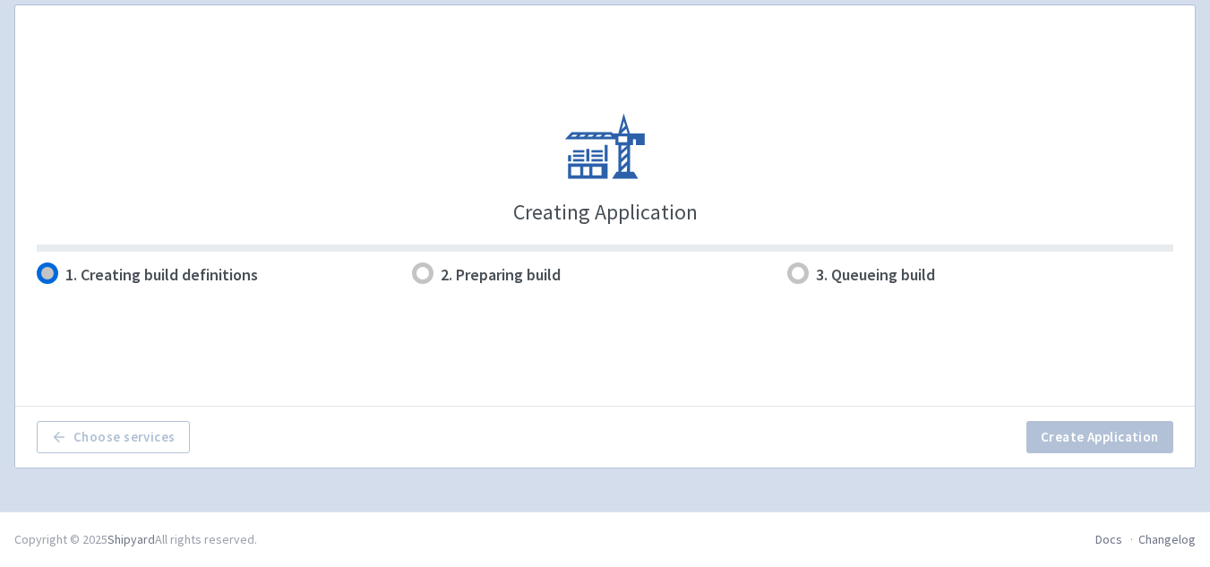
scroll to position [328, 0]
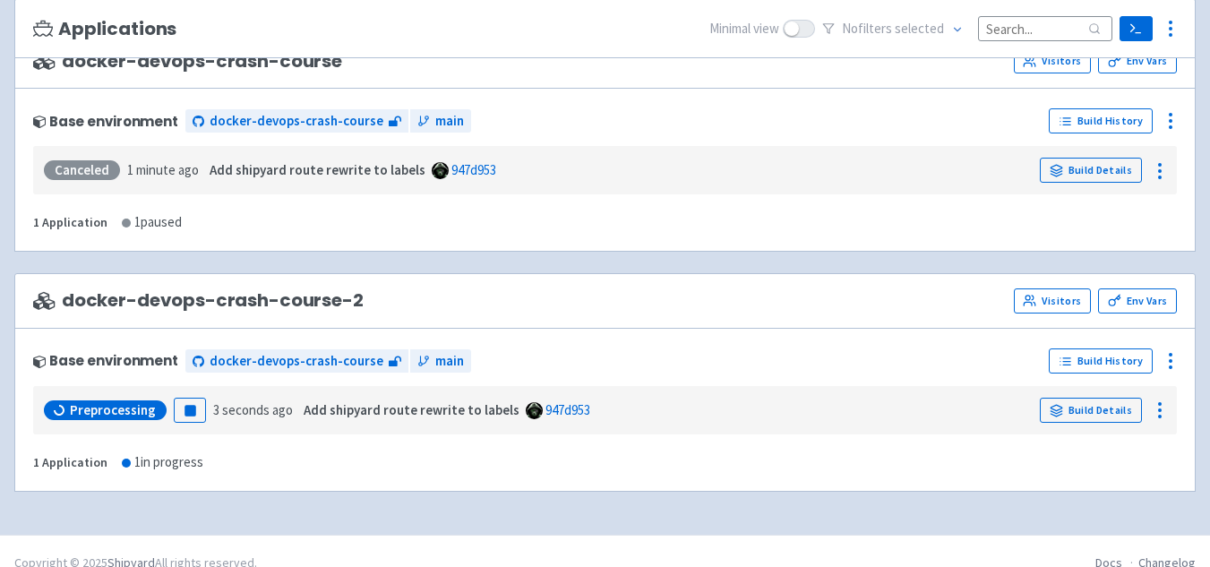
scroll to position [276, 0]
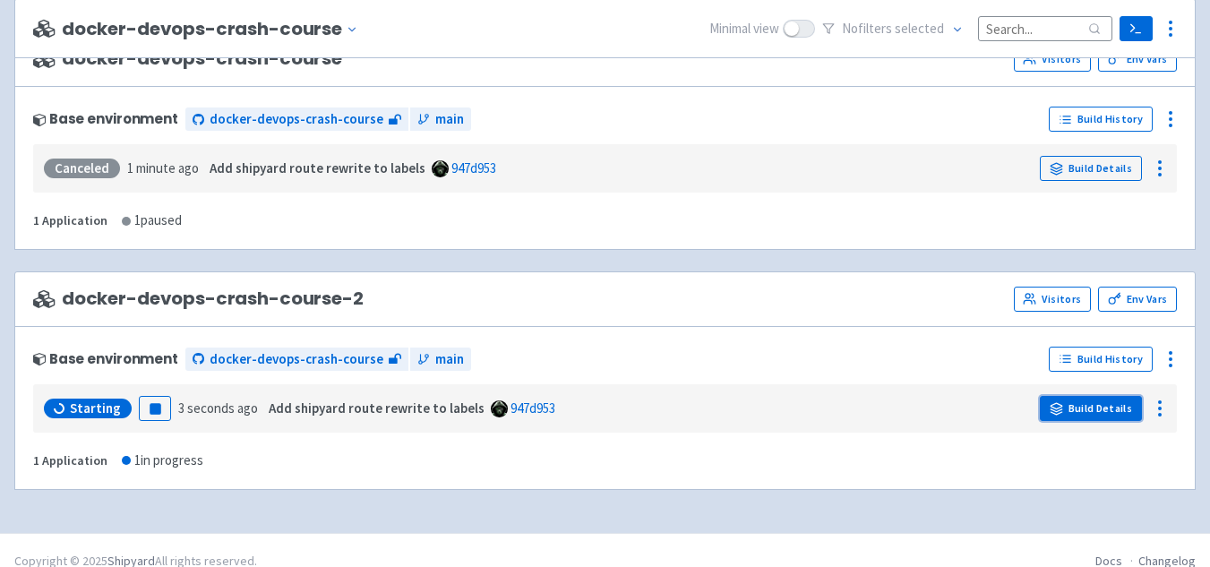
click at [1088, 414] on link "Build Details" at bounding box center [1091, 408] width 102 height 25
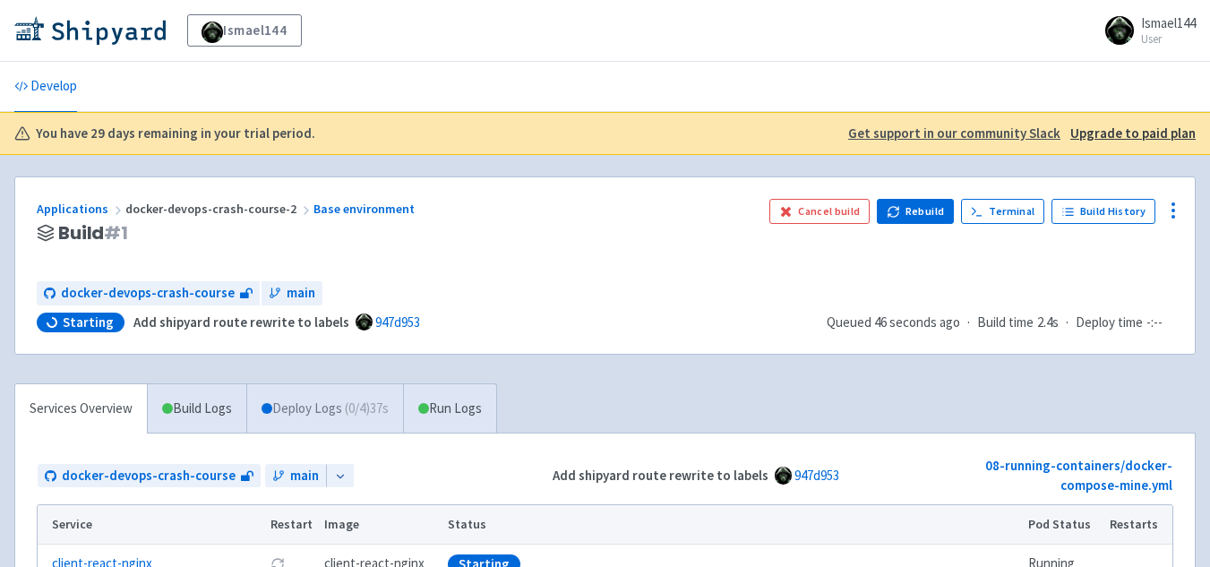
click at [350, 400] on link "Deploy Logs ( 0 / 4 ) 37s" at bounding box center [324, 408] width 157 height 49
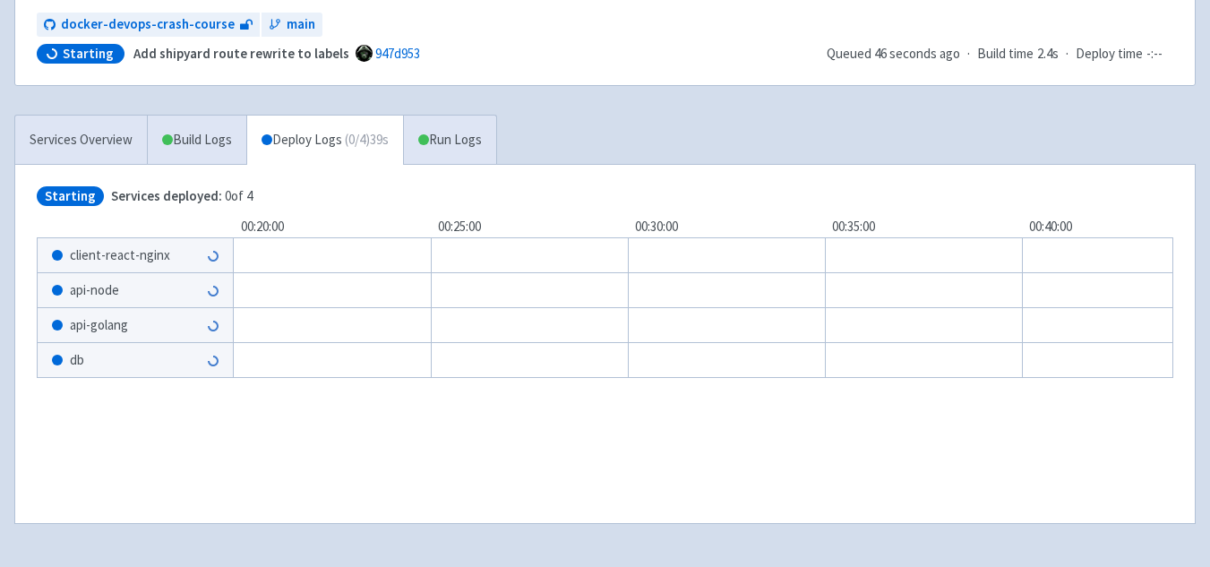
scroll to position [268, 0]
click at [429, 143] on span at bounding box center [423, 140] width 11 height 11
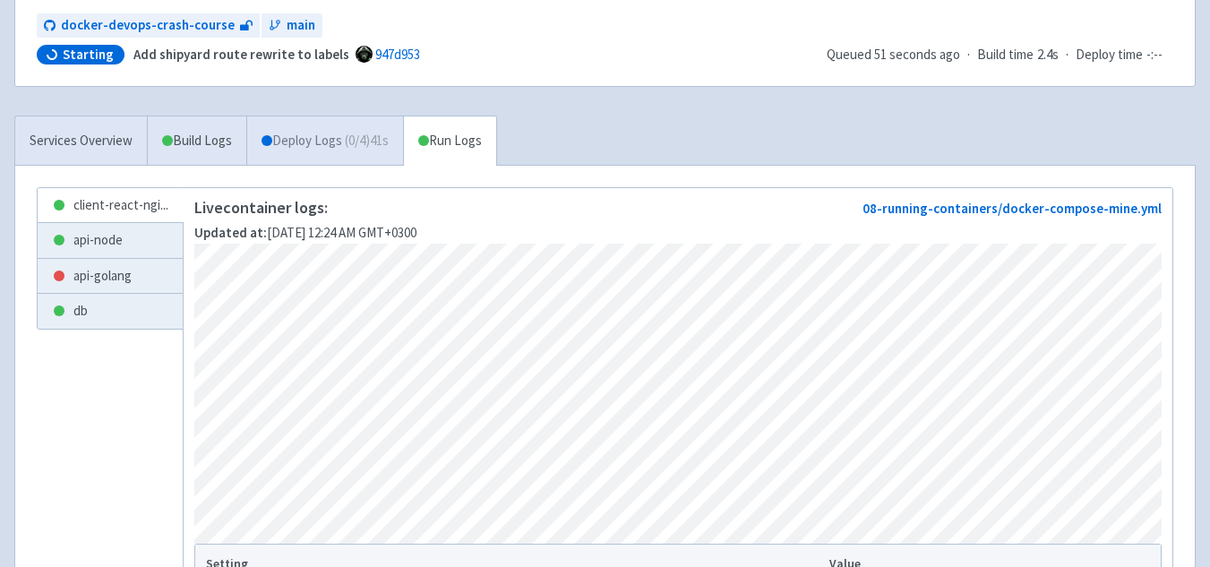
click at [307, 141] on link "Deploy Logs ( 0 / 4 ) 41s" at bounding box center [324, 140] width 157 height 49
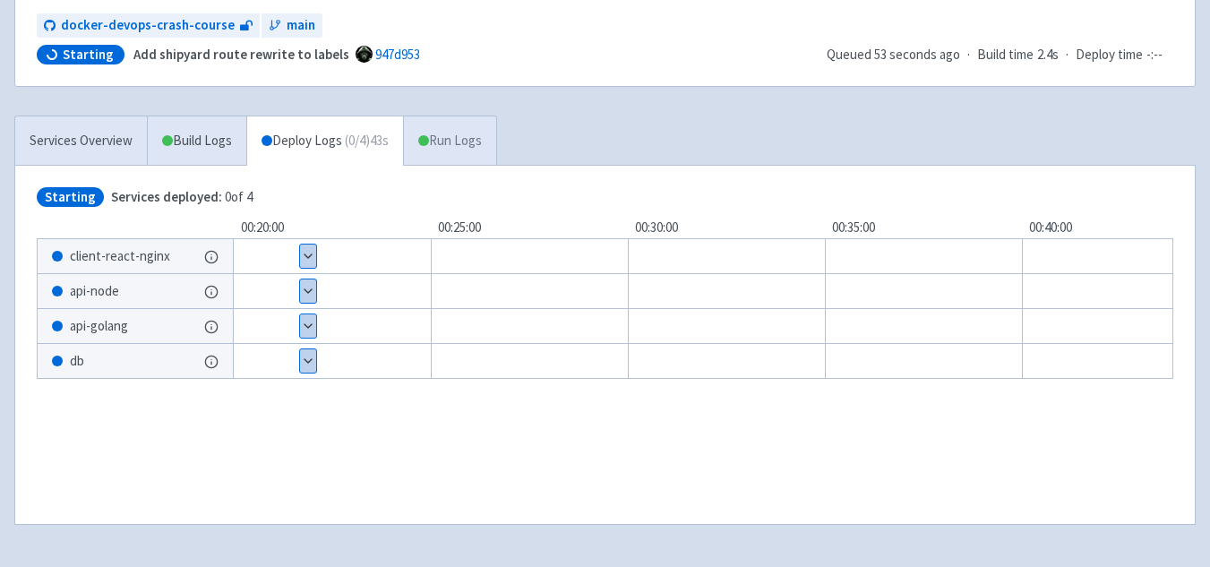
click at [428, 141] on link "Run Logs" at bounding box center [449, 140] width 93 height 49
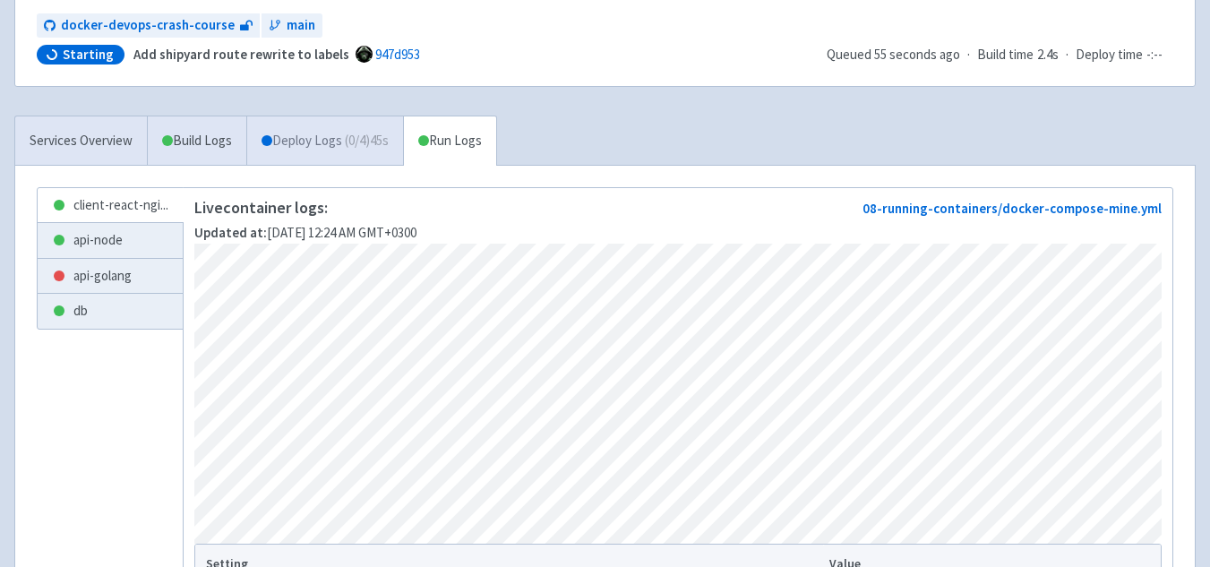
click at [324, 143] on link "Deploy Logs ( 0 / 4 ) 45s" at bounding box center [324, 140] width 157 height 49
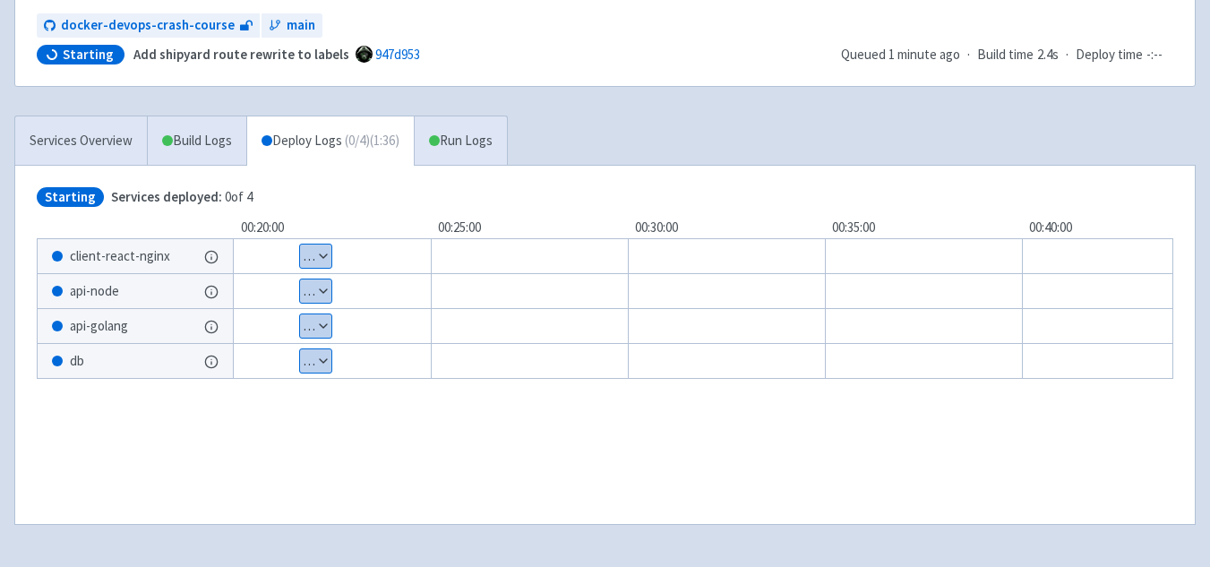
click at [318, 260] on button "Show details" at bounding box center [315, 256] width 31 height 23
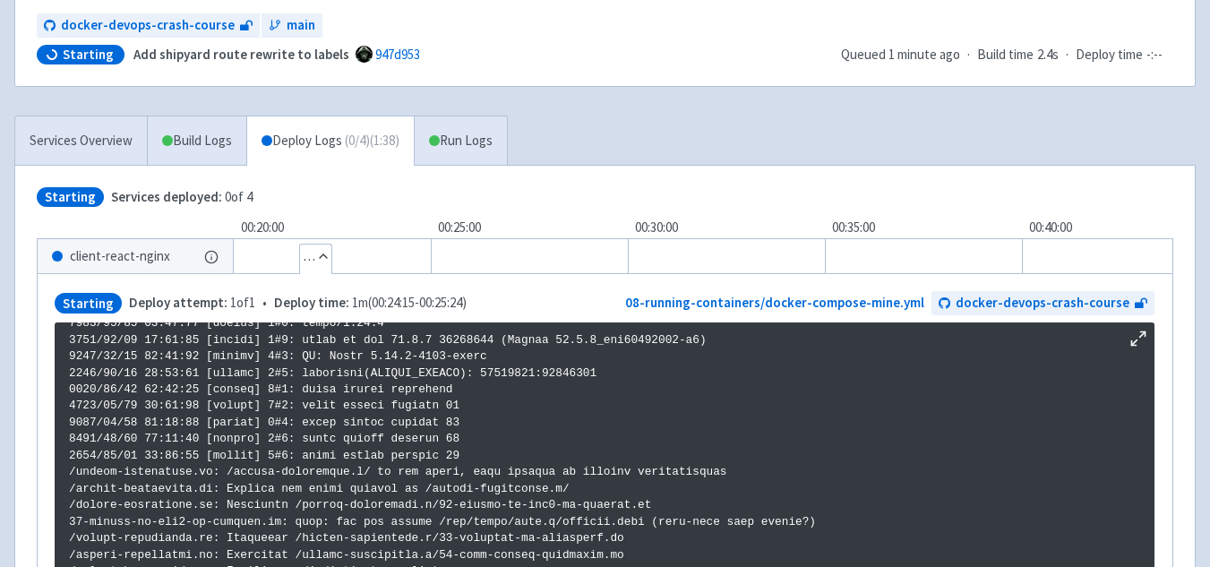
scroll to position [574, 0]
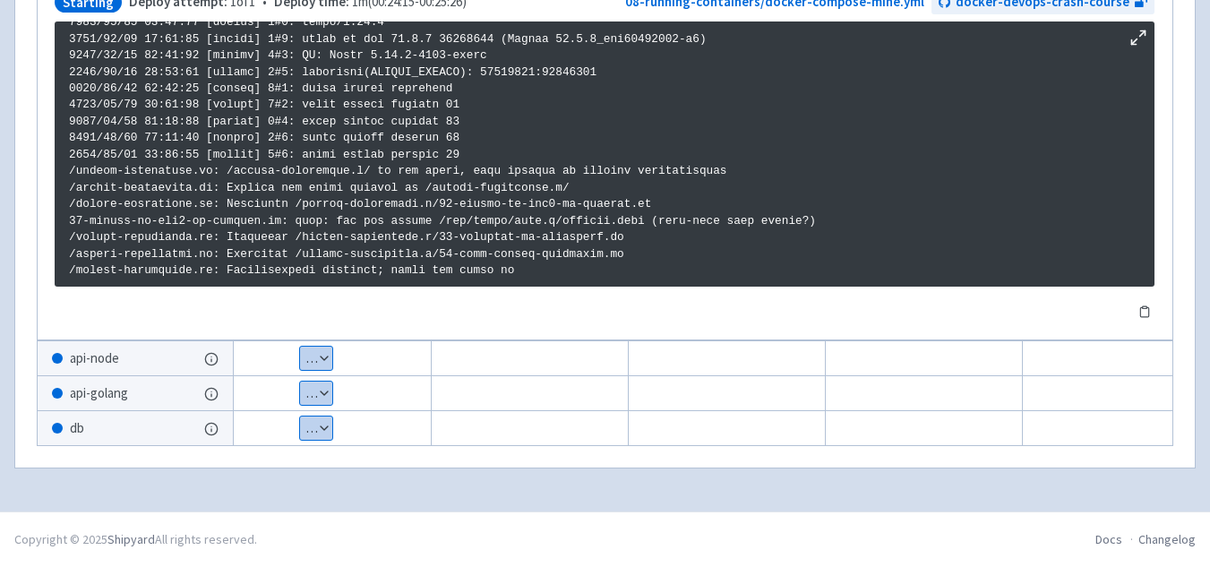
click at [306, 348] on button "Show details" at bounding box center [316, 358] width 32 height 23
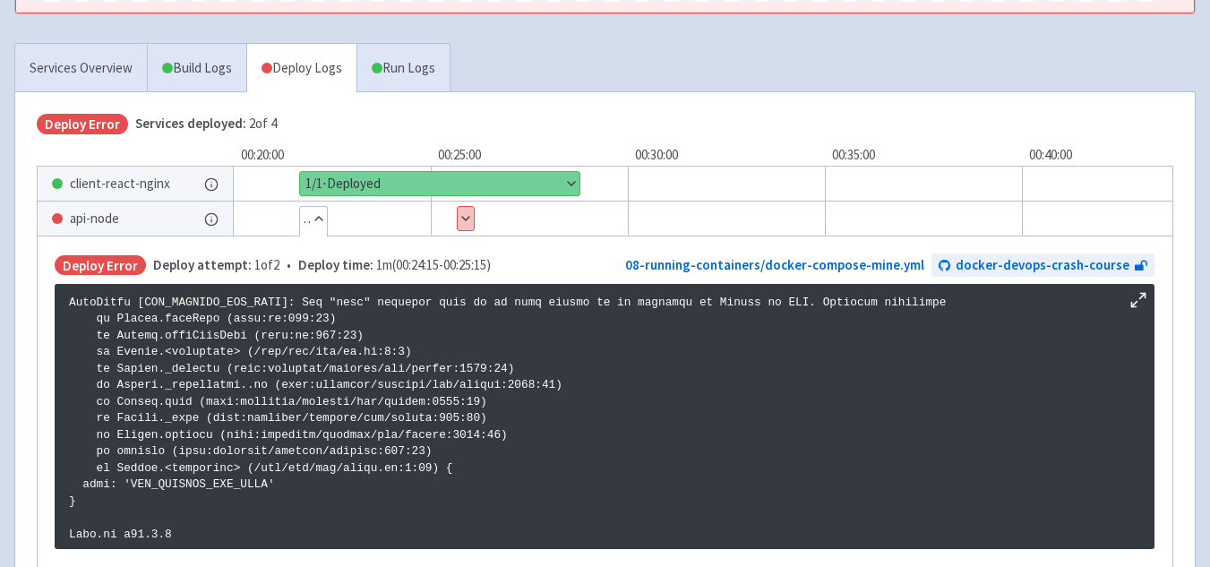
scroll to position [560, 0]
